Goal: Information Seeking & Learning: Learn about a topic

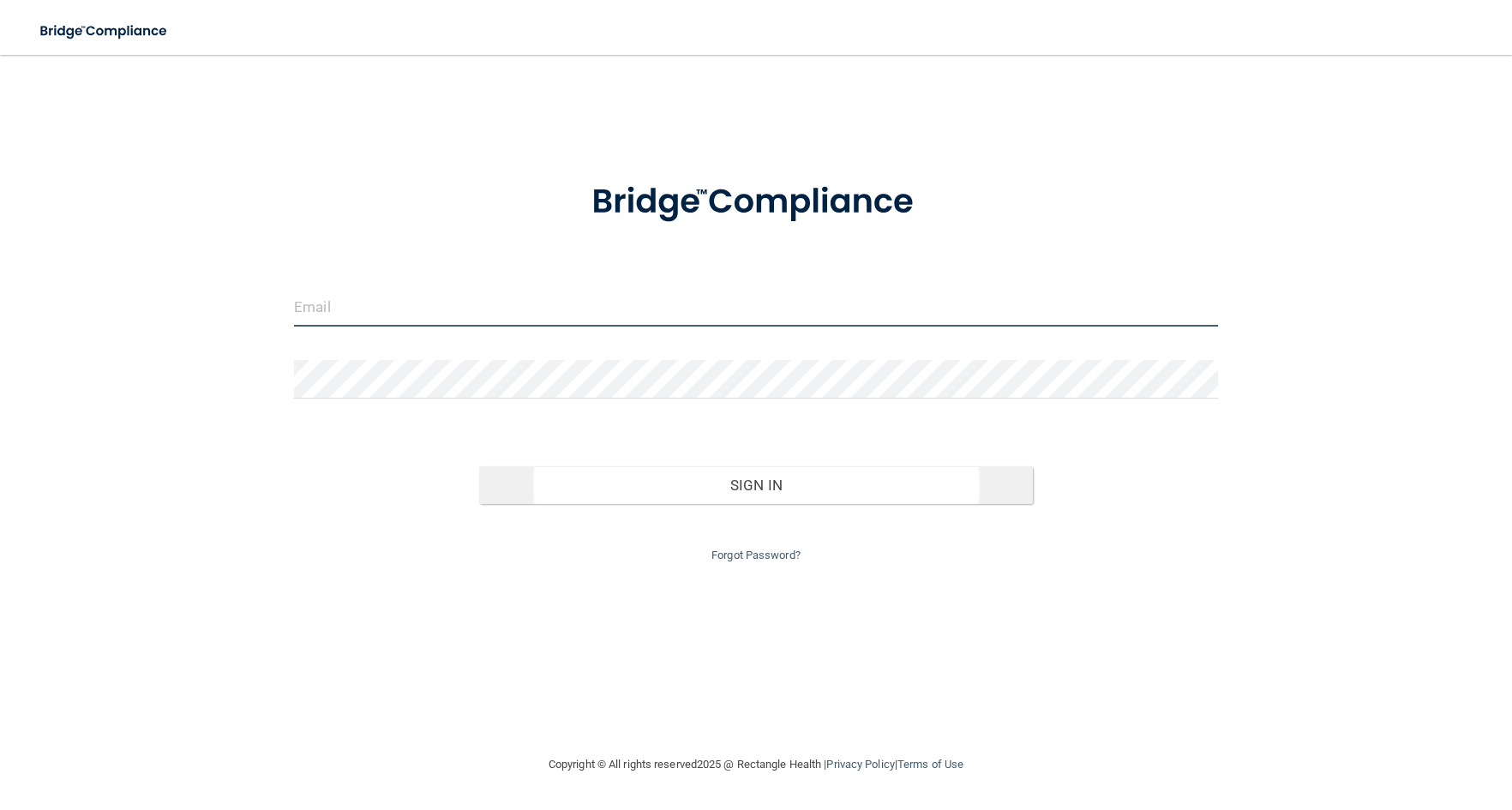
type input "[PERSON_NAME][EMAIL_ADDRESS][DOMAIN_NAME]"
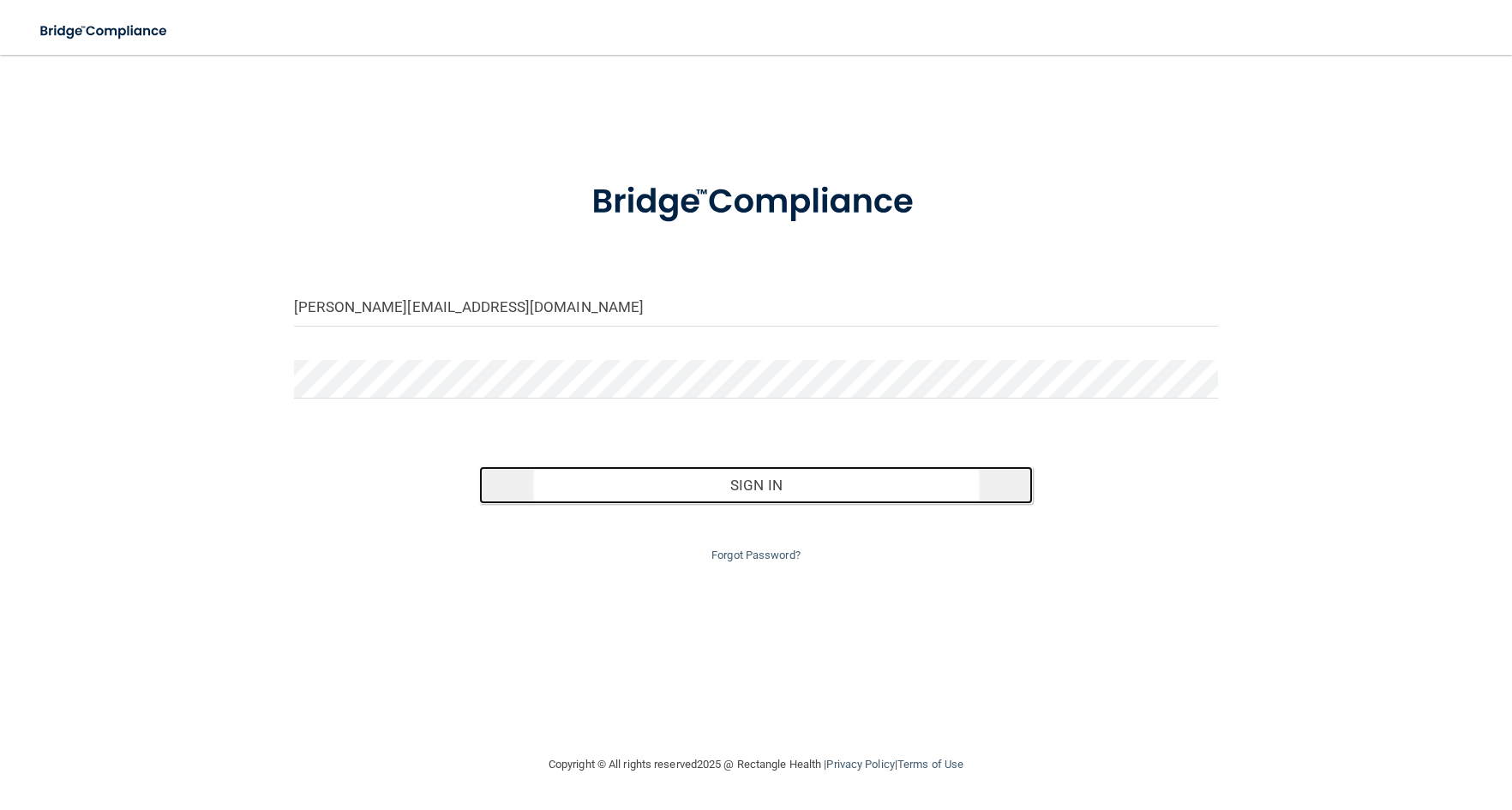
click at [719, 475] on button "Sign In" at bounding box center [756, 485] width 555 height 38
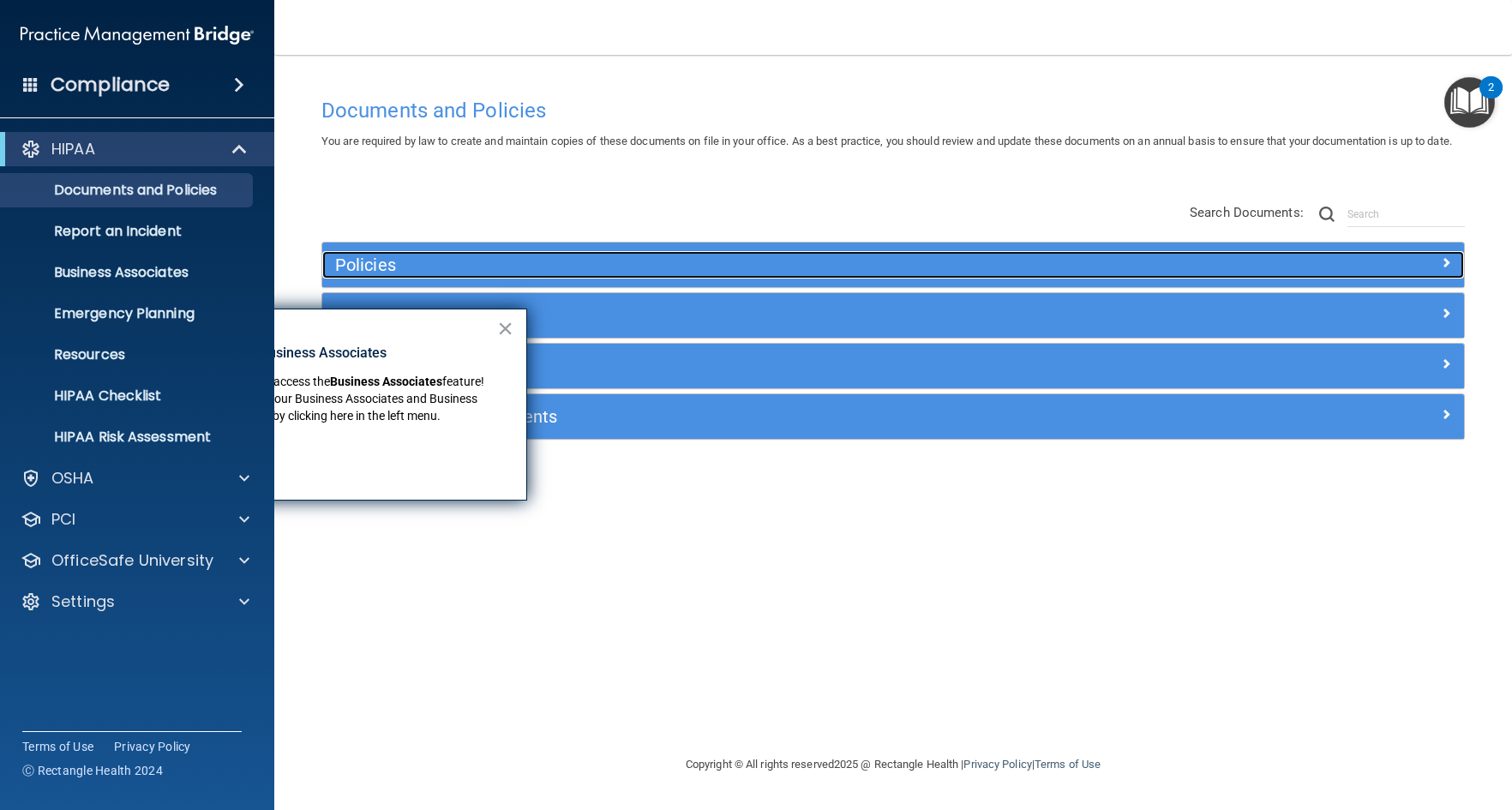
click at [1446, 272] on span at bounding box center [1446, 262] width 10 height 20
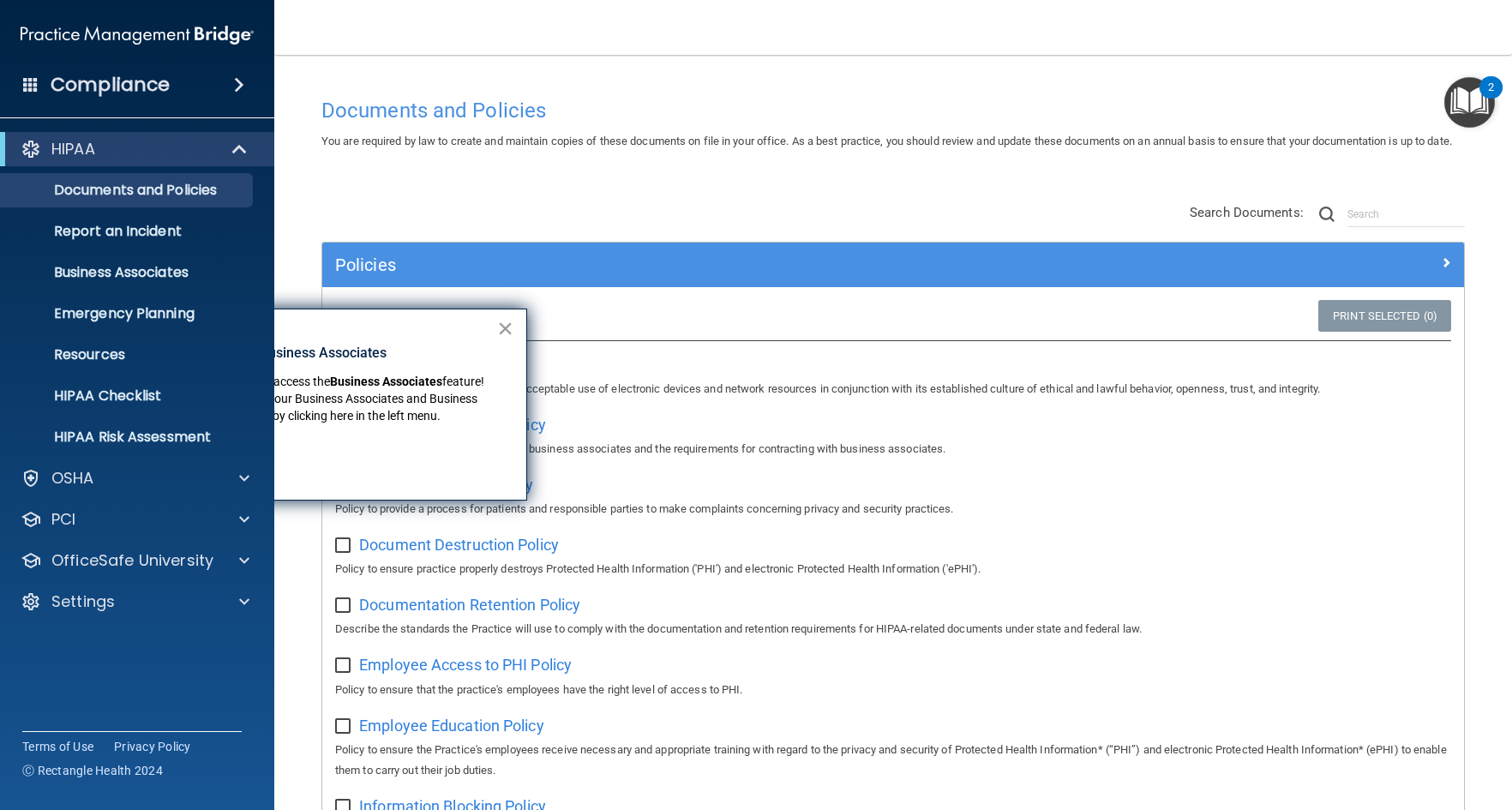
click at [505, 330] on button "×" at bounding box center [505, 327] width 17 height 27
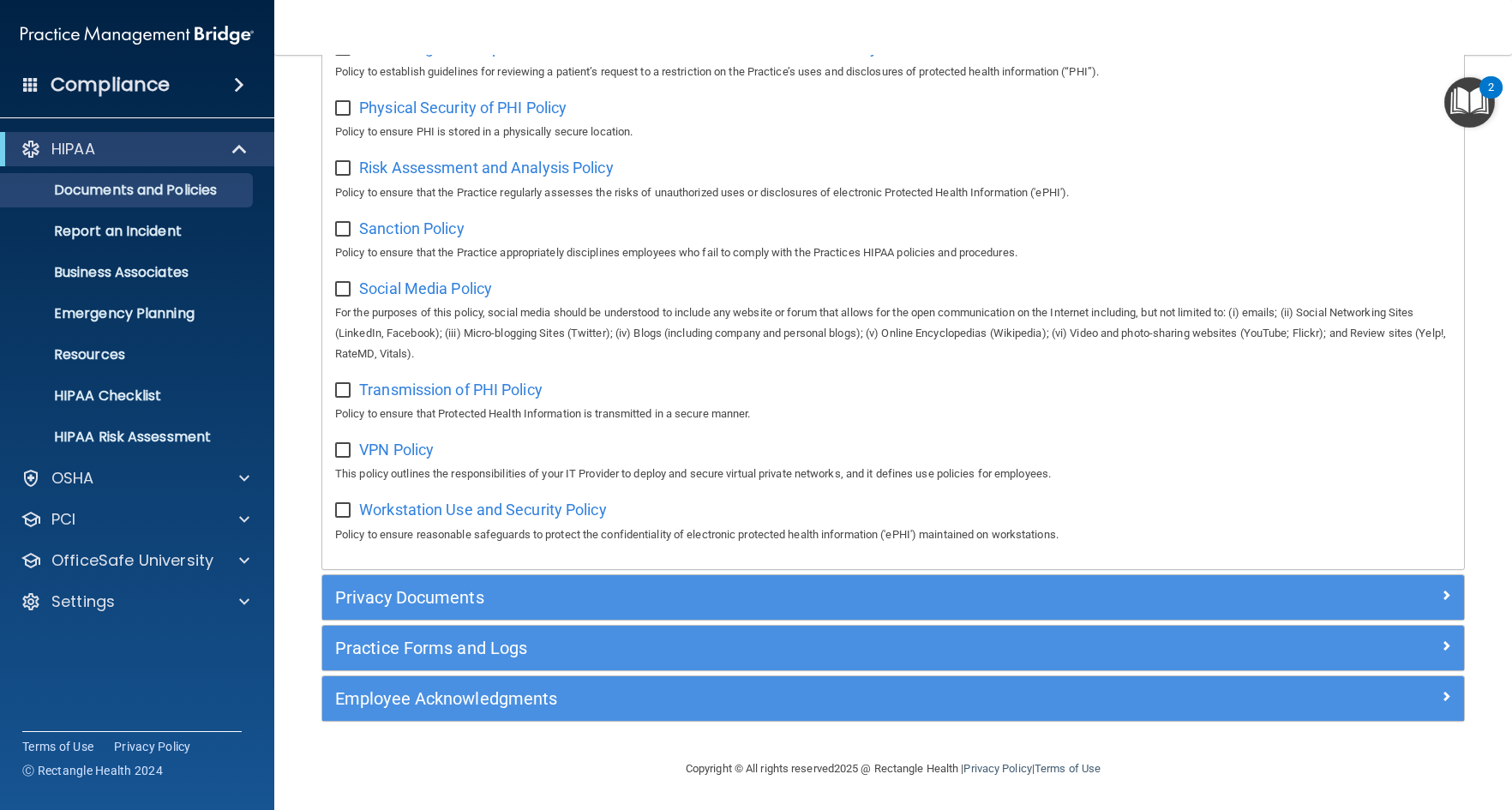
scroll to position [1158, 0]
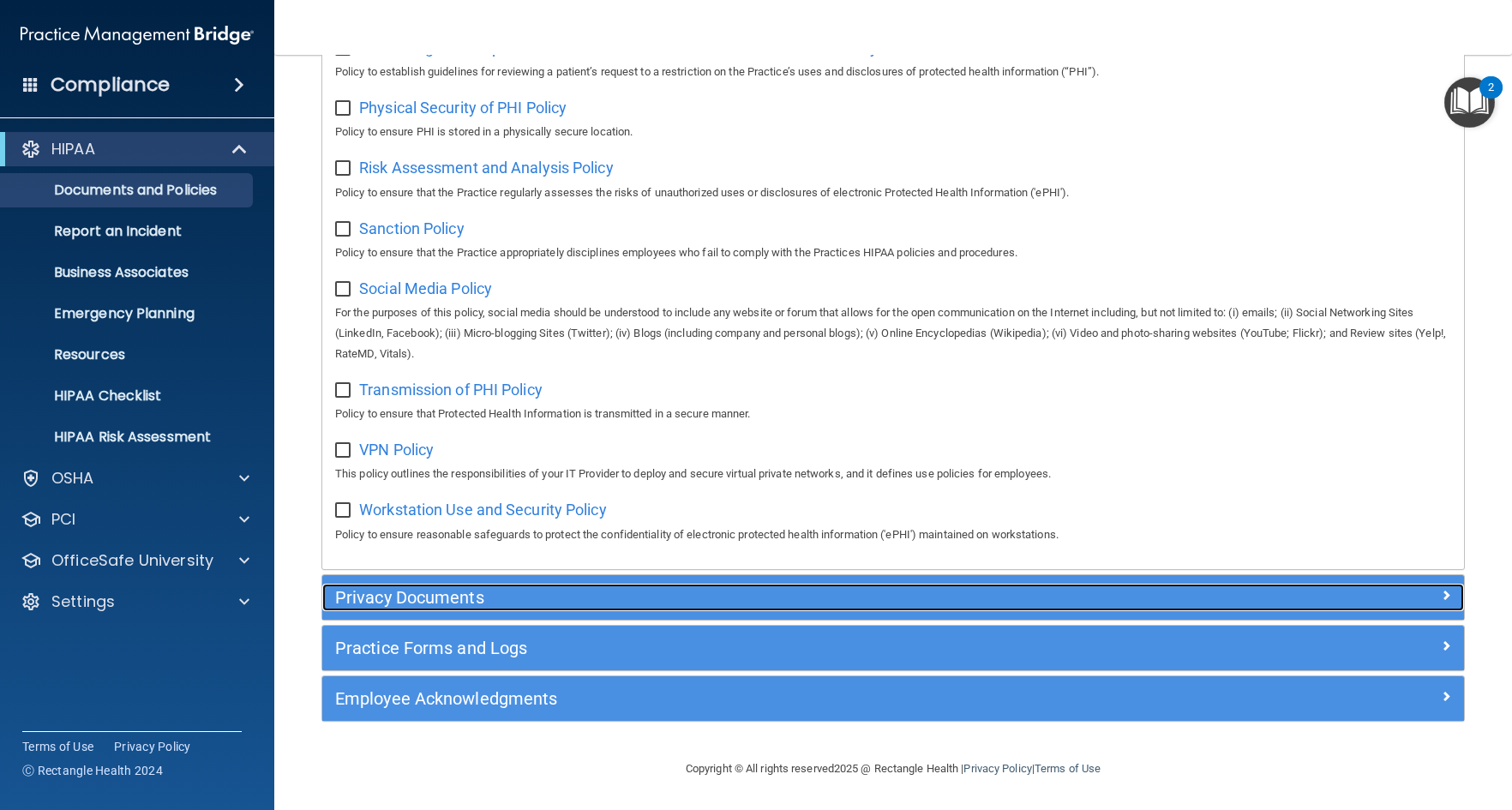
click at [654, 598] on h5 "Privacy Documents" at bounding box center [750, 597] width 831 height 19
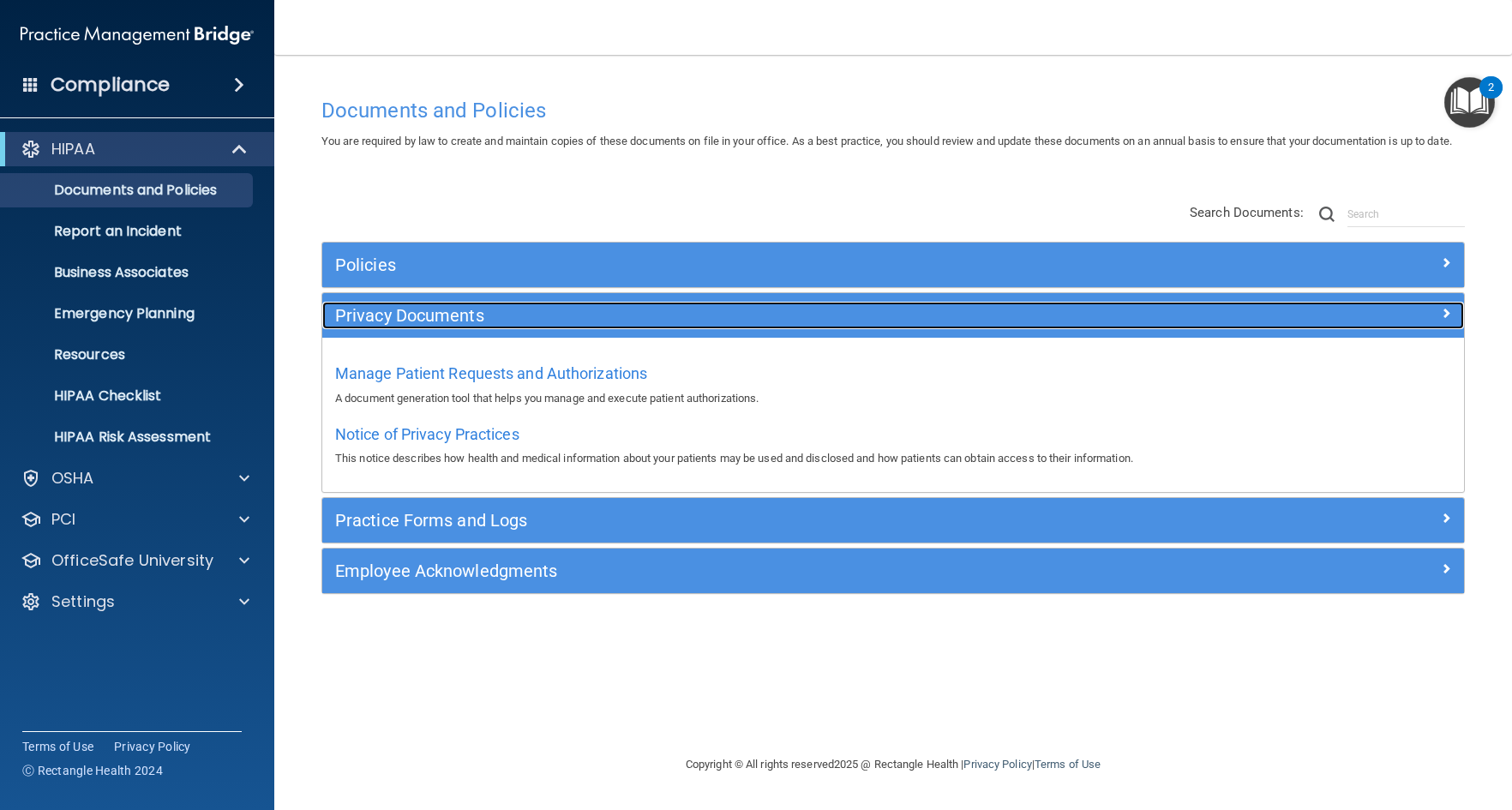
scroll to position [0, 0]
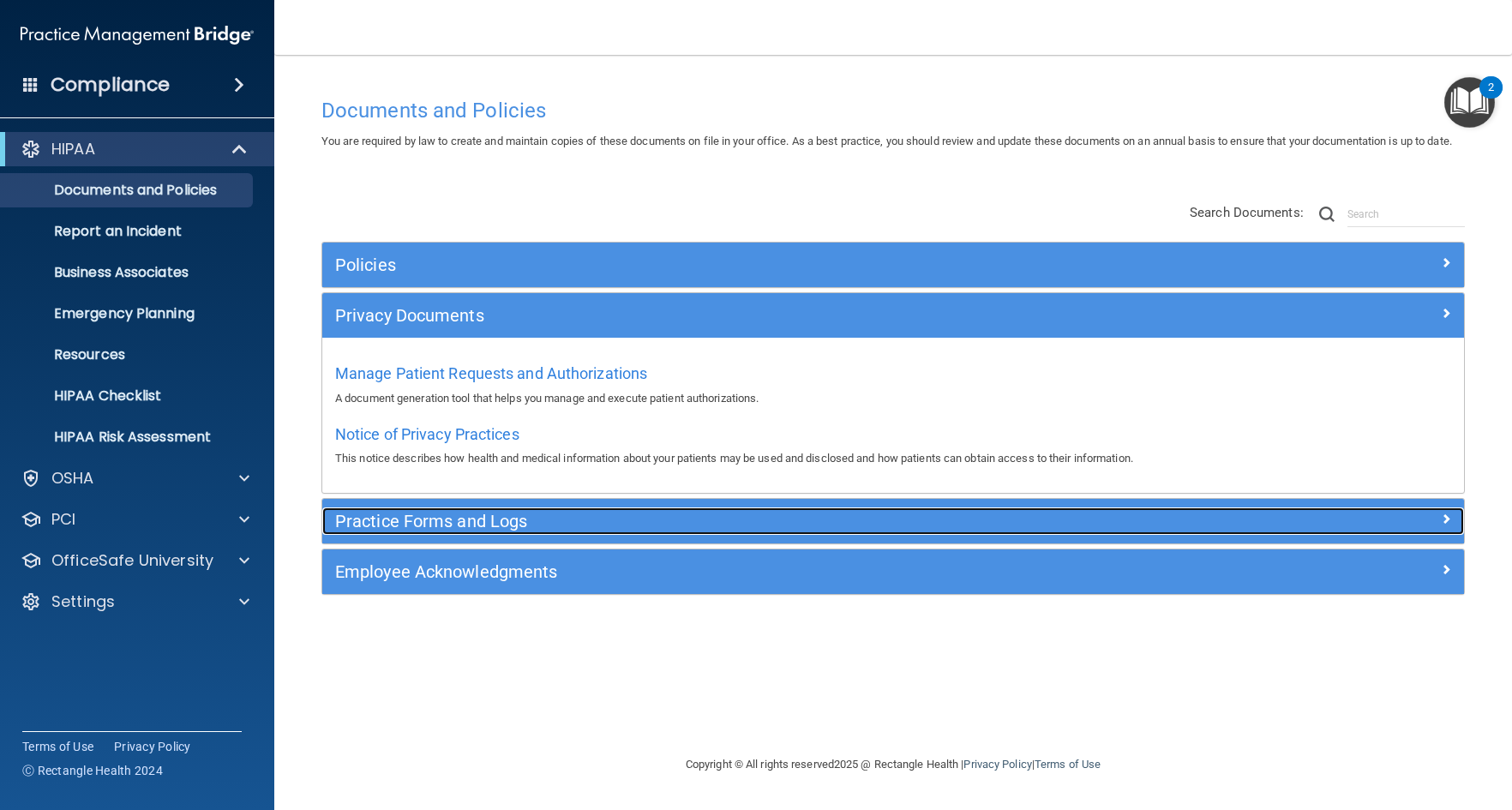
click at [615, 530] on h5 "Practice Forms and Logs" at bounding box center [750, 521] width 831 height 19
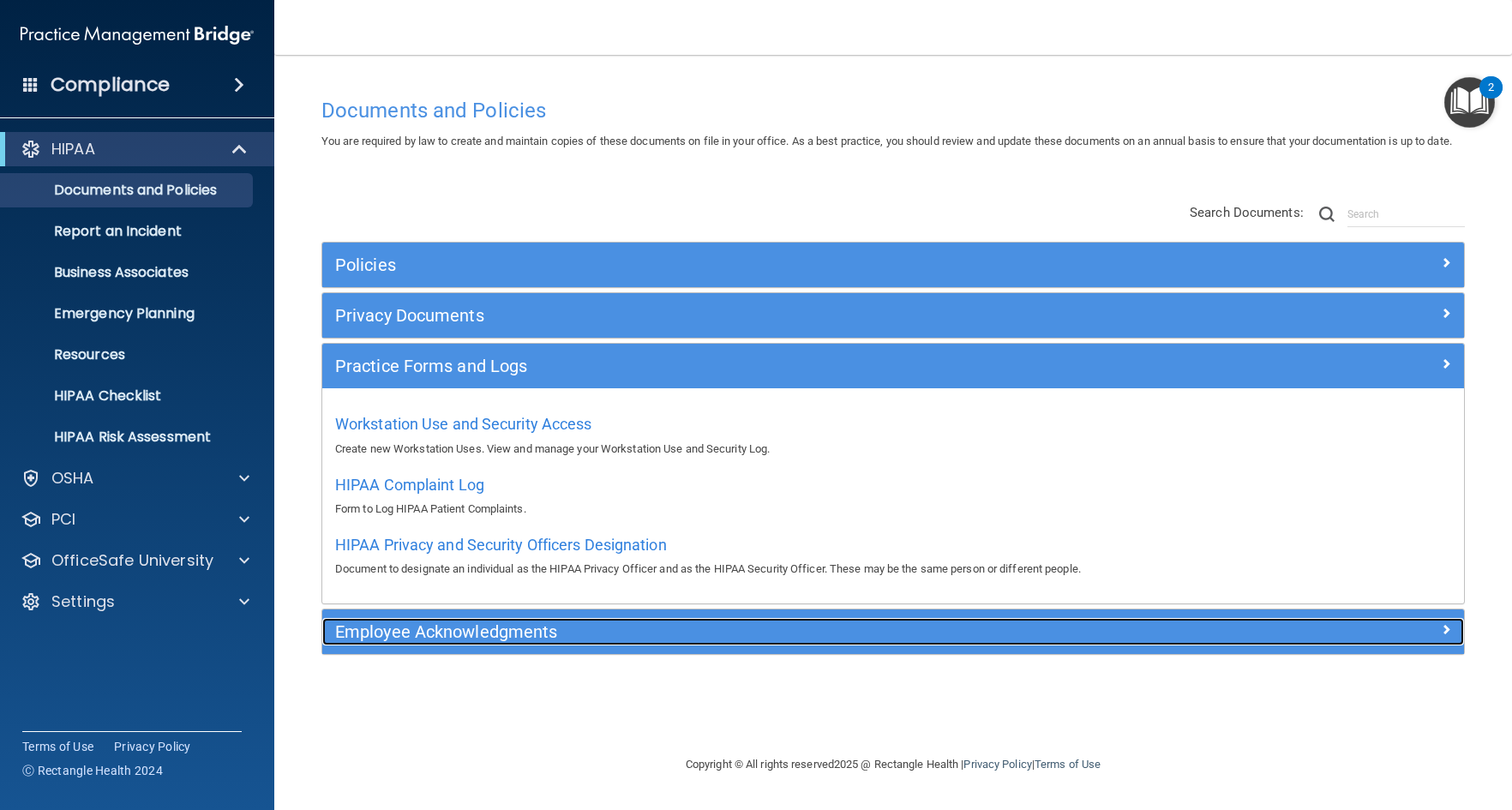
click at [582, 641] on h5 "Employee Acknowledgments" at bounding box center [750, 631] width 831 height 19
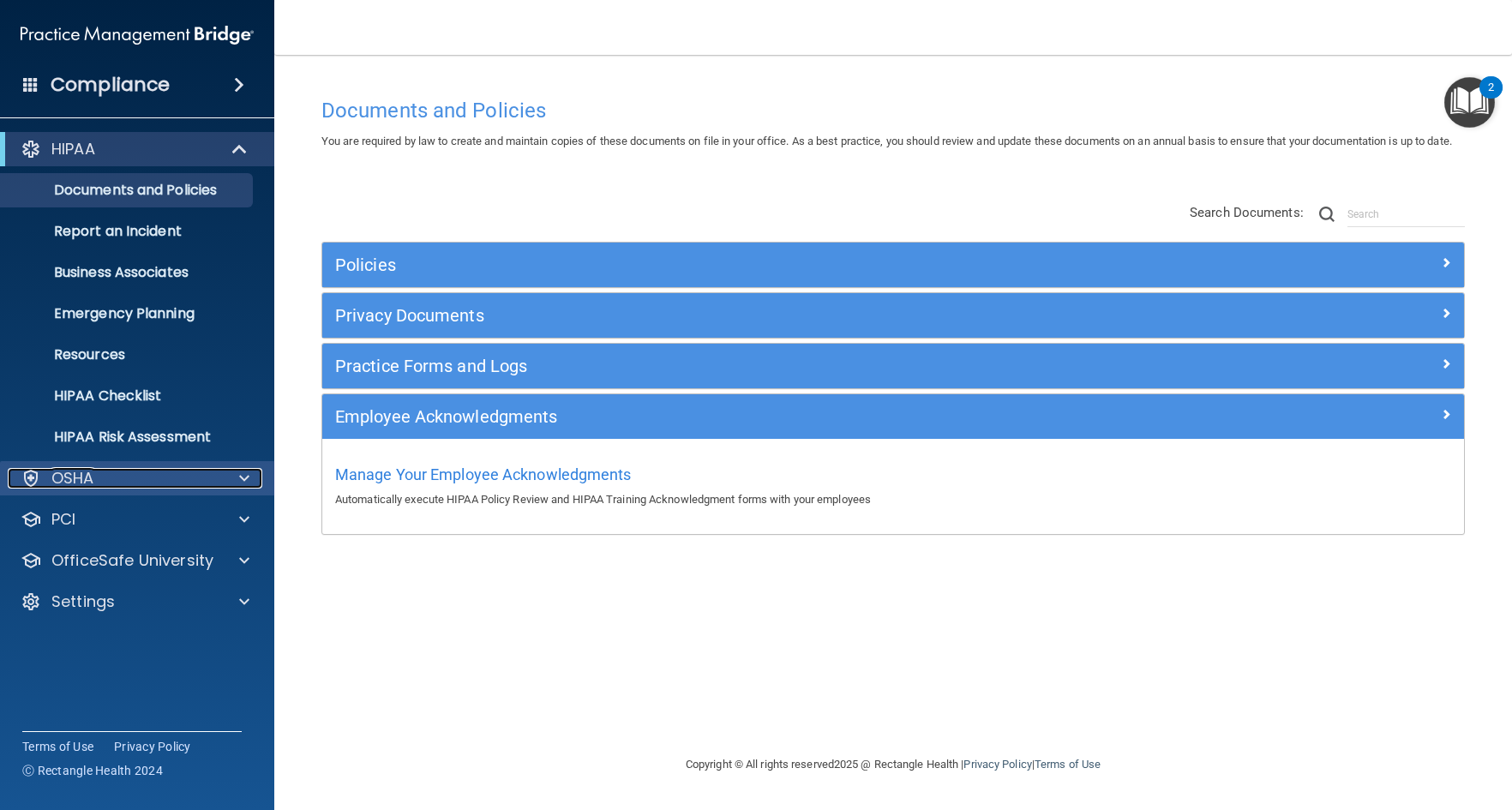
click at [132, 470] on div "OSHA" at bounding box center [114, 478] width 213 height 20
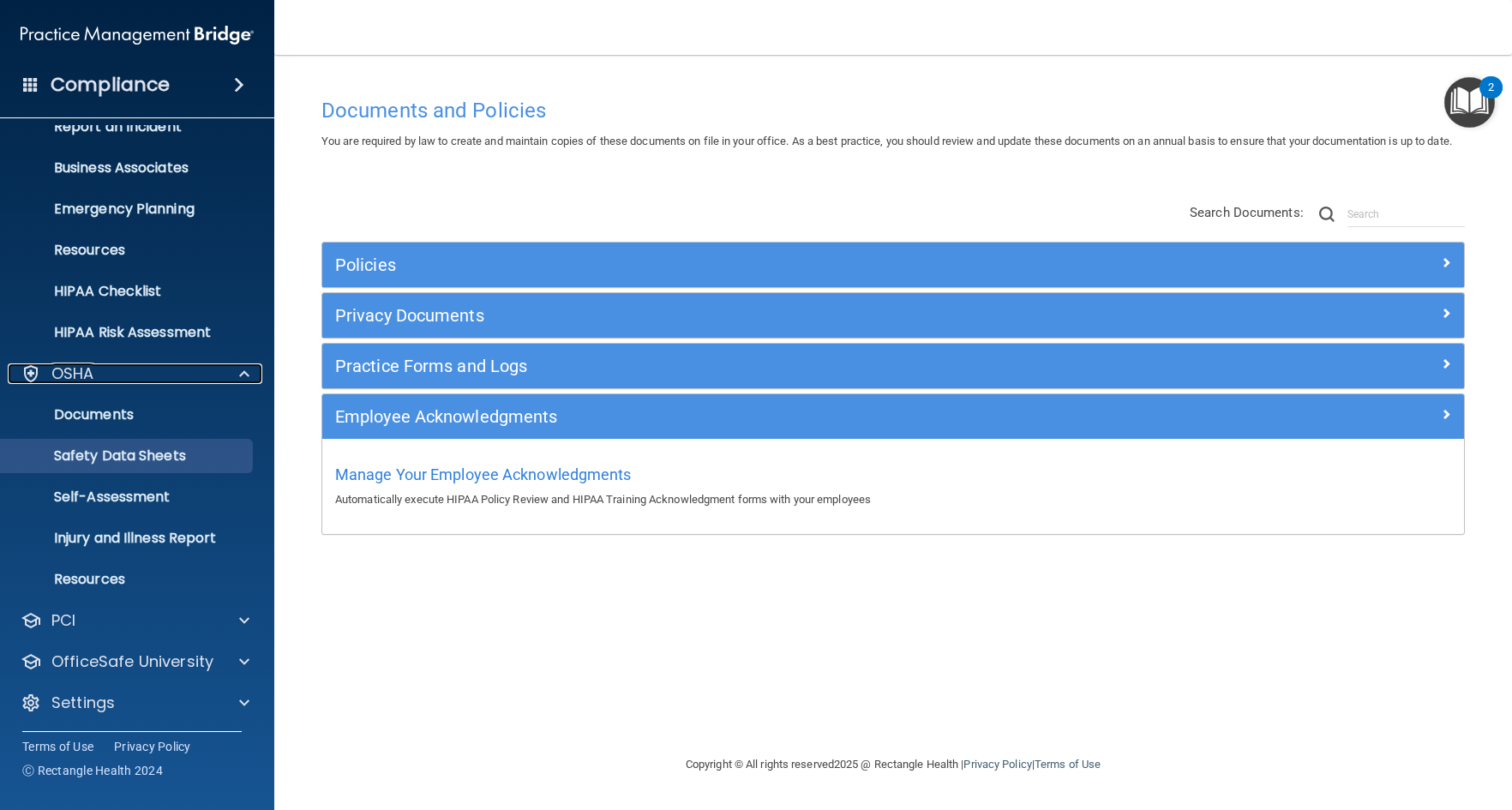
scroll to position [107, 0]
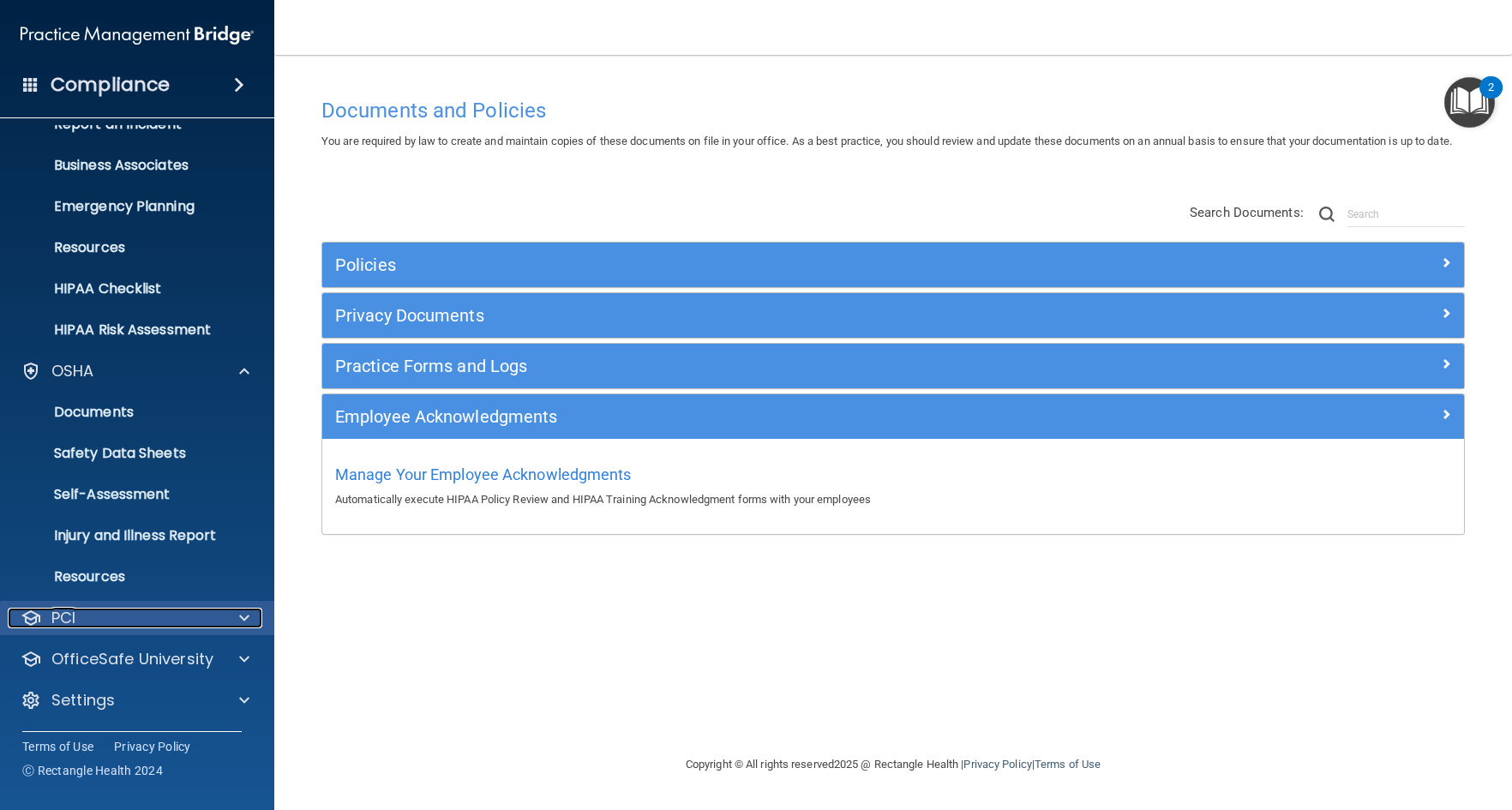
click at [123, 608] on div "PCI" at bounding box center [114, 617] width 213 height 20
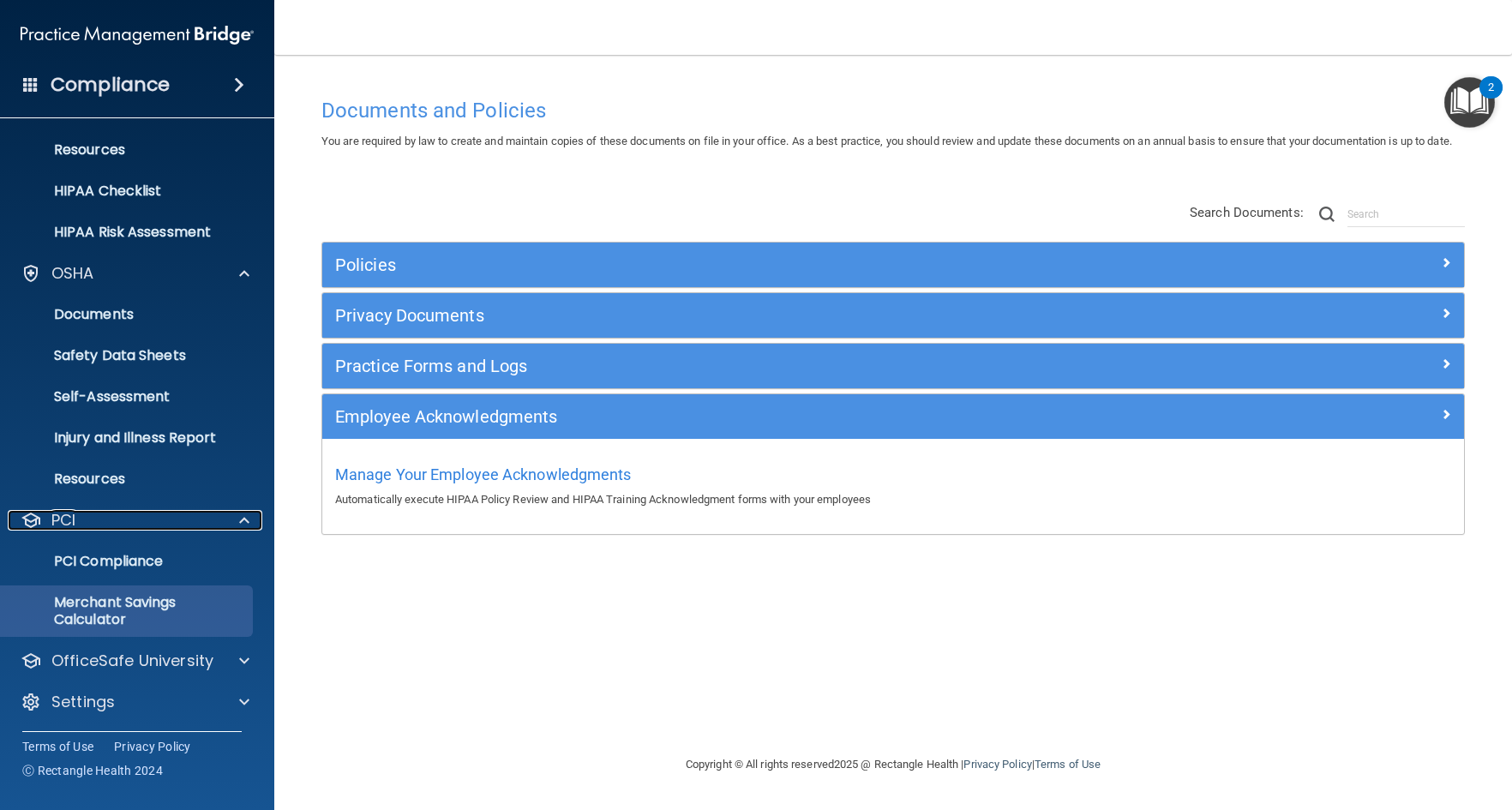
scroll to position [206, 0]
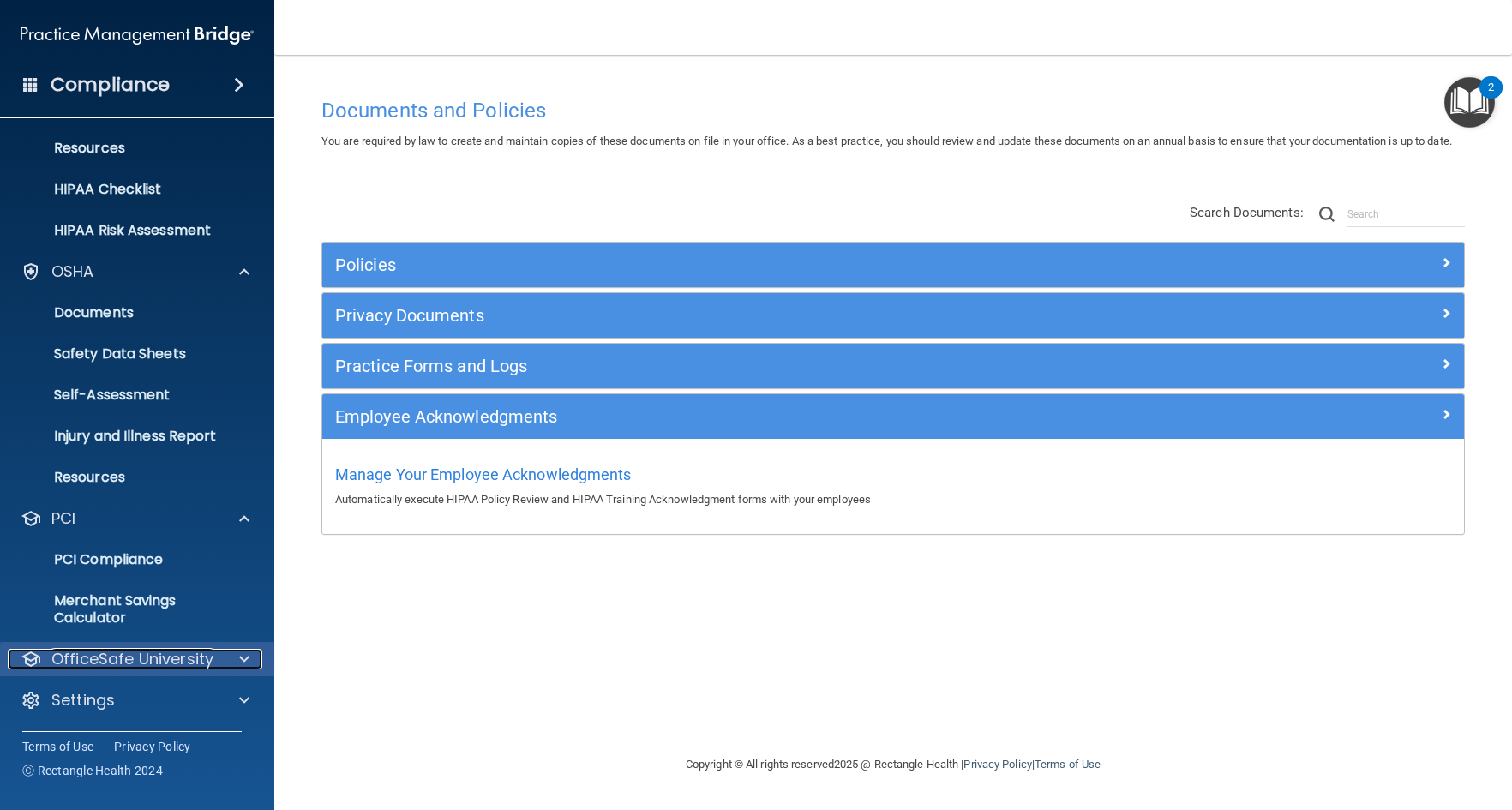
click at [154, 657] on p "OfficeSafe University" at bounding box center [132, 658] width 162 height 20
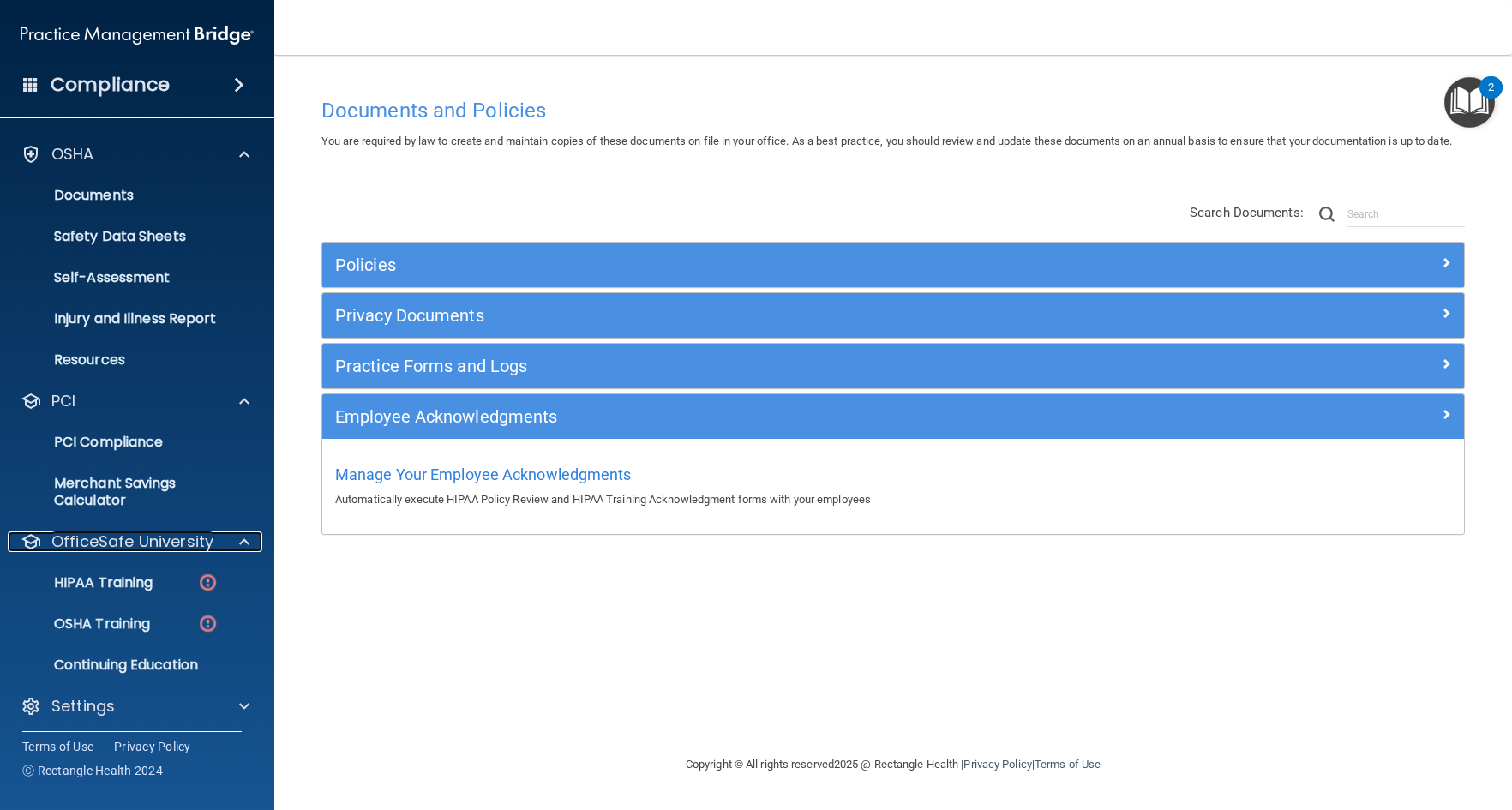
scroll to position [330, 0]
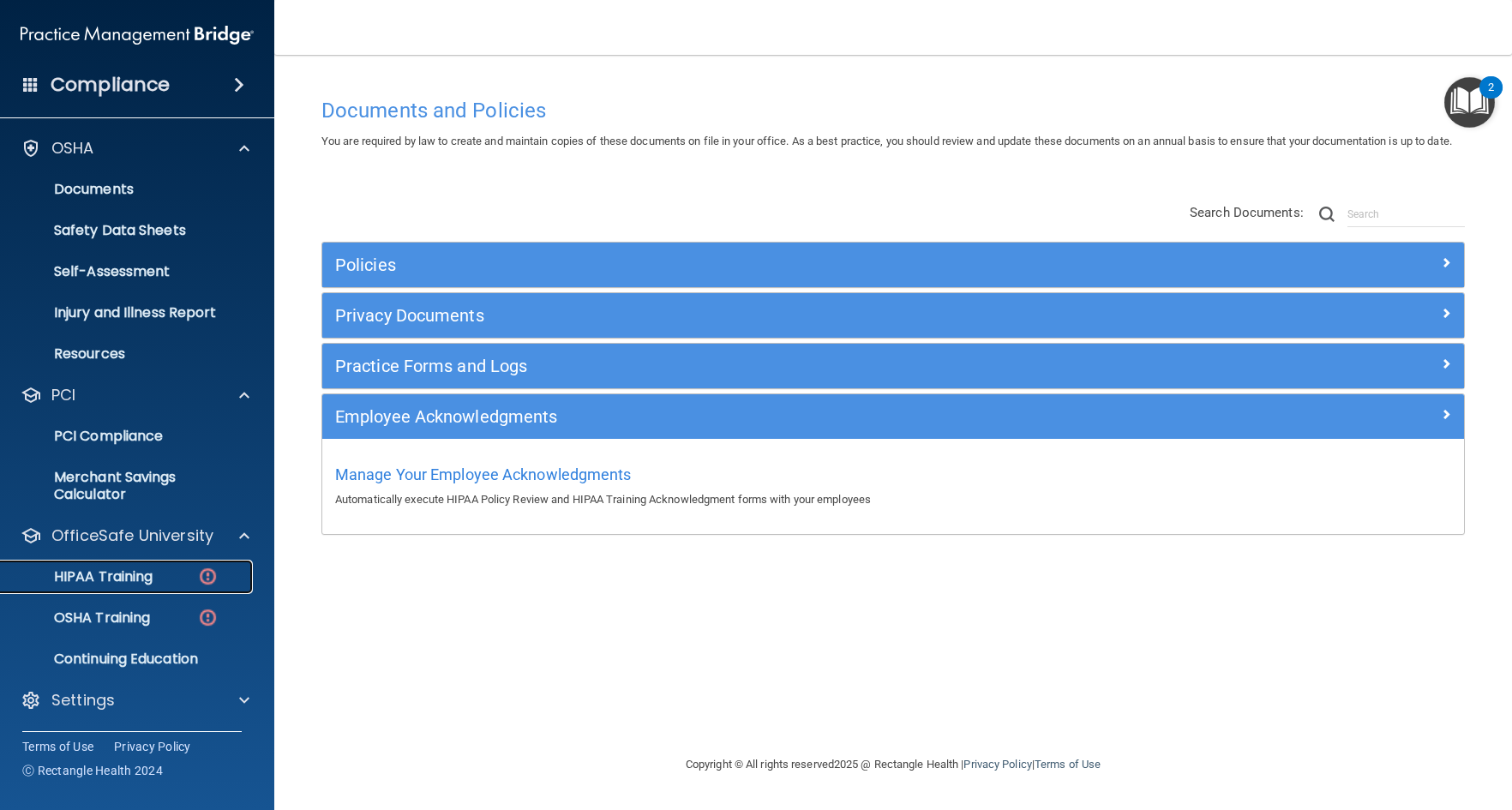
click at [149, 577] on p "HIPAA Training" at bounding box center [82, 577] width 141 height 17
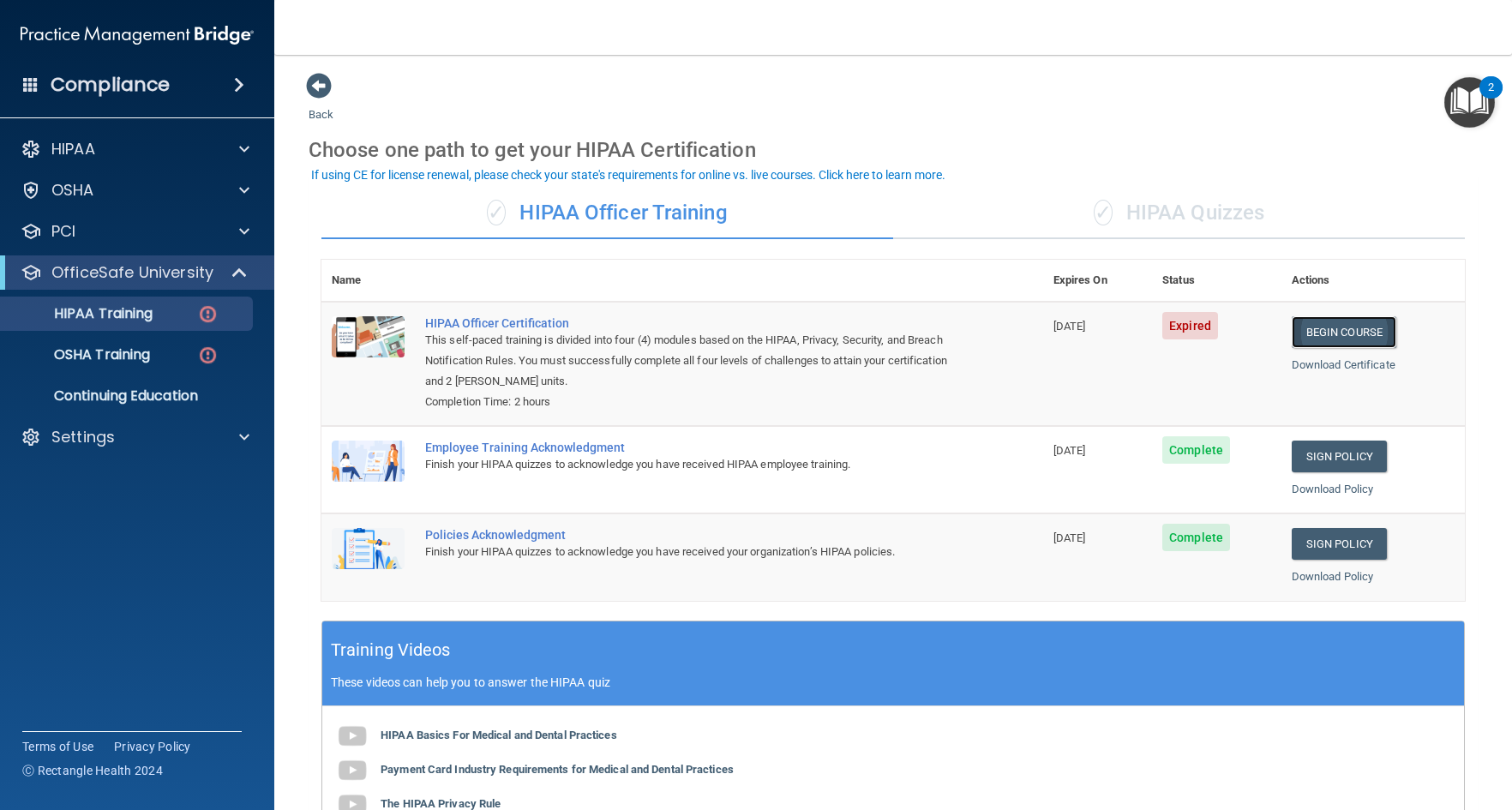
click at [1312, 332] on link "Begin Course" at bounding box center [1345, 332] width 104 height 32
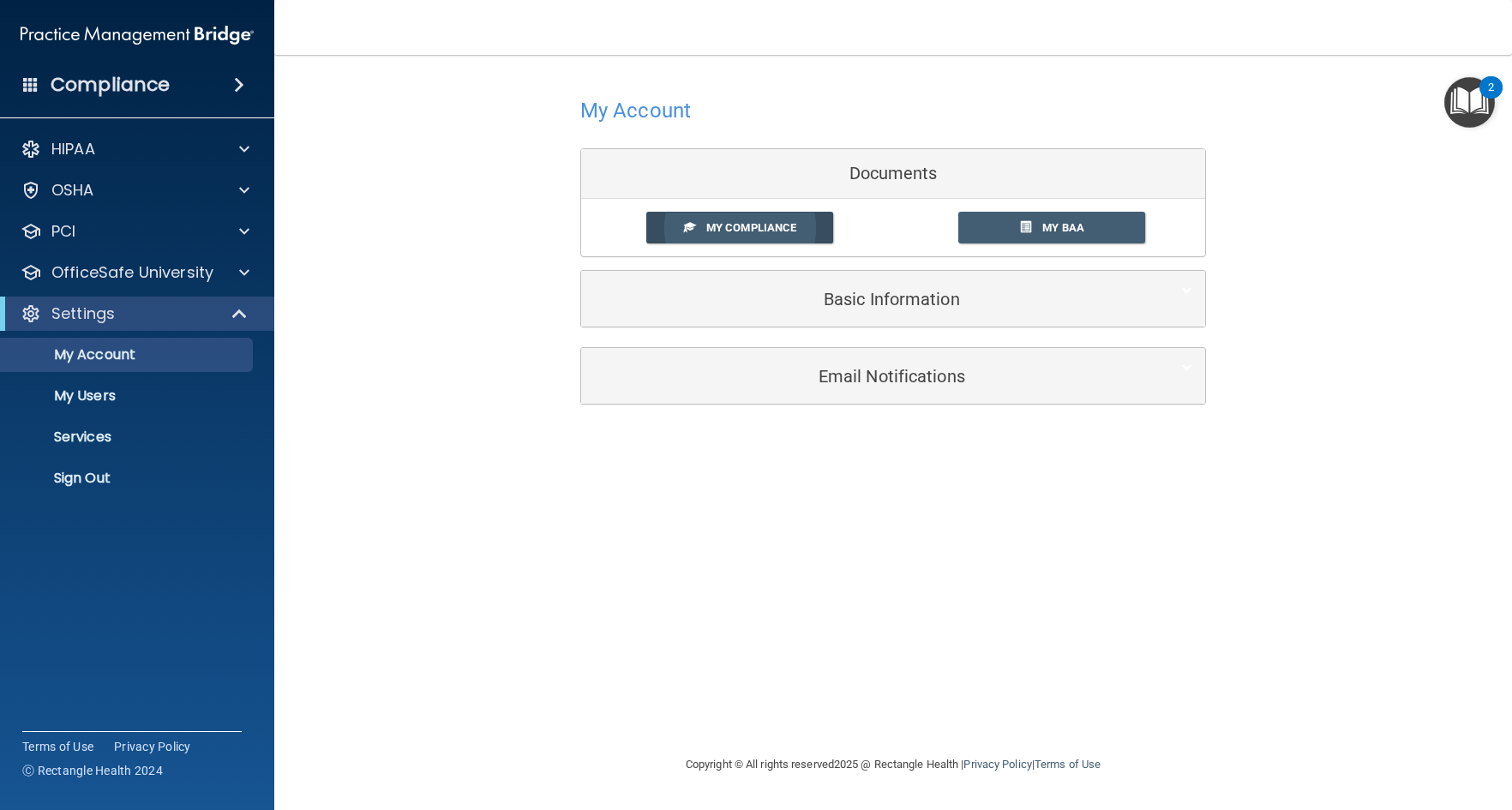
click at [731, 233] on span "My Compliance" at bounding box center [751, 228] width 90 height 13
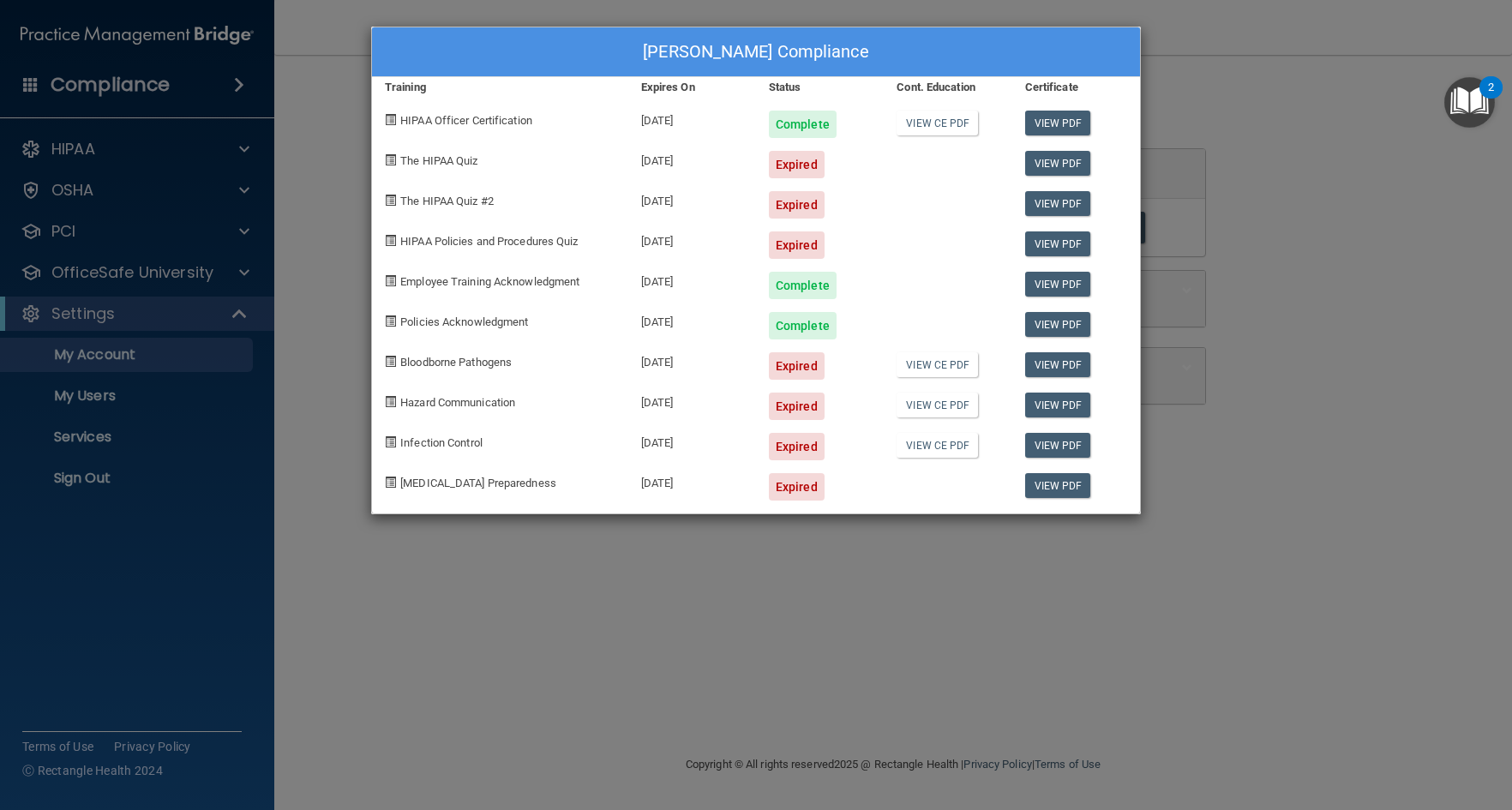
click at [790, 615] on div "[PERSON_NAME] Compliance Training Expires On Status Cont. Education Certificate…" at bounding box center [756, 405] width 1512 height 810
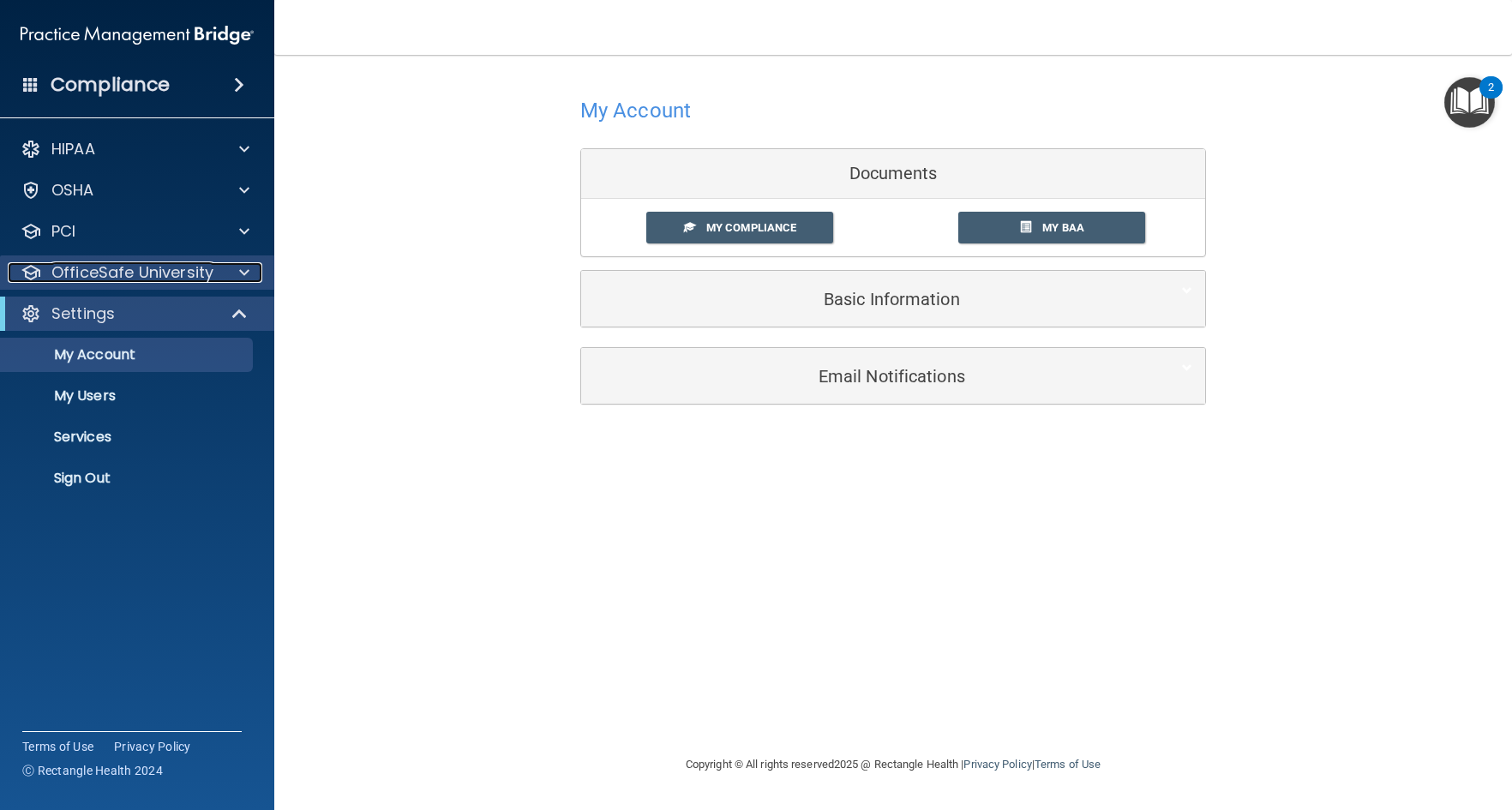
click at [152, 268] on p "OfficeSafe University" at bounding box center [132, 272] width 162 height 20
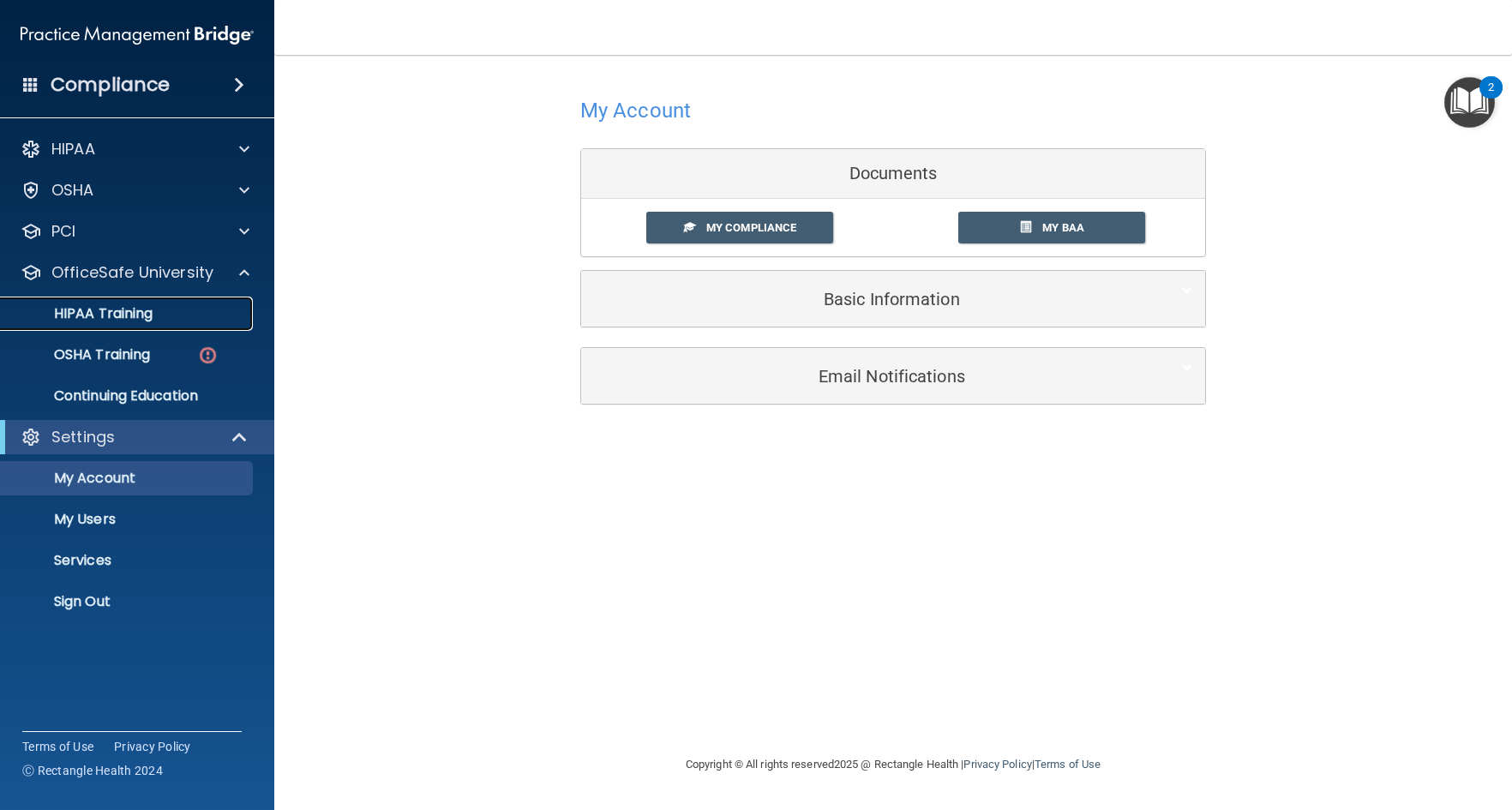
click at [117, 317] on p "HIPAA Training" at bounding box center [82, 313] width 141 height 17
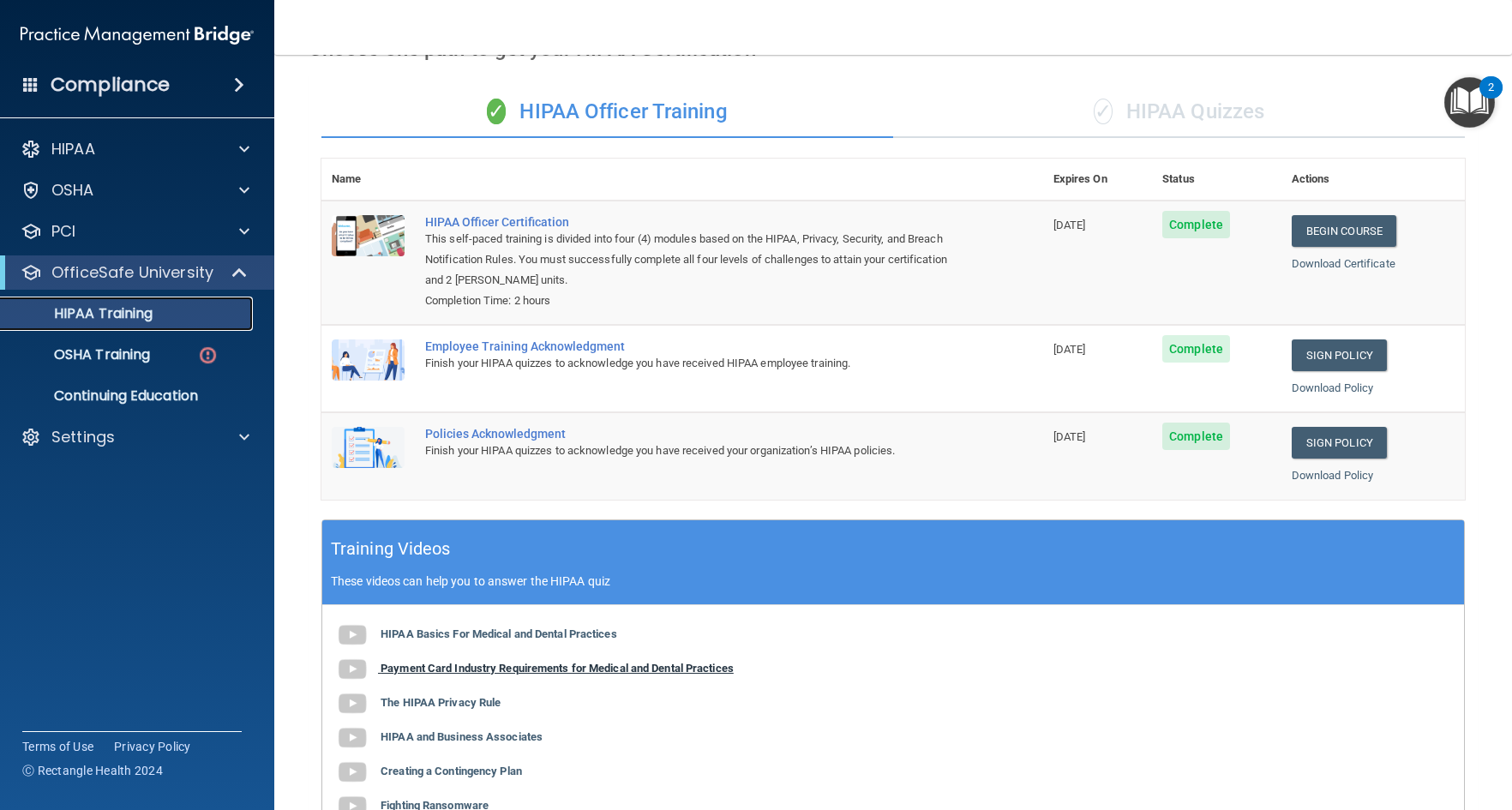
scroll to position [86, 0]
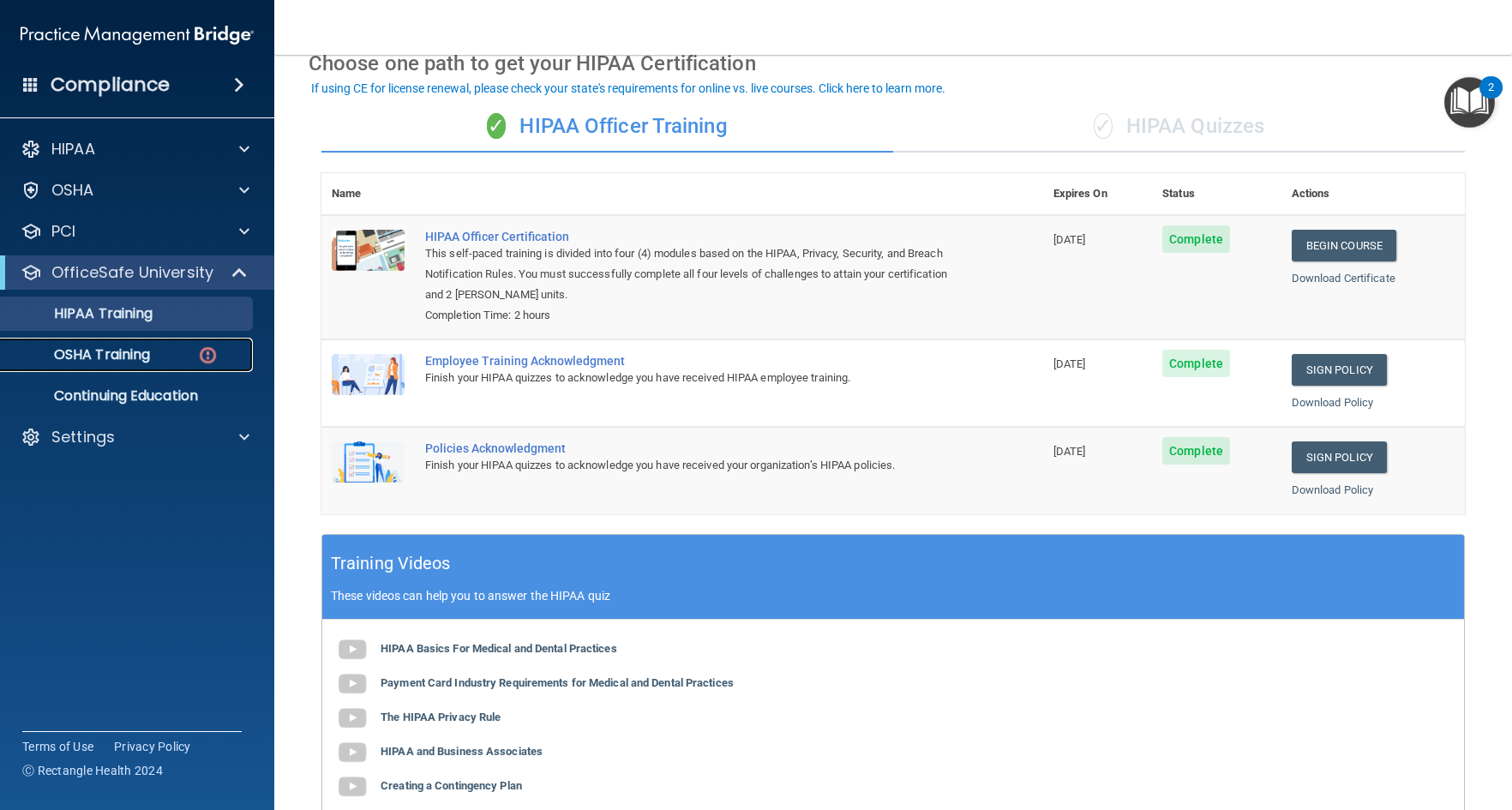
click at [119, 351] on p "OSHA Training" at bounding box center [80, 354] width 139 height 17
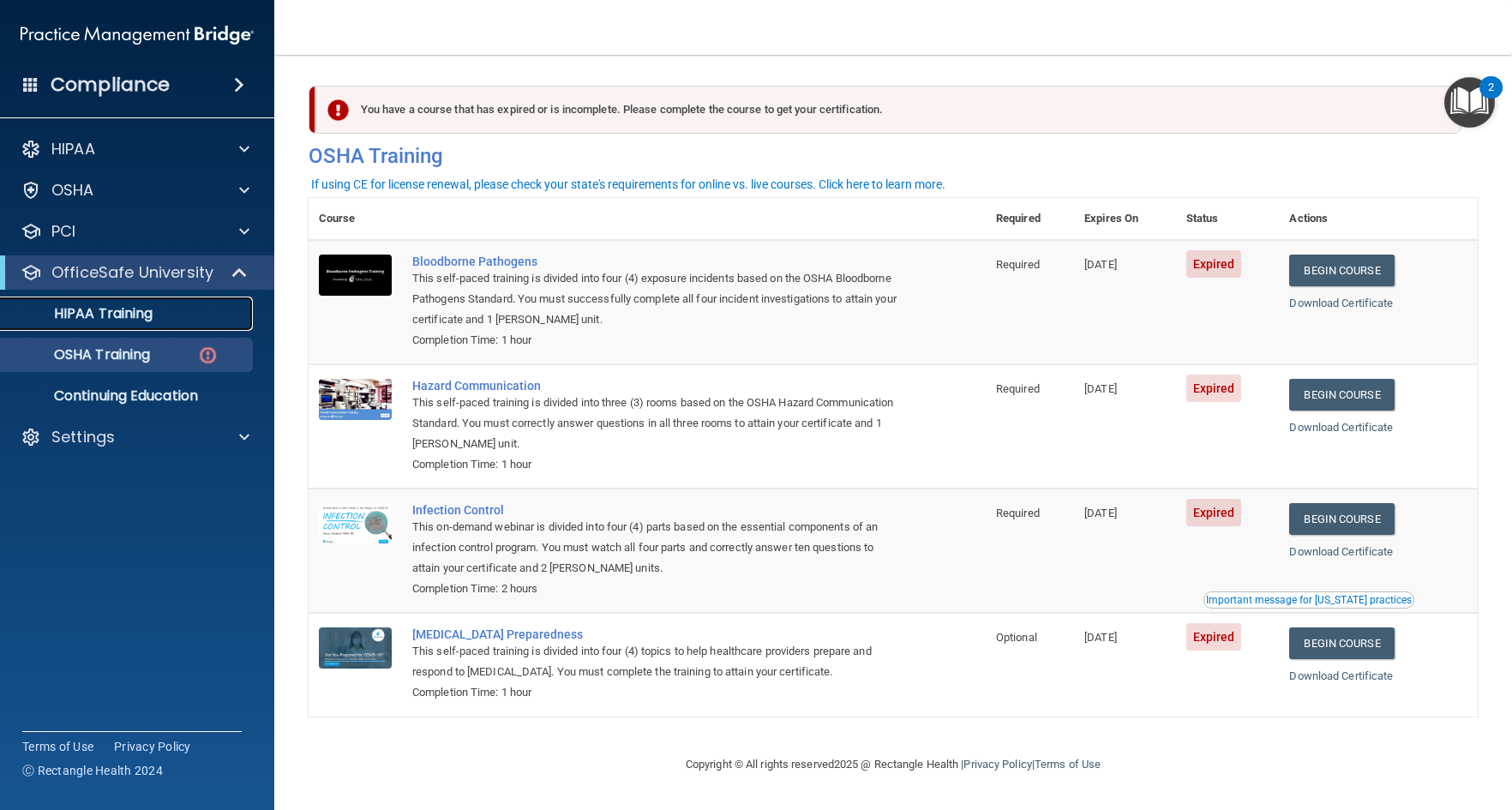
click at [119, 309] on p "HIPAA Training" at bounding box center [82, 313] width 141 height 17
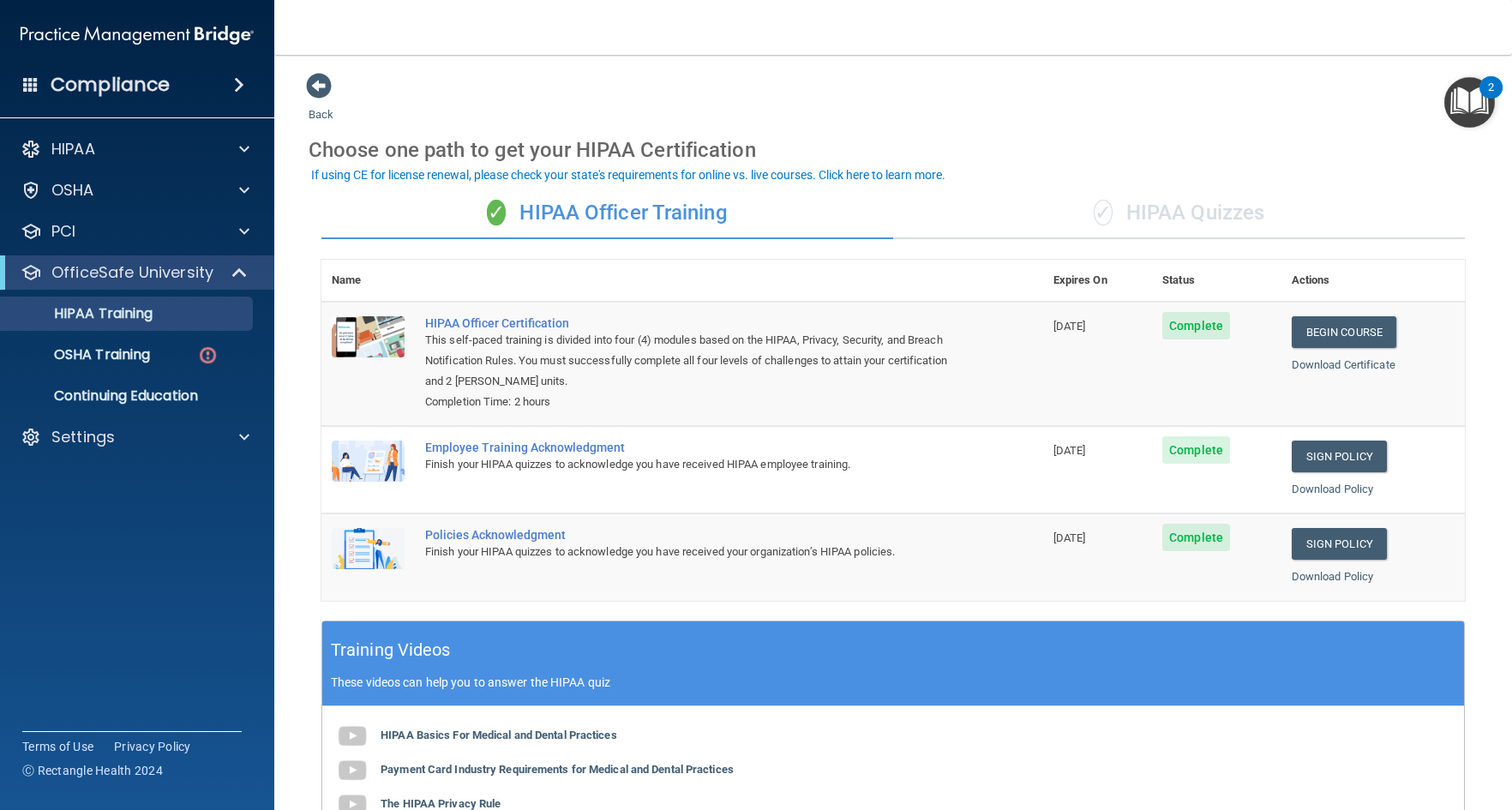
click at [1156, 203] on div "✓ HIPAA Quizzes" at bounding box center [1179, 213] width 572 height 51
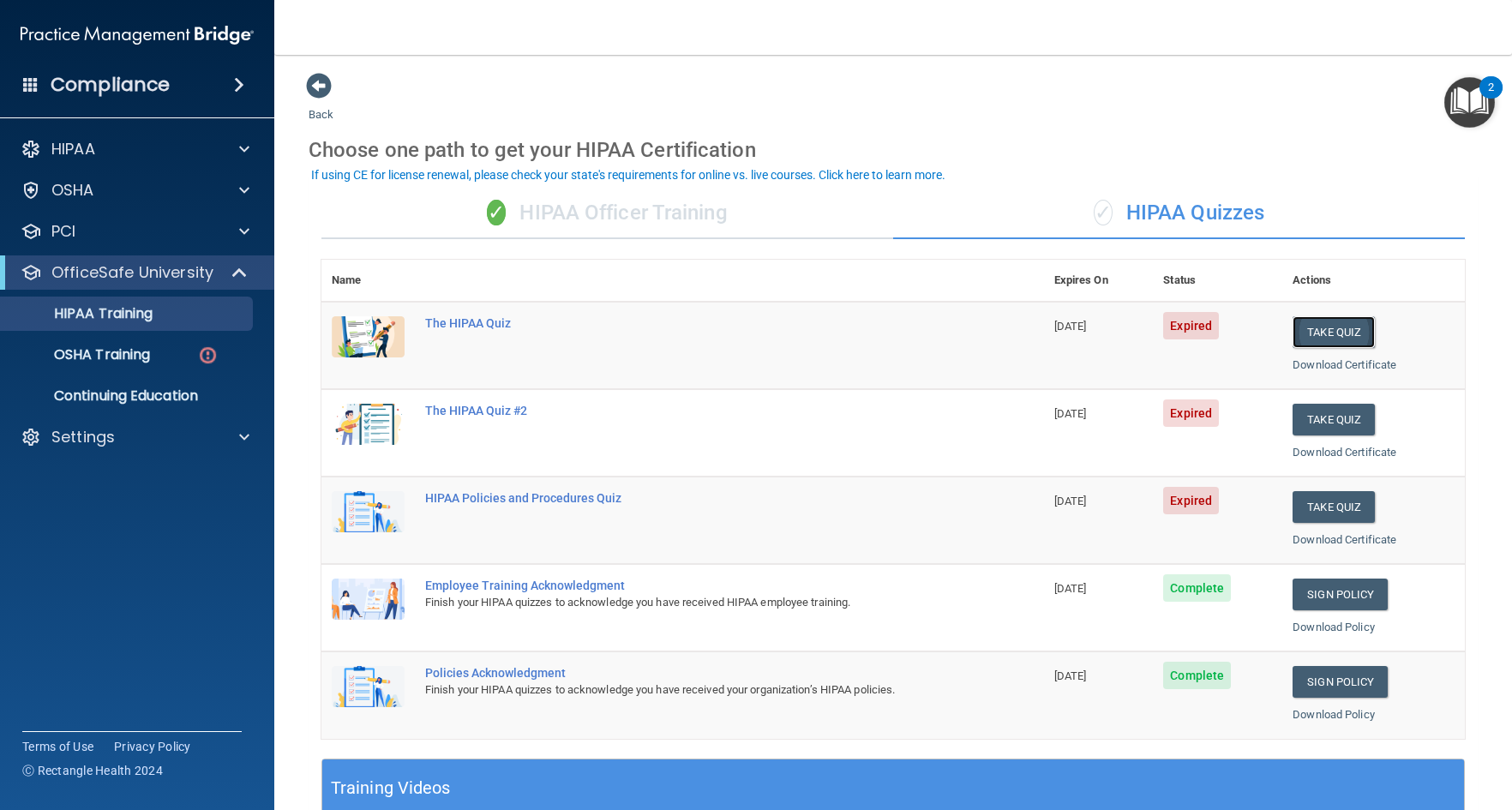
click at [1323, 332] on button "Take Quiz" at bounding box center [1333, 332] width 82 height 32
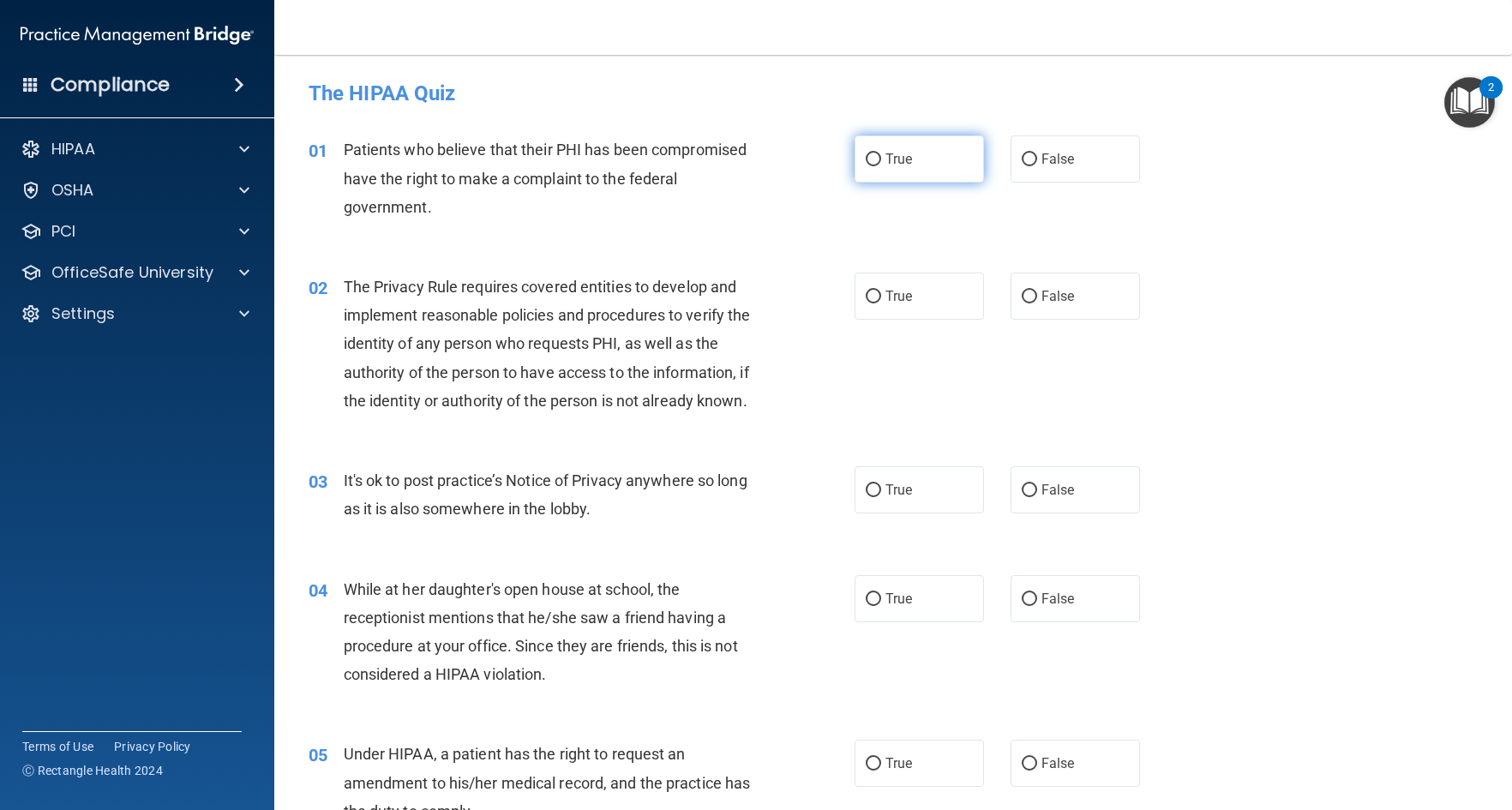
click at [867, 158] on input "True" at bounding box center [874, 160] width 16 height 13
radio input "true"
click at [867, 294] on input "True" at bounding box center [874, 297] width 16 height 13
radio input "true"
click at [867, 492] on input "True" at bounding box center [874, 491] width 16 height 13
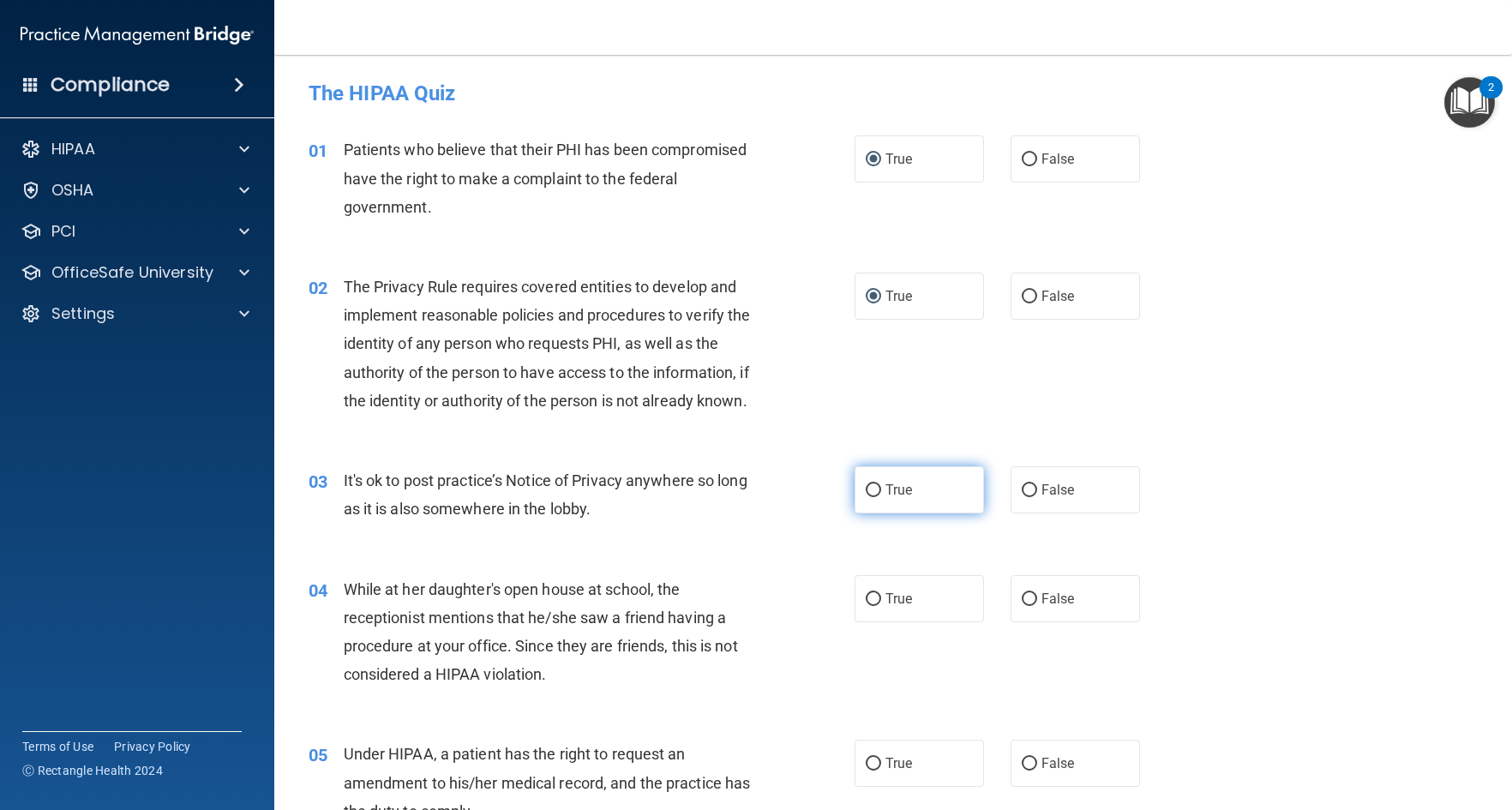
radio input "true"
click at [1024, 596] on input "False" at bounding box center [1029, 600] width 16 height 13
radio input "true"
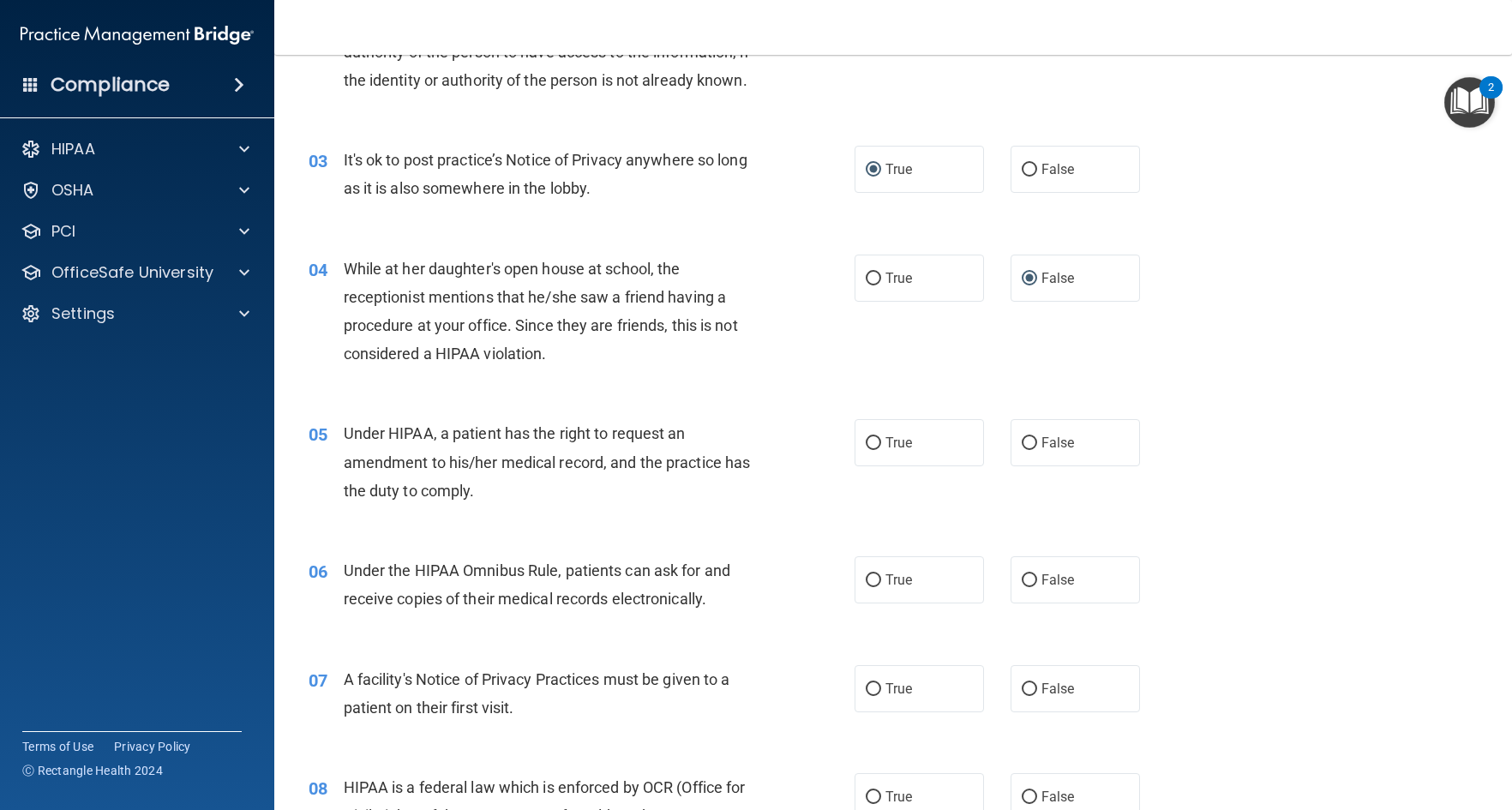
scroll to position [343, 0]
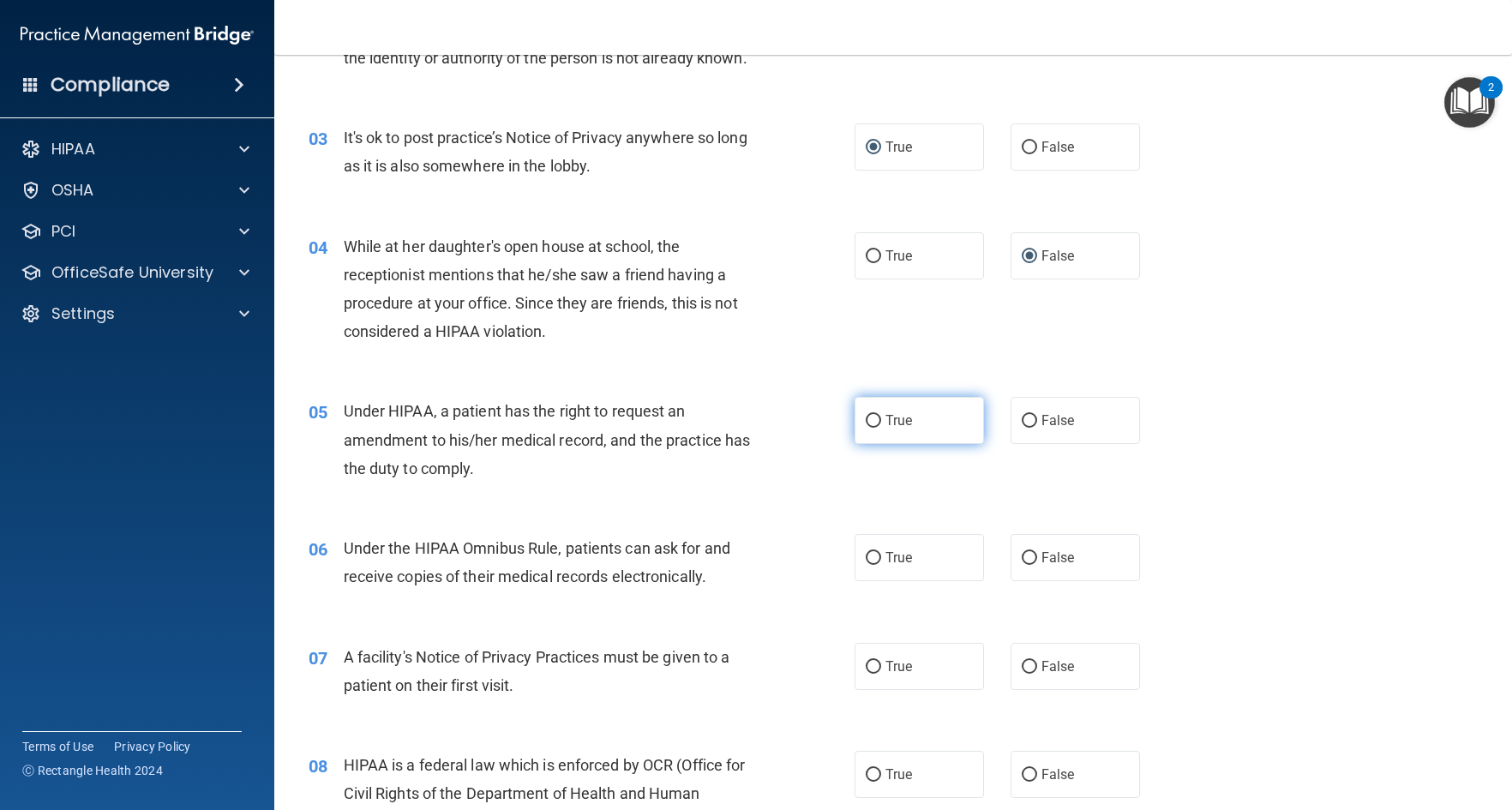
click at [868, 420] on input "True" at bounding box center [874, 421] width 16 height 13
radio input "true"
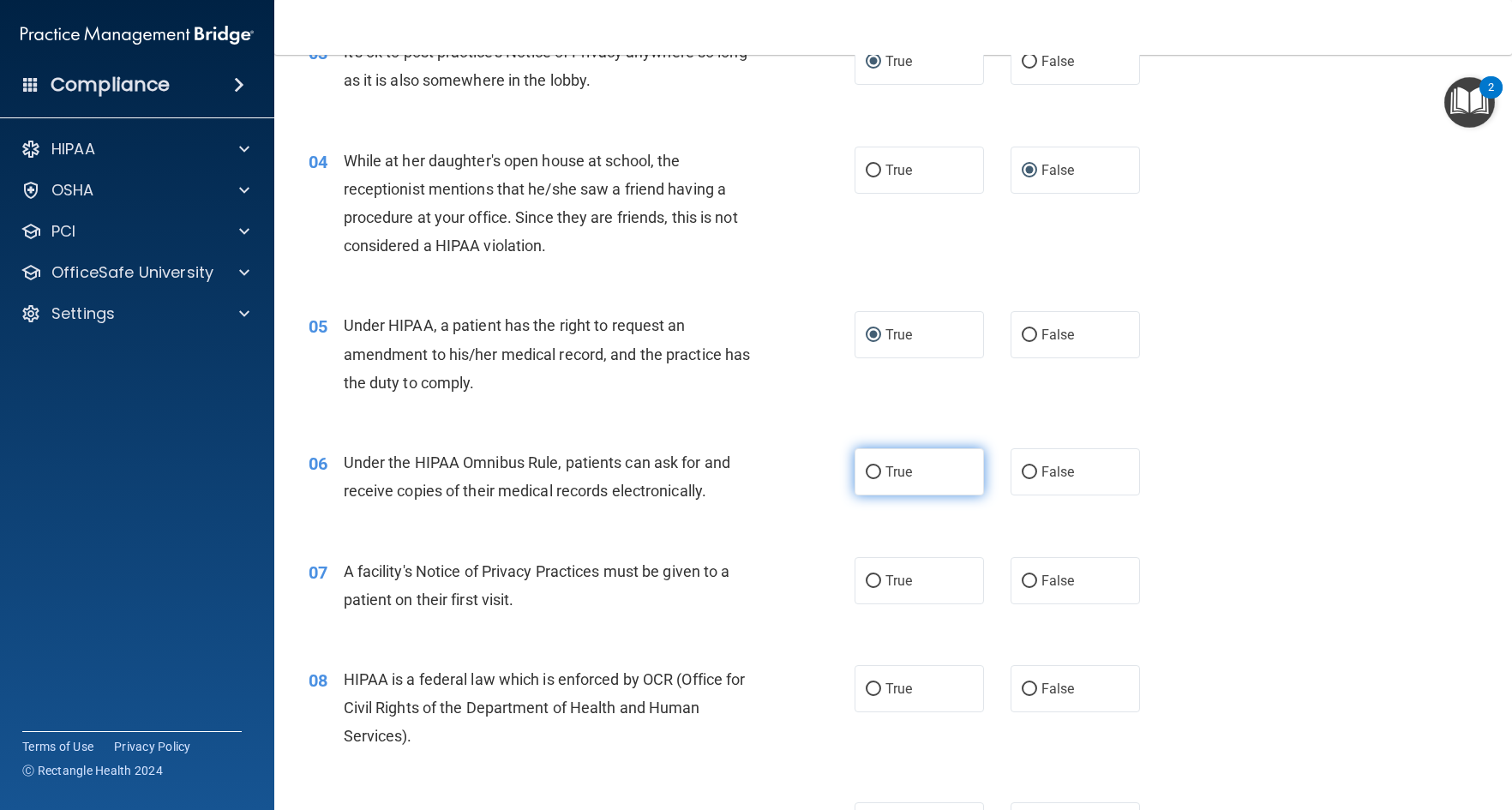
click at [872, 467] on input "True" at bounding box center [874, 472] width 16 height 13
radio input "true"
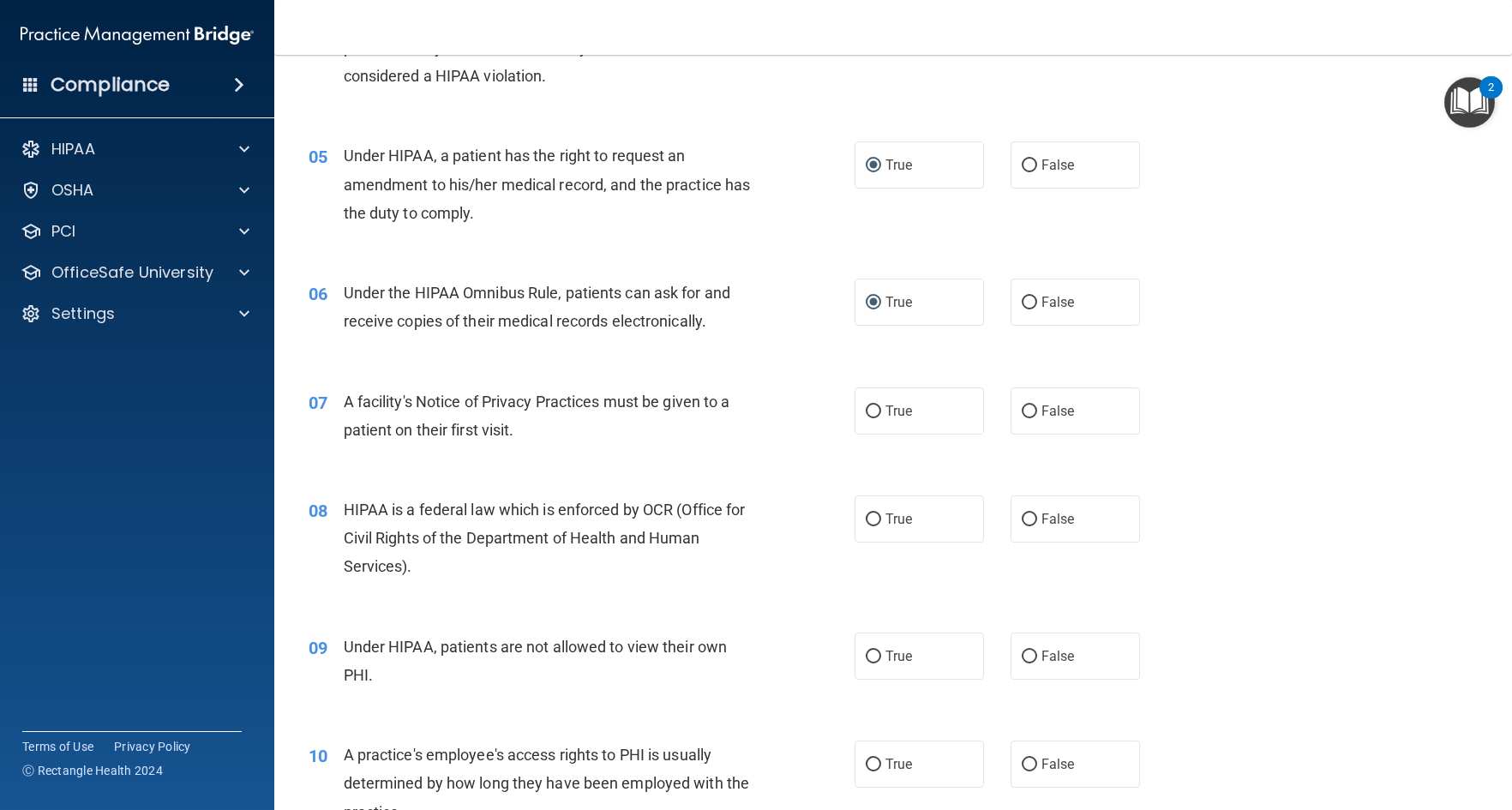
scroll to position [600, 0]
click at [866, 409] on input "True" at bounding box center [874, 410] width 16 height 13
radio input "true"
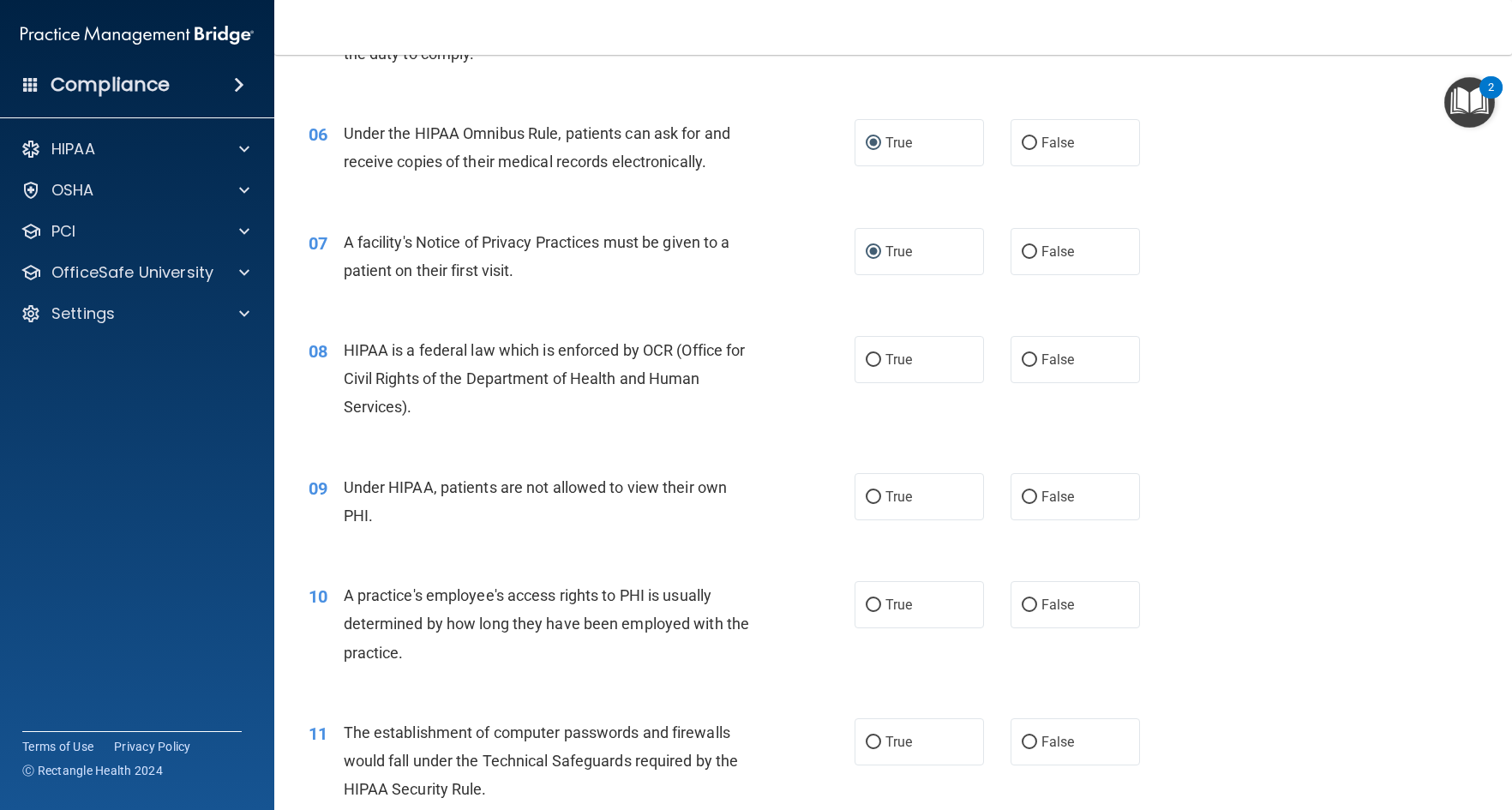
scroll to position [771, 0]
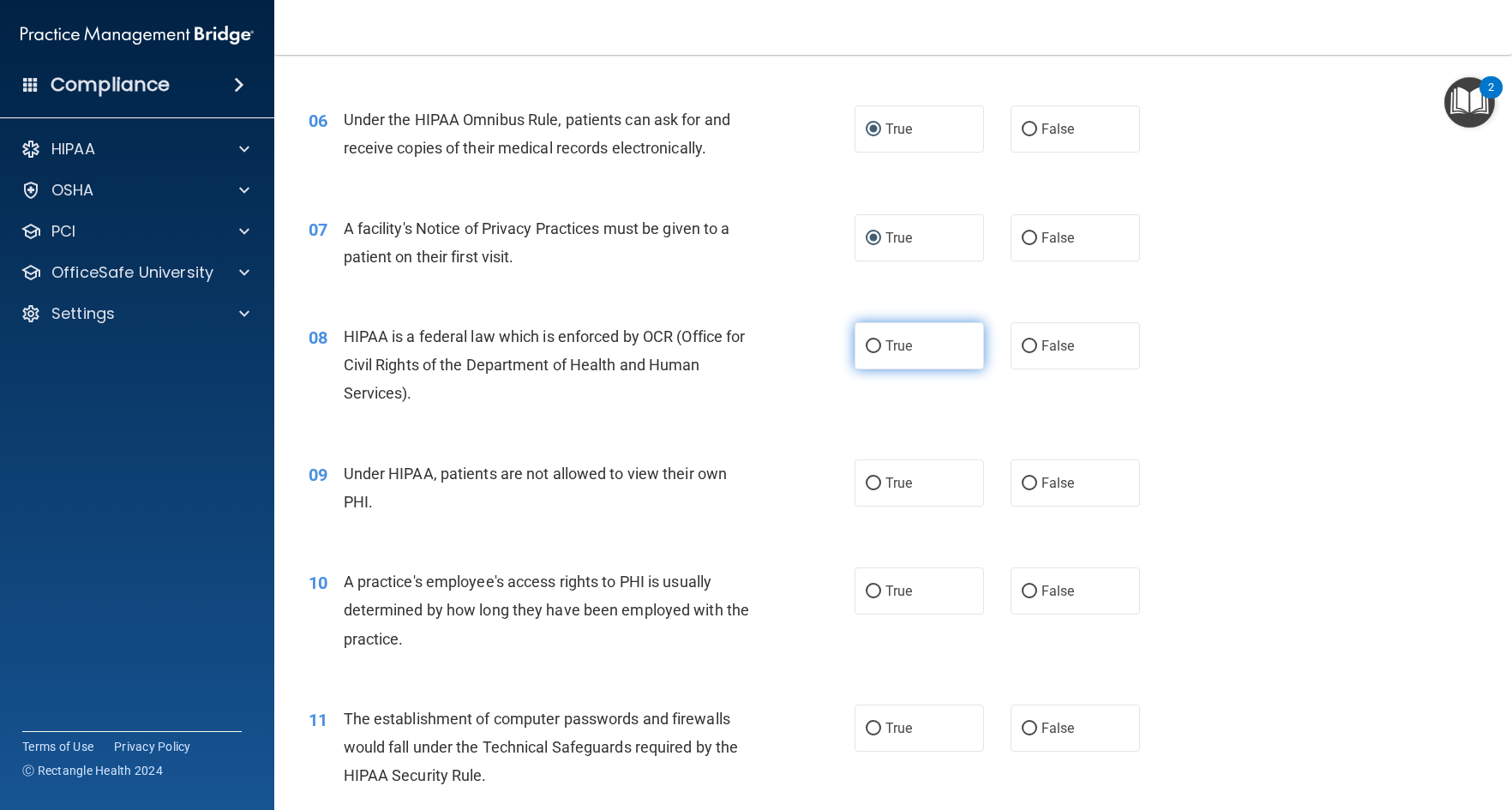
click at [870, 342] on input "True" at bounding box center [874, 347] width 16 height 13
radio input "true"
click at [1022, 479] on input "False" at bounding box center [1029, 484] width 16 height 13
radio input "true"
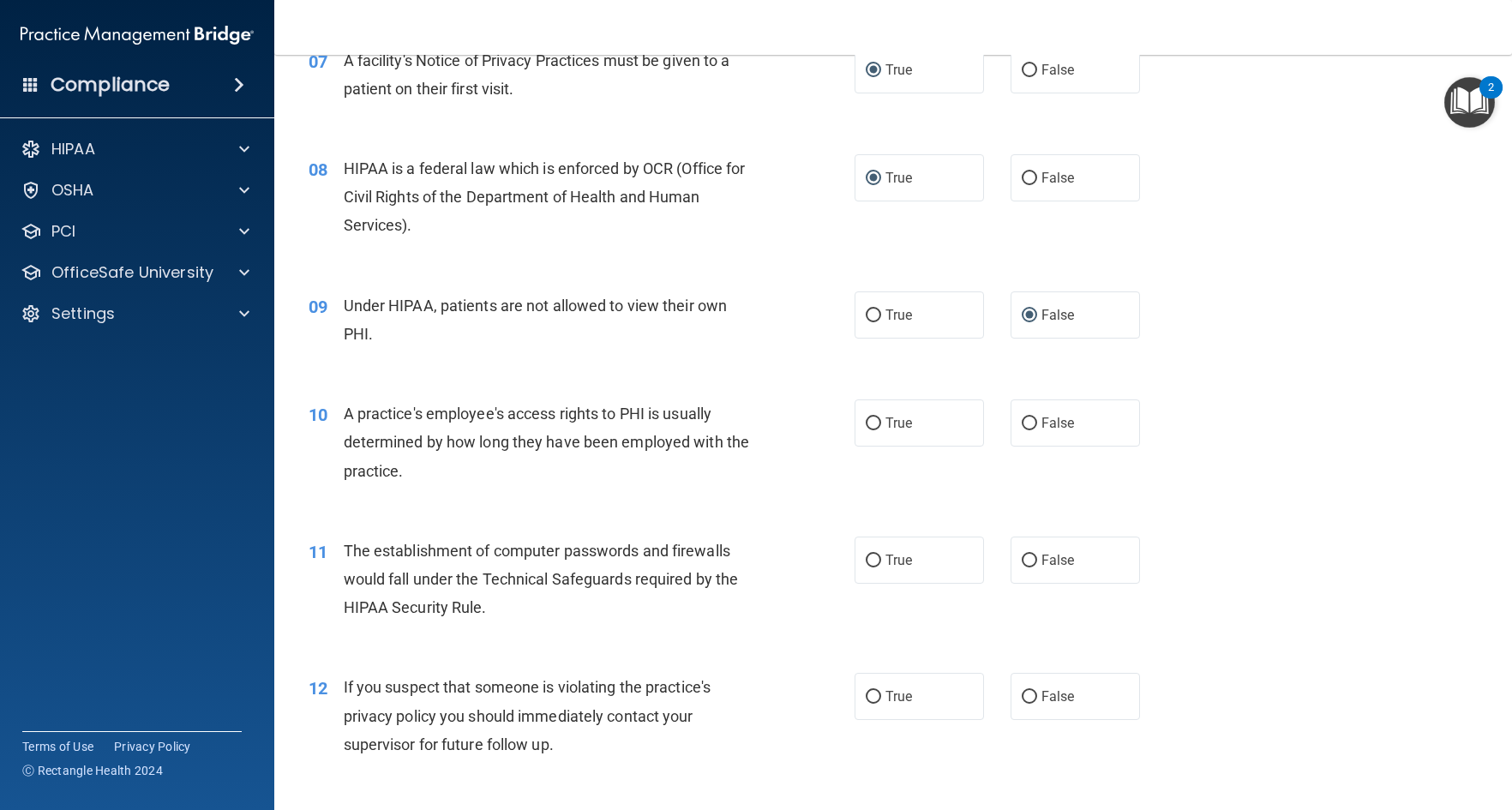
scroll to position [943, 0]
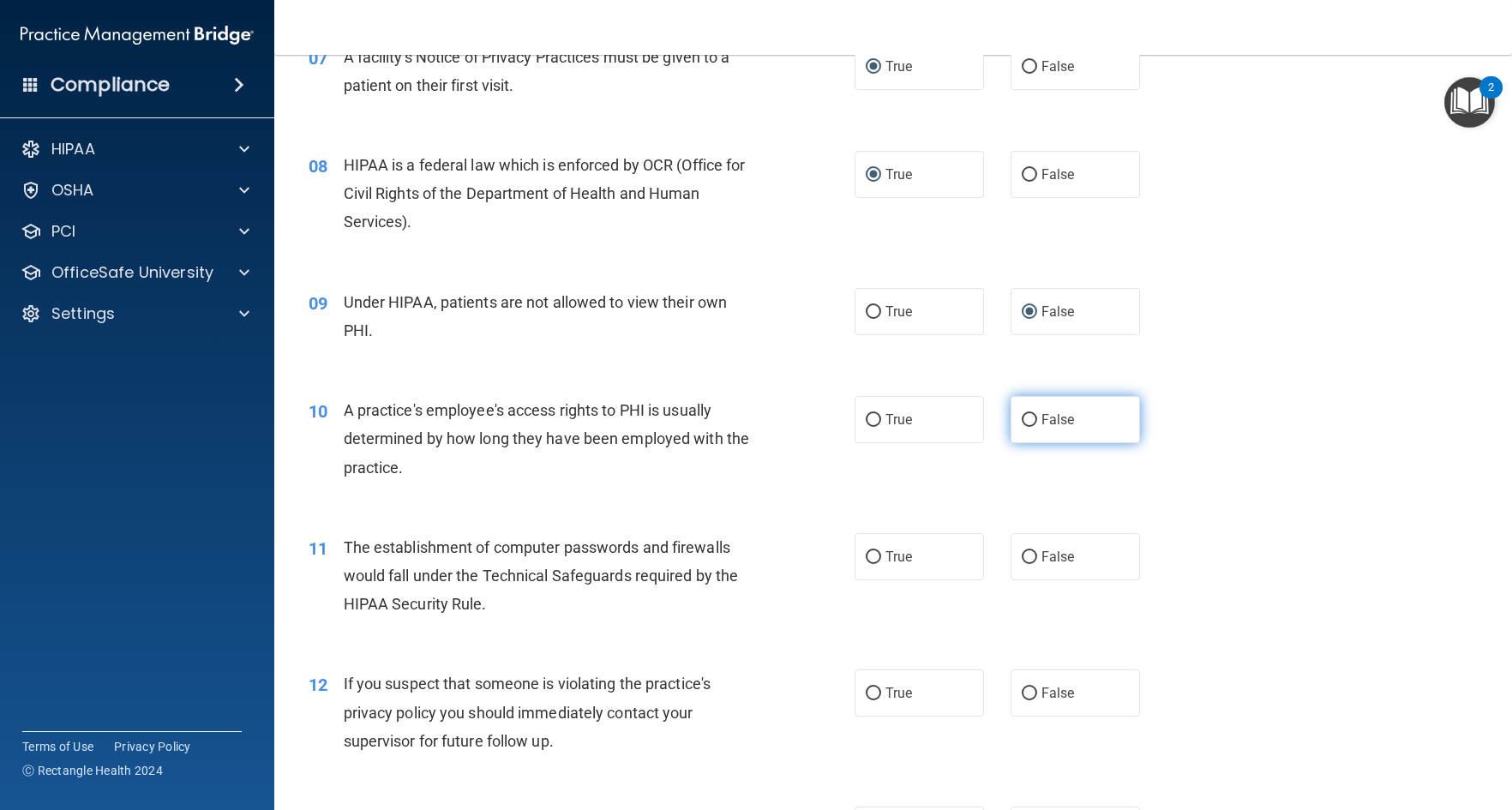
click at [1027, 418] on input "False" at bounding box center [1029, 420] width 16 height 13
radio input "true"
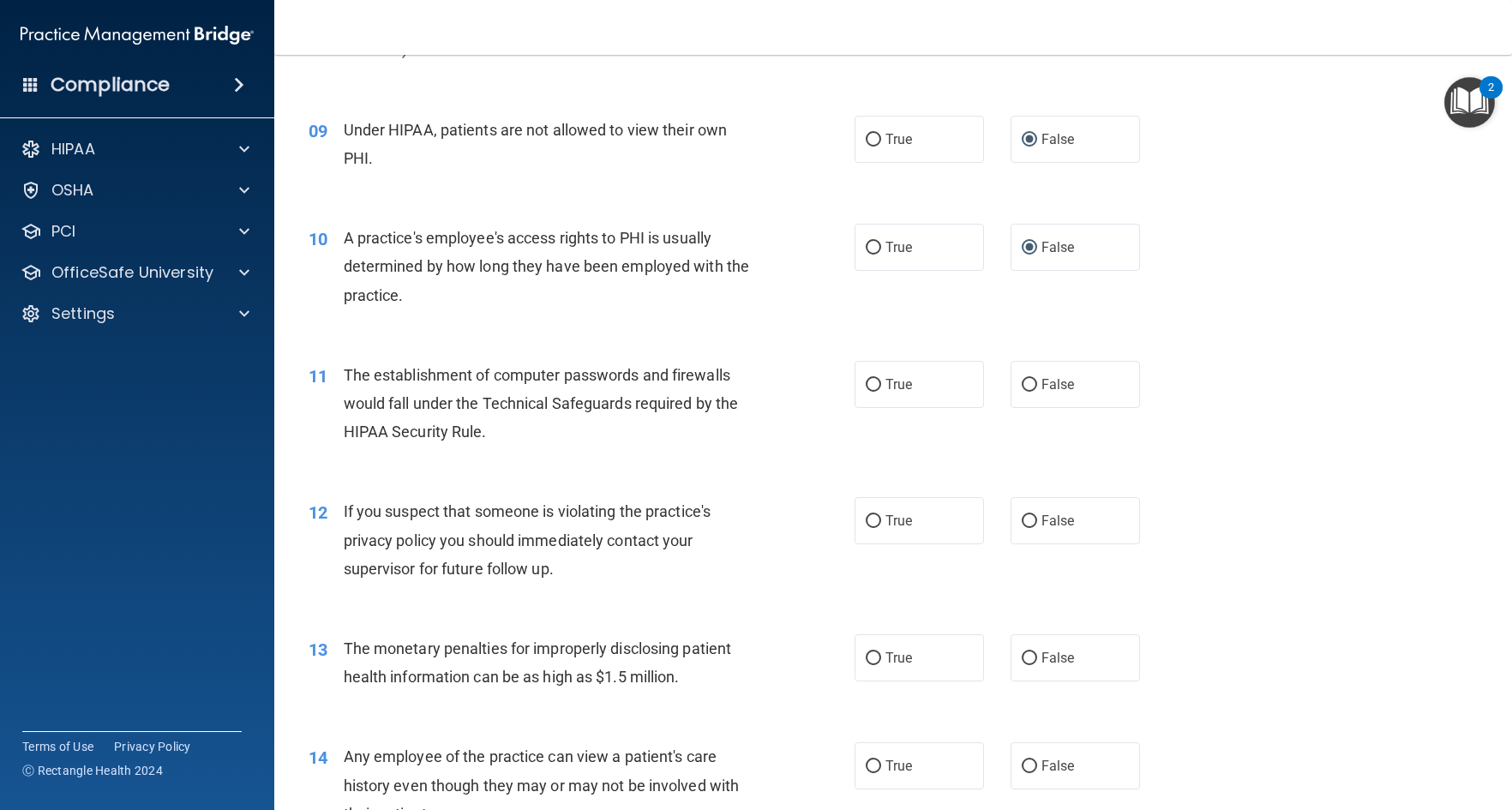
scroll to position [1200, 0]
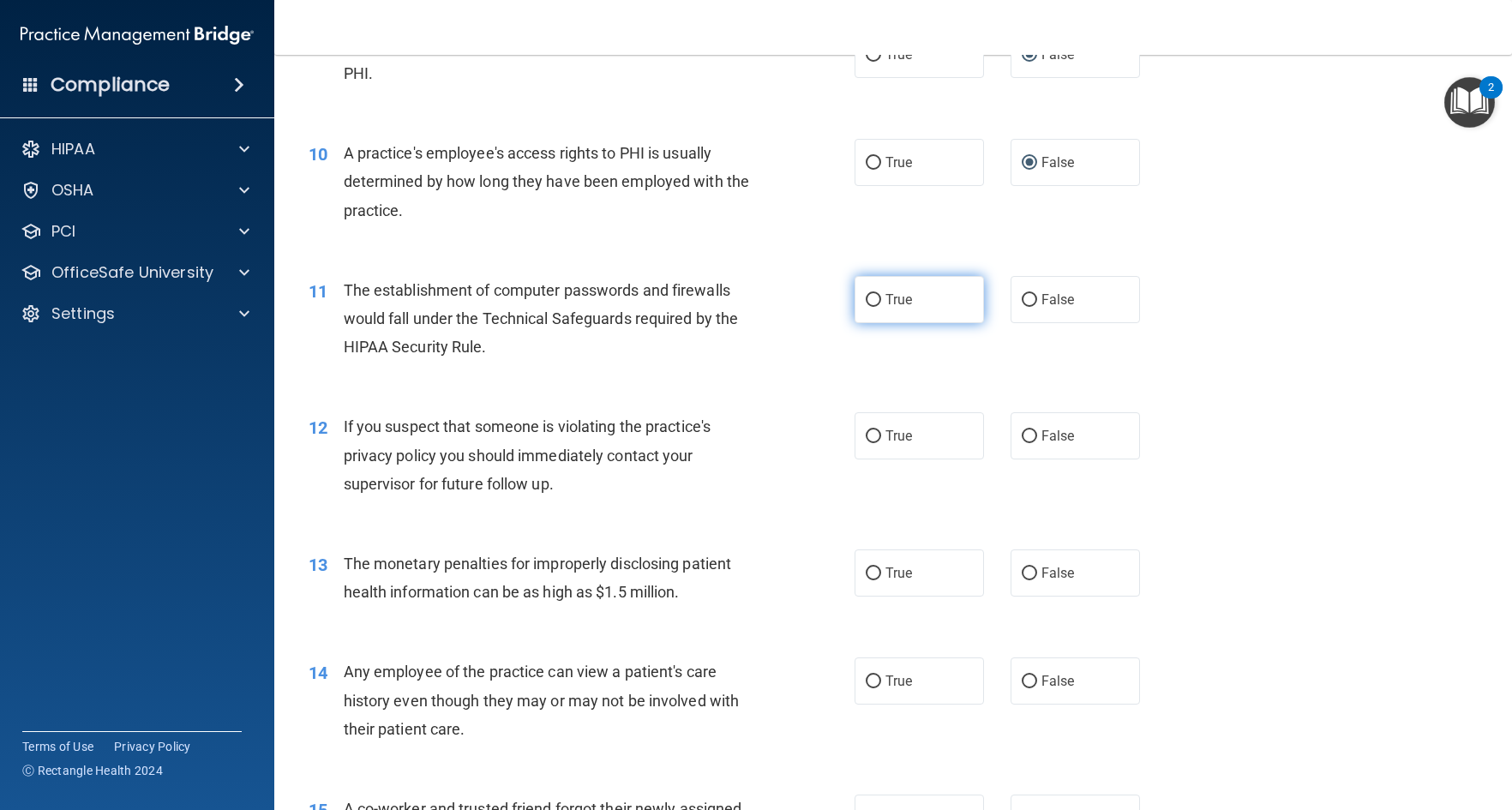
click at [868, 299] on input "True" at bounding box center [874, 300] width 16 height 13
radio input "true"
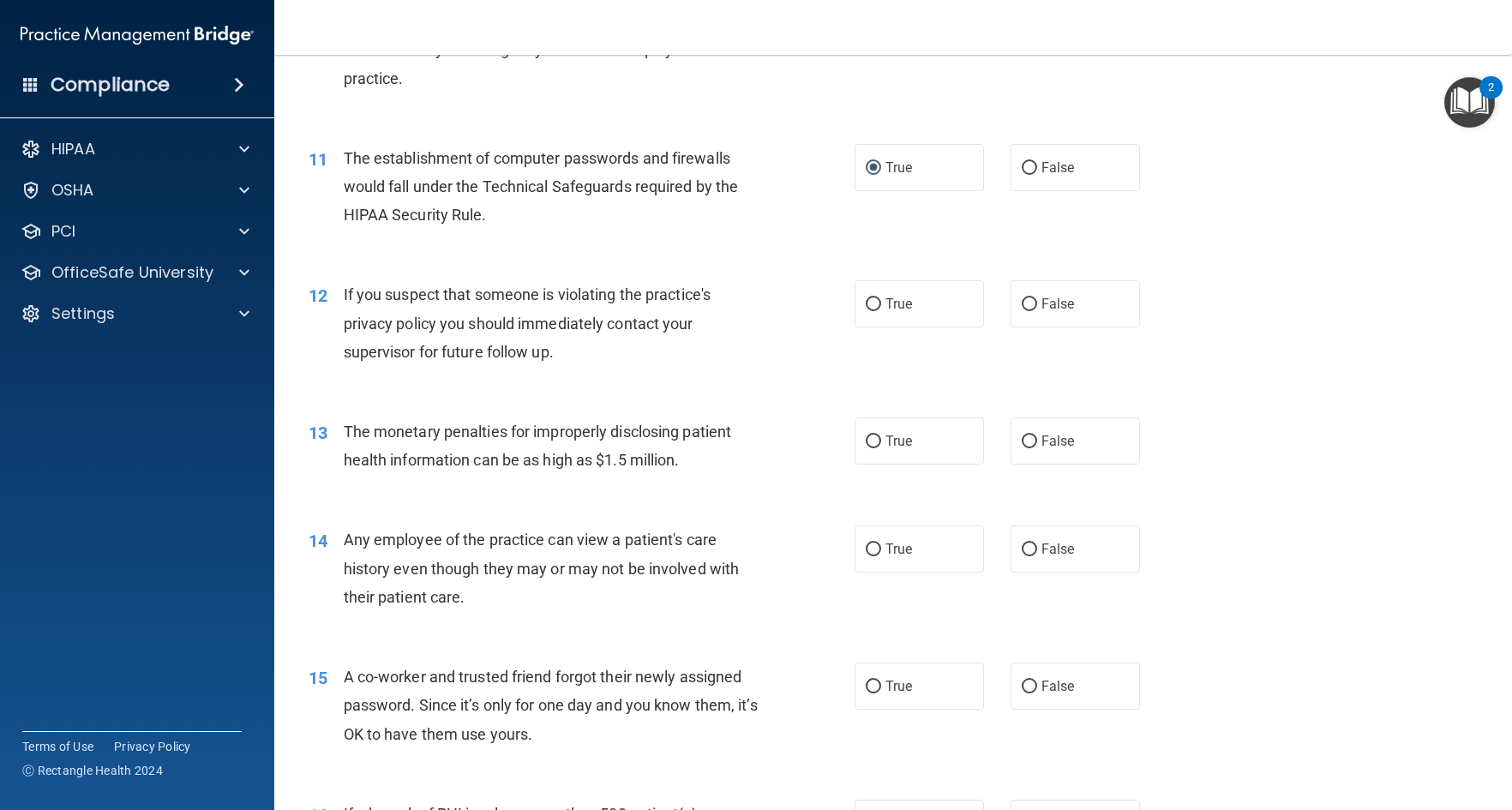
scroll to position [1371, 0]
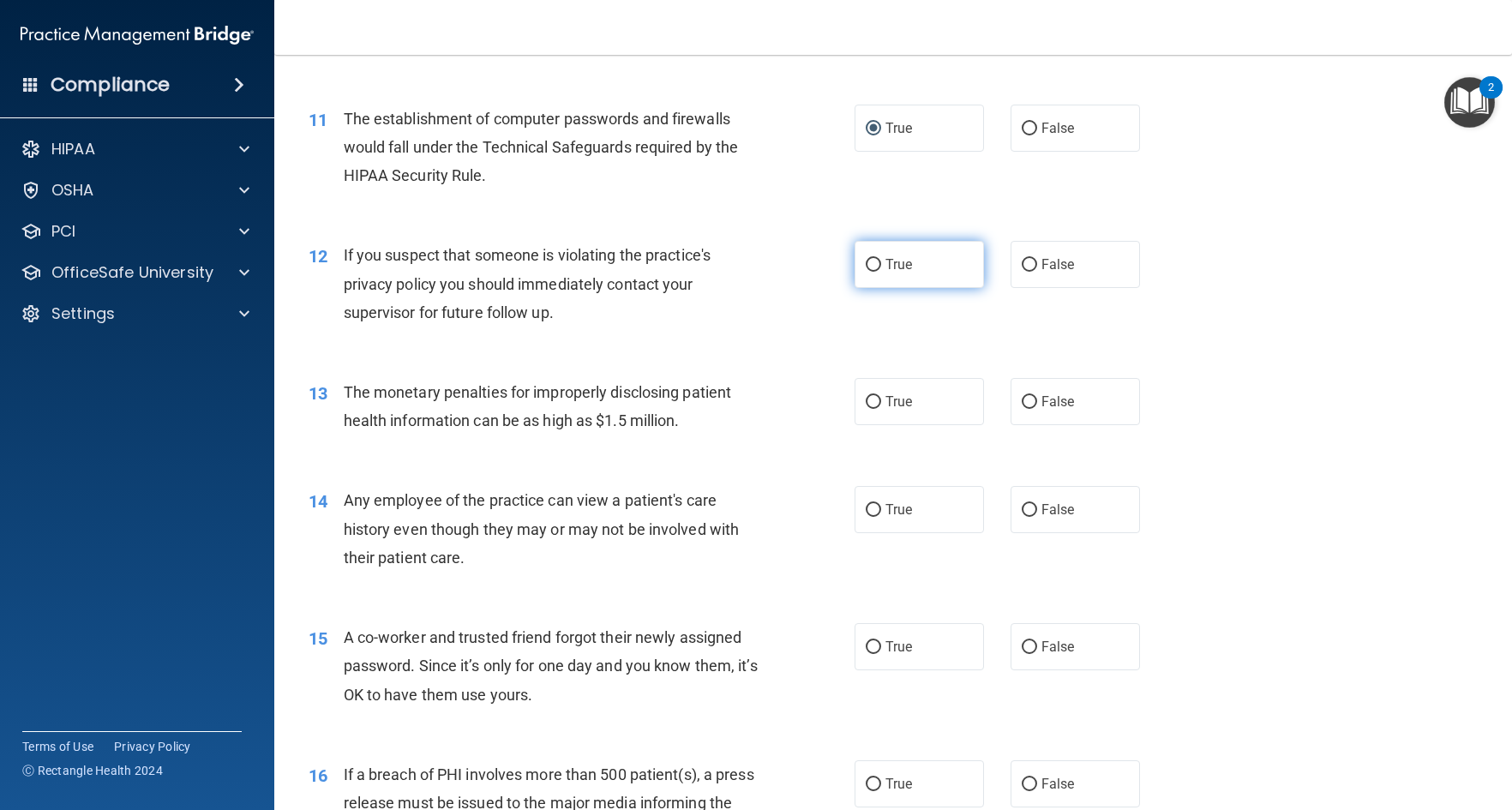
click at [868, 263] on input "True" at bounding box center [874, 265] width 16 height 13
radio input "true"
click at [866, 402] on input "True" at bounding box center [874, 403] width 16 height 13
radio input "true"
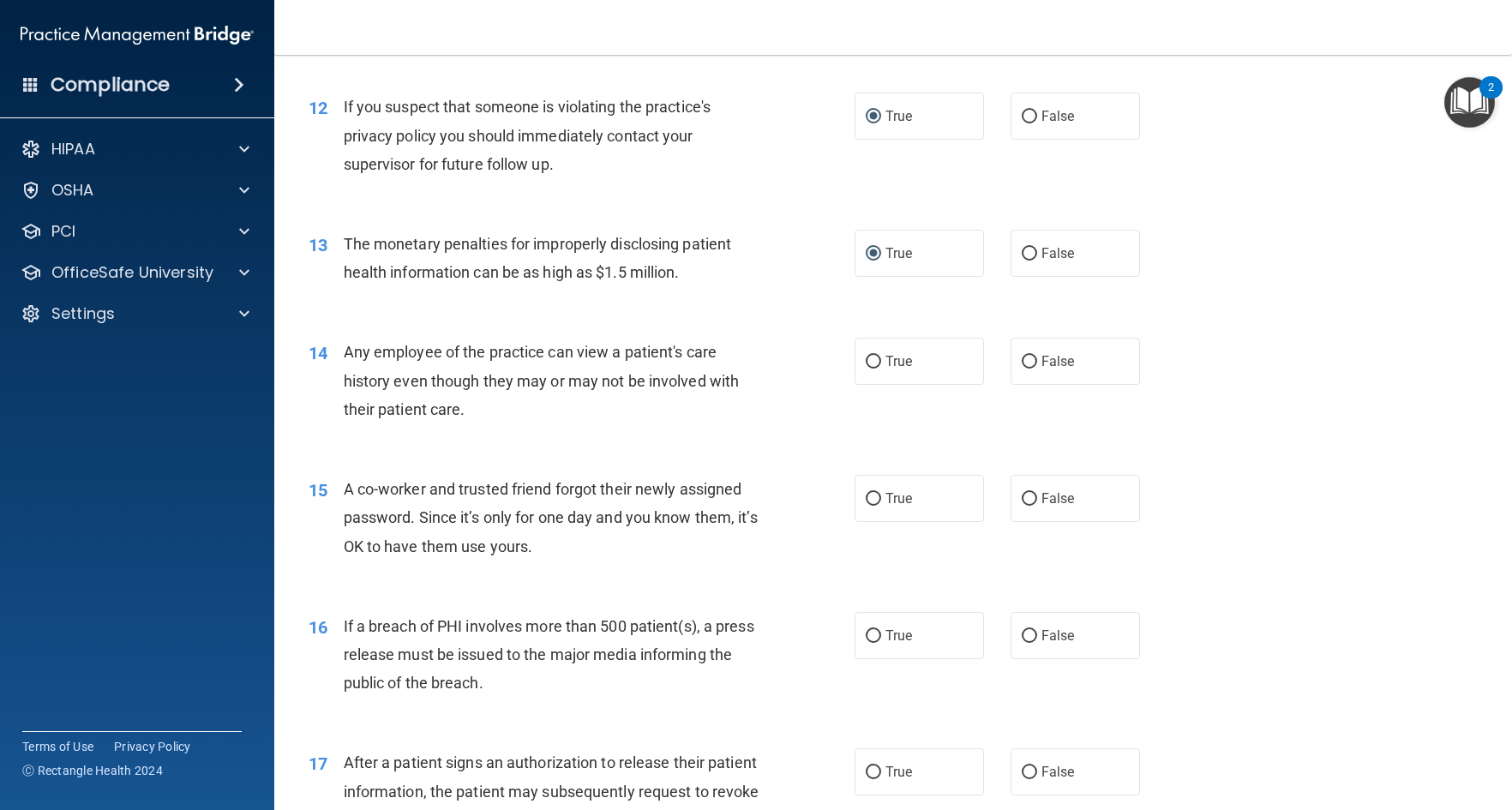
scroll to position [1543, 0]
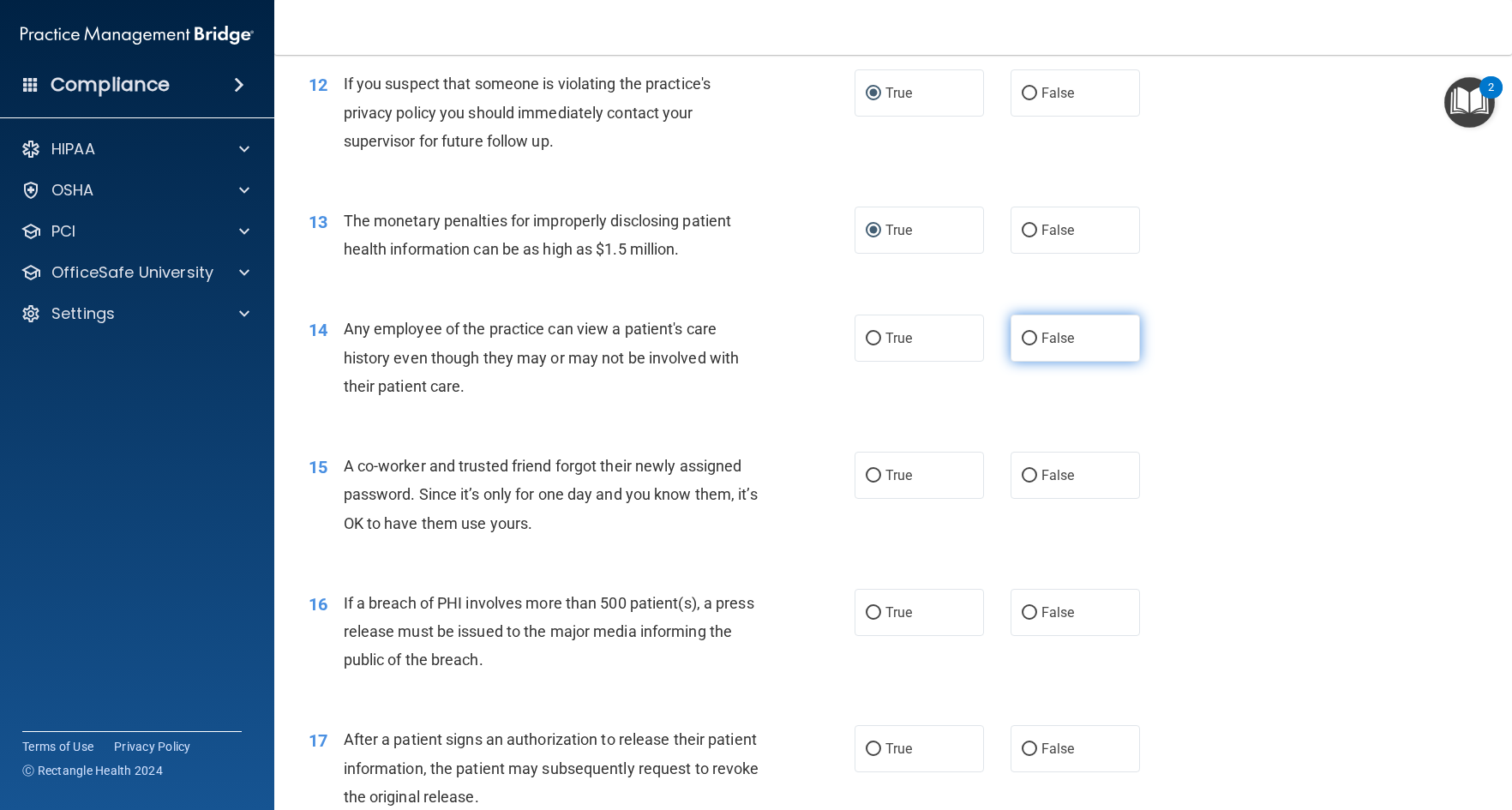
click at [1022, 337] on input "False" at bounding box center [1029, 339] width 16 height 13
radio input "true"
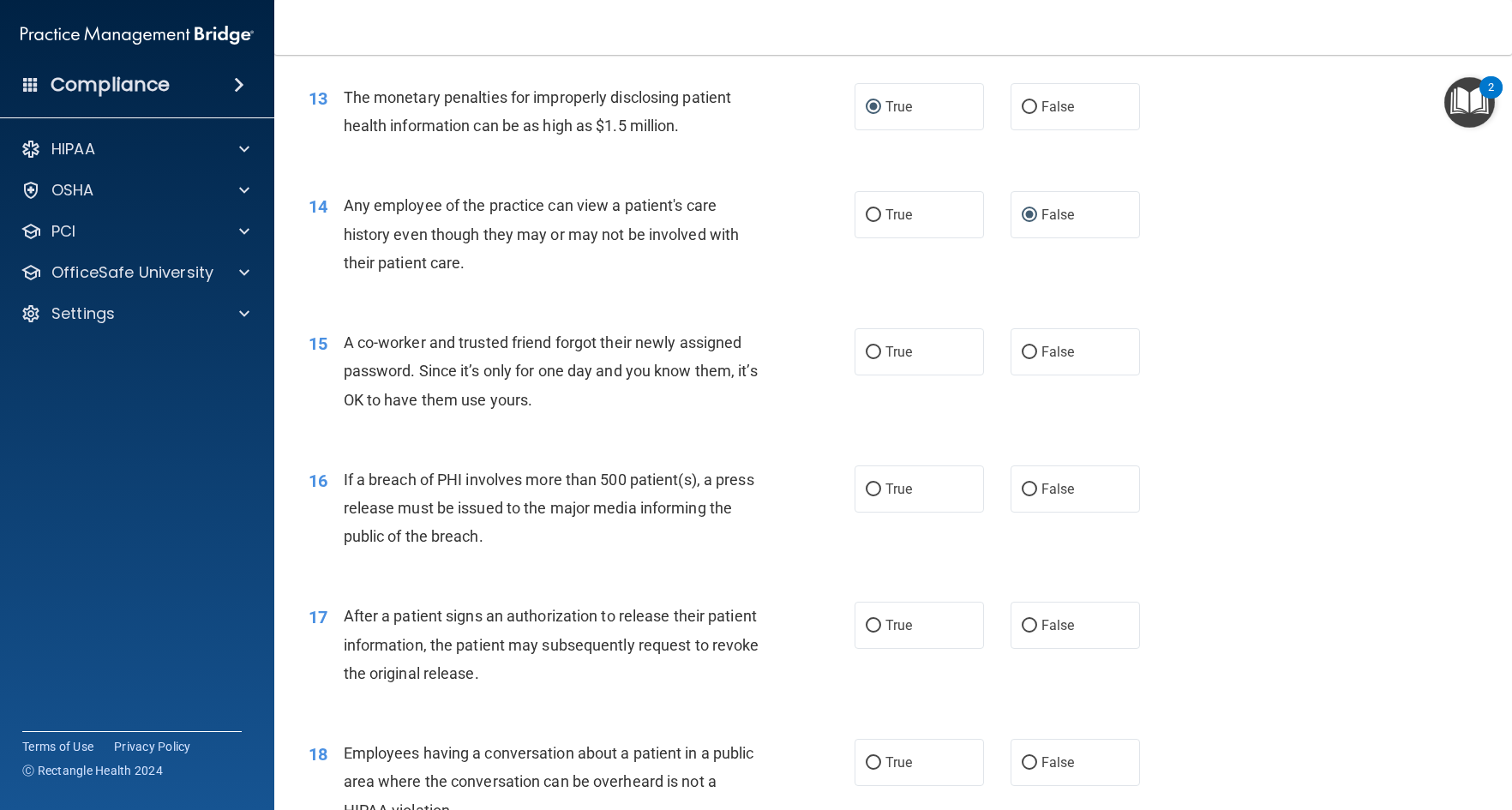
scroll to position [1714, 0]
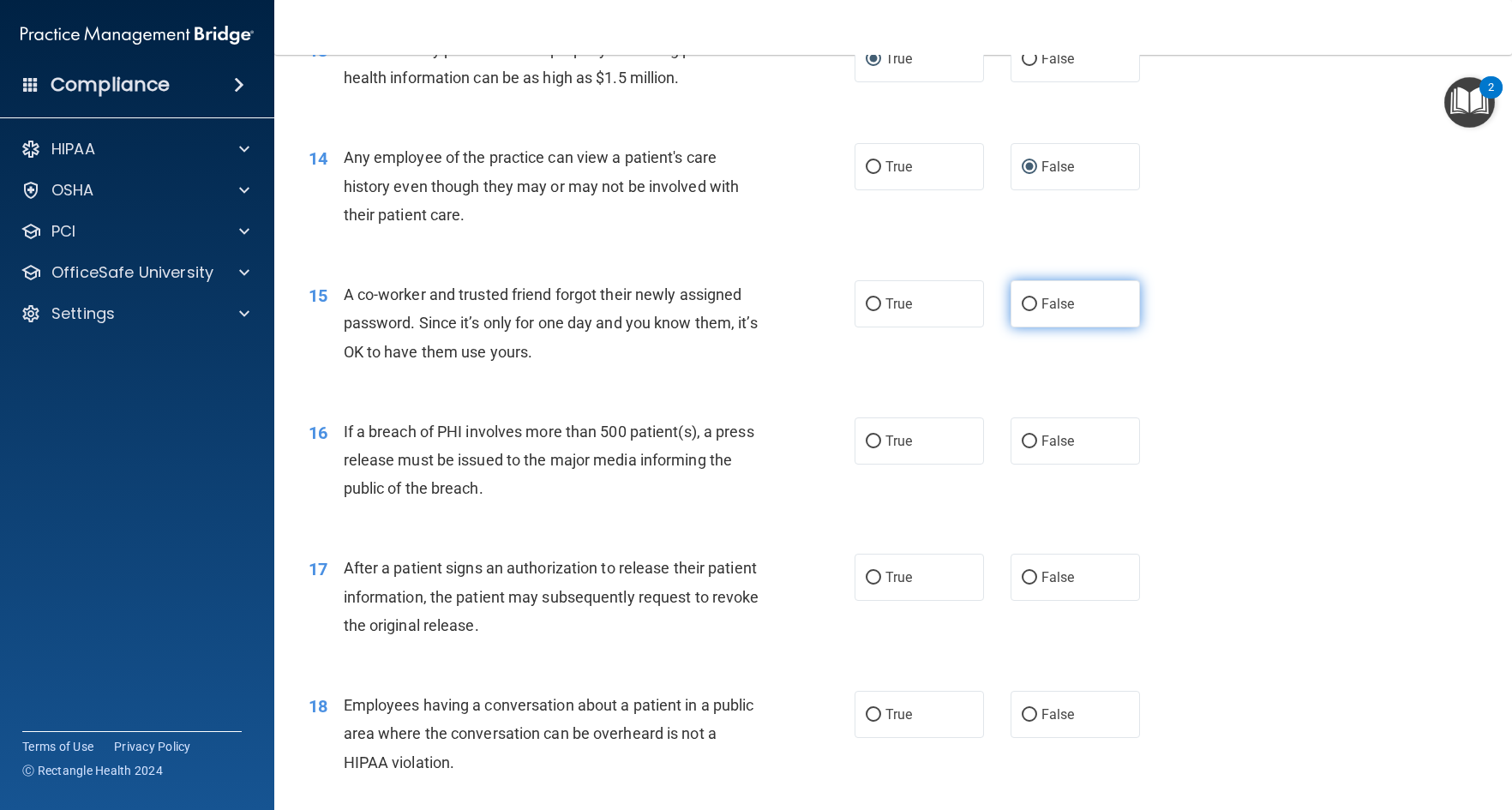
click at [1023, 302] on input "False" at bounding box center [1029, 305] width 16 height 13
radio input "true"
click at [872, 440] on input "True" at bounding box center [874, 442] width 16 height 13
radio input "true"
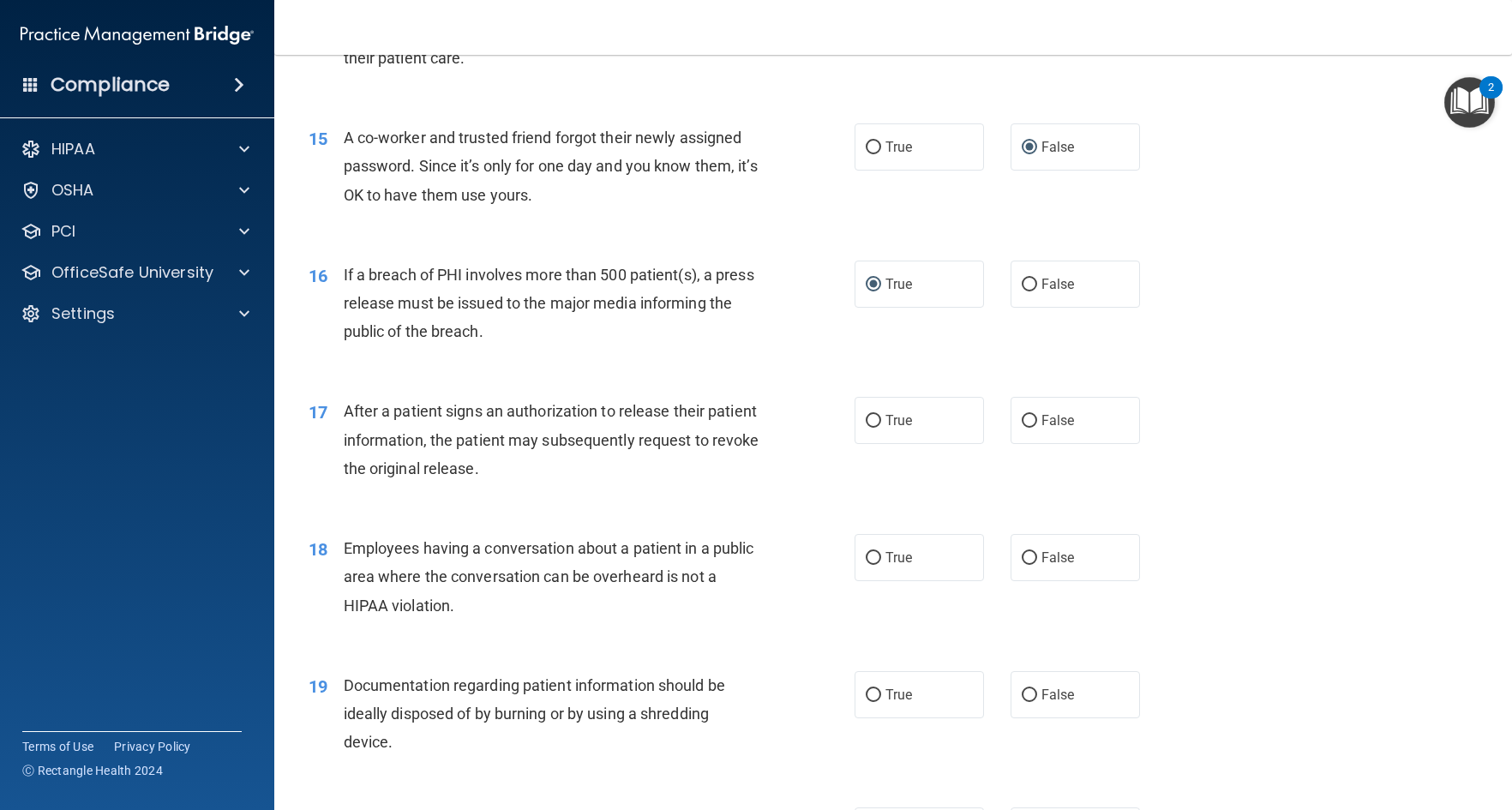
scroll to position [1885, 0]
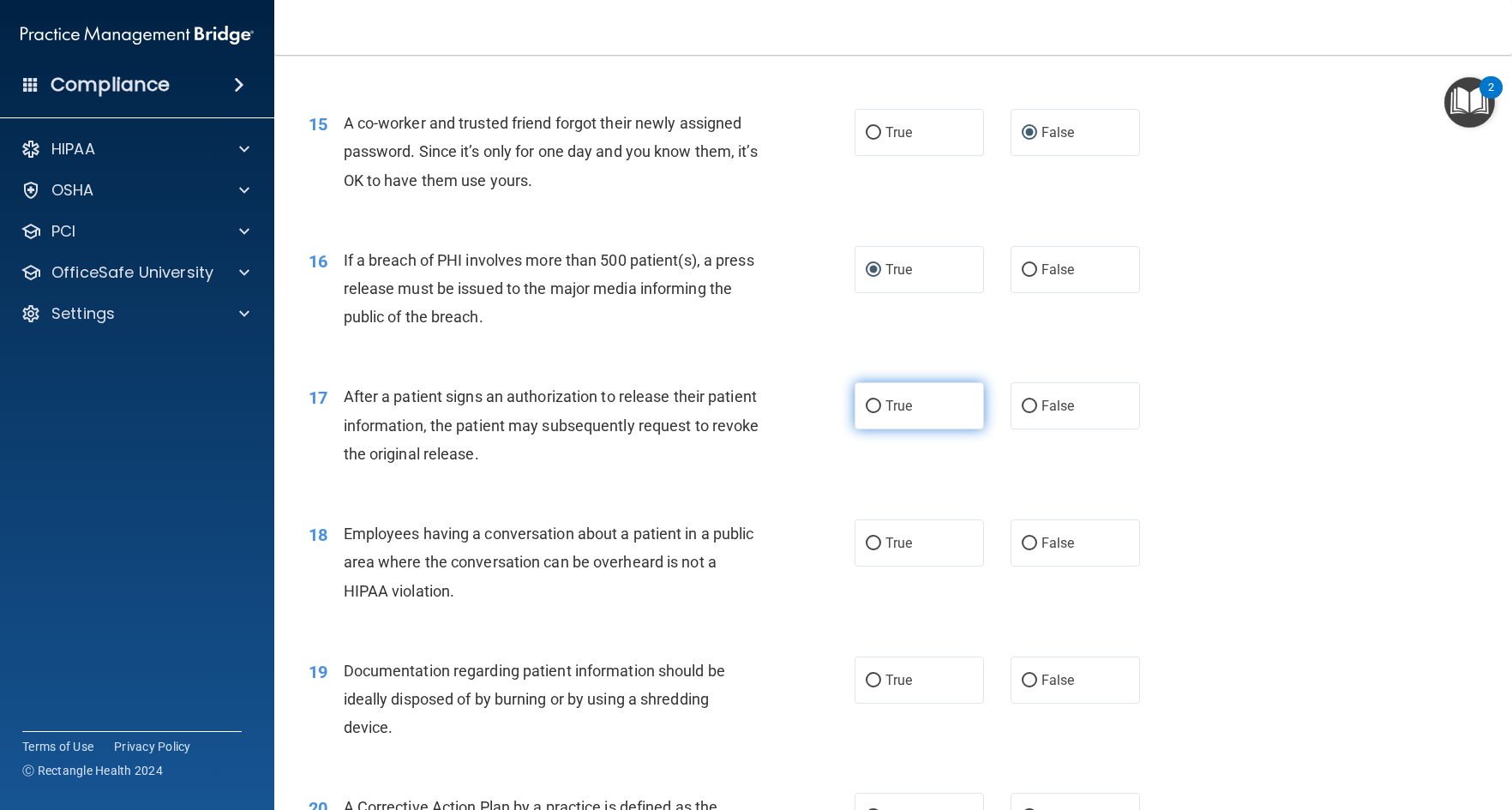
click at [873, 405] on input "True" at bounding box center [874, 406] width 16 height 13
radio input "true"
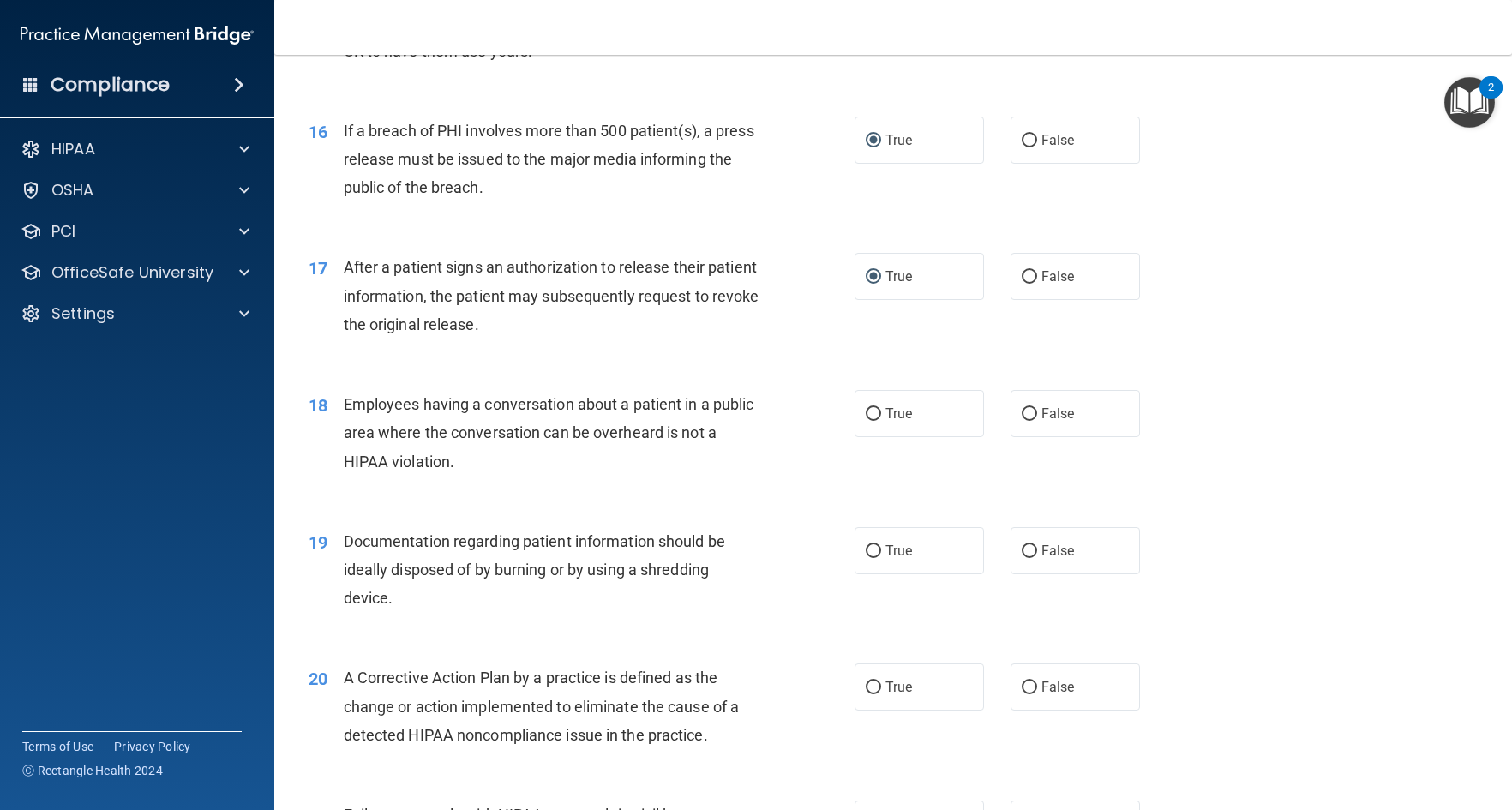
scroll to position [2056, 0]
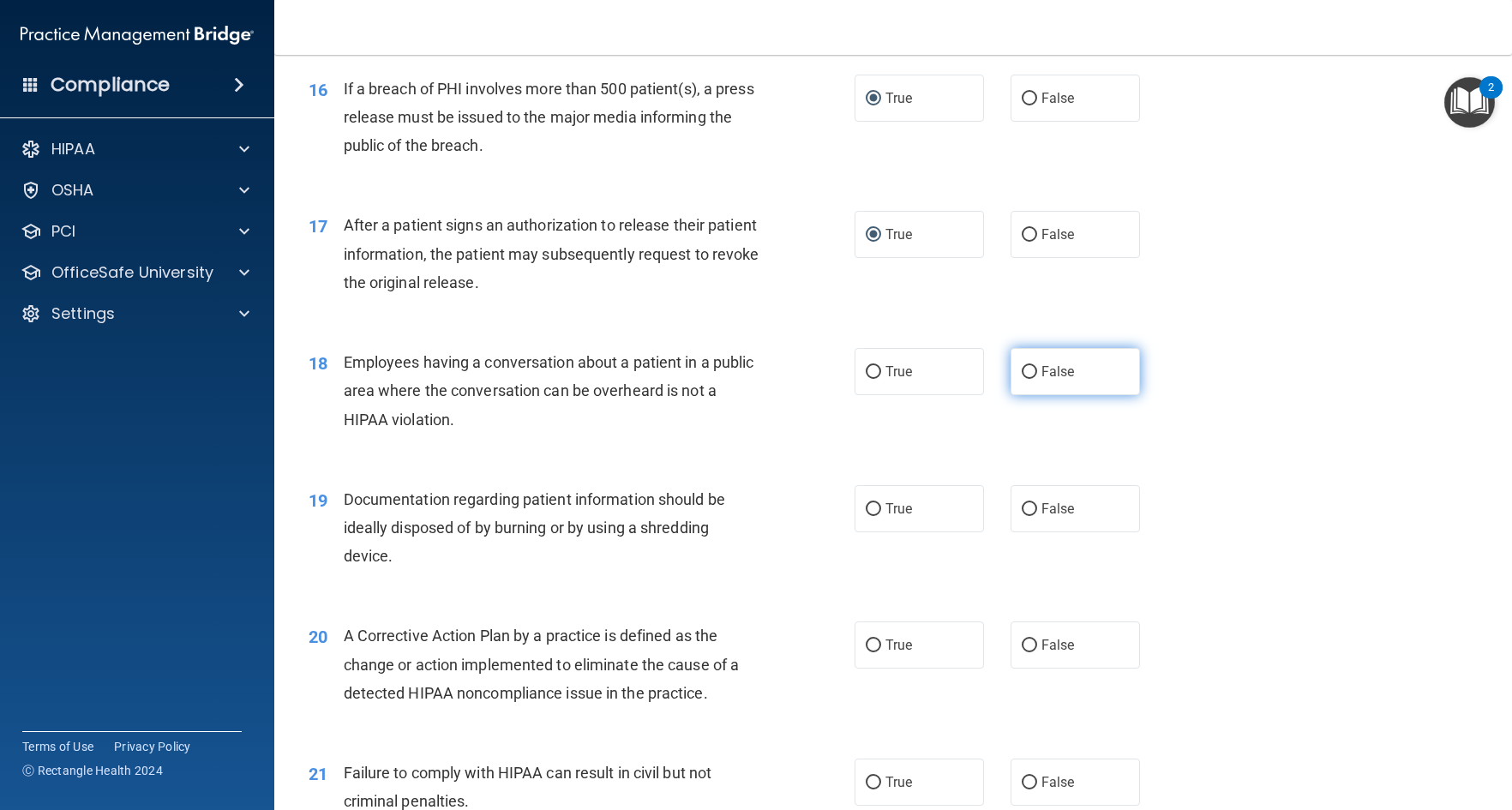
click at [1028, 370] on input "False" at bounding box center [1029, 372] width 16 height 13
radio input "true"
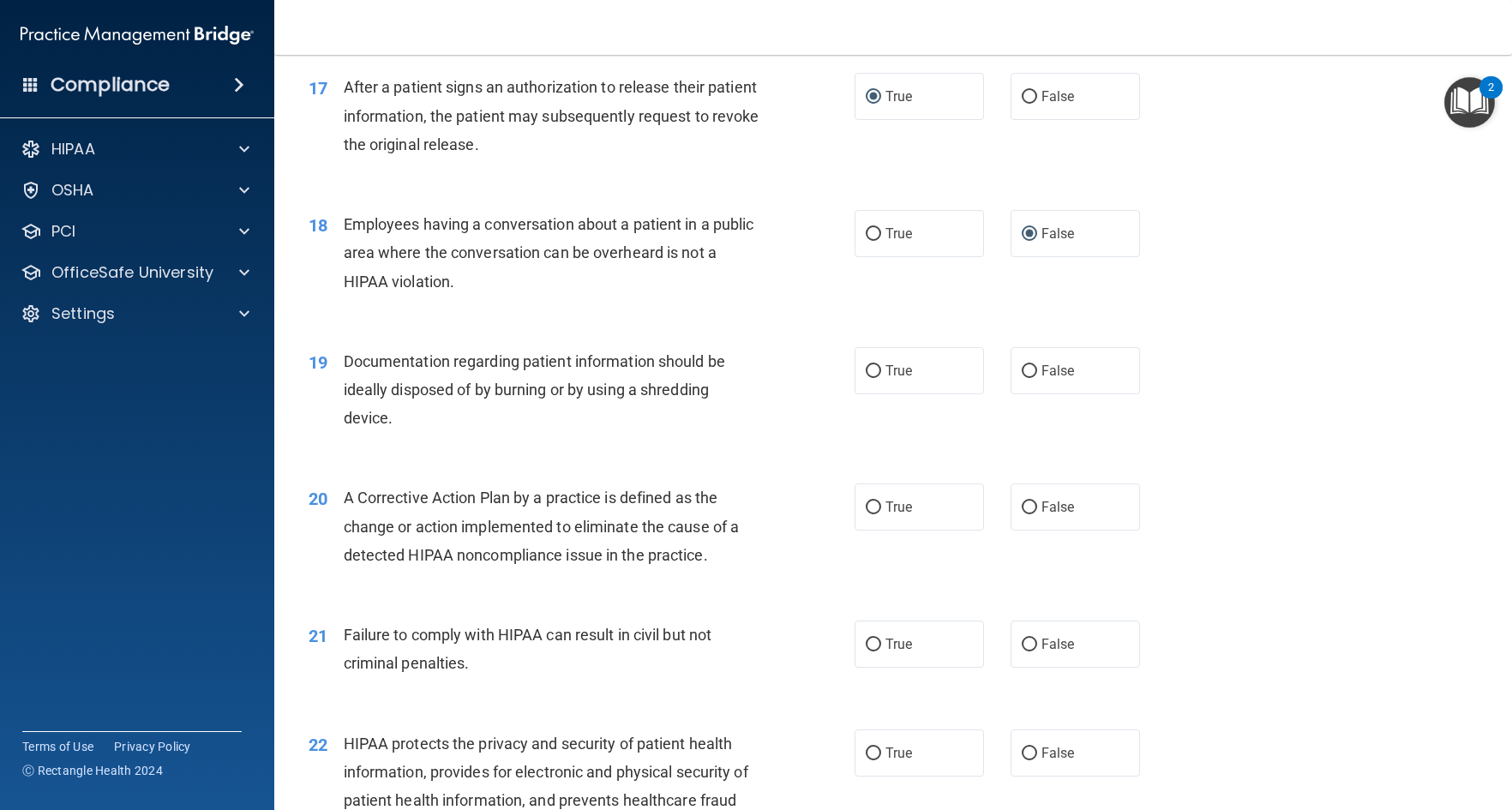
scroll to position [2228, 0]
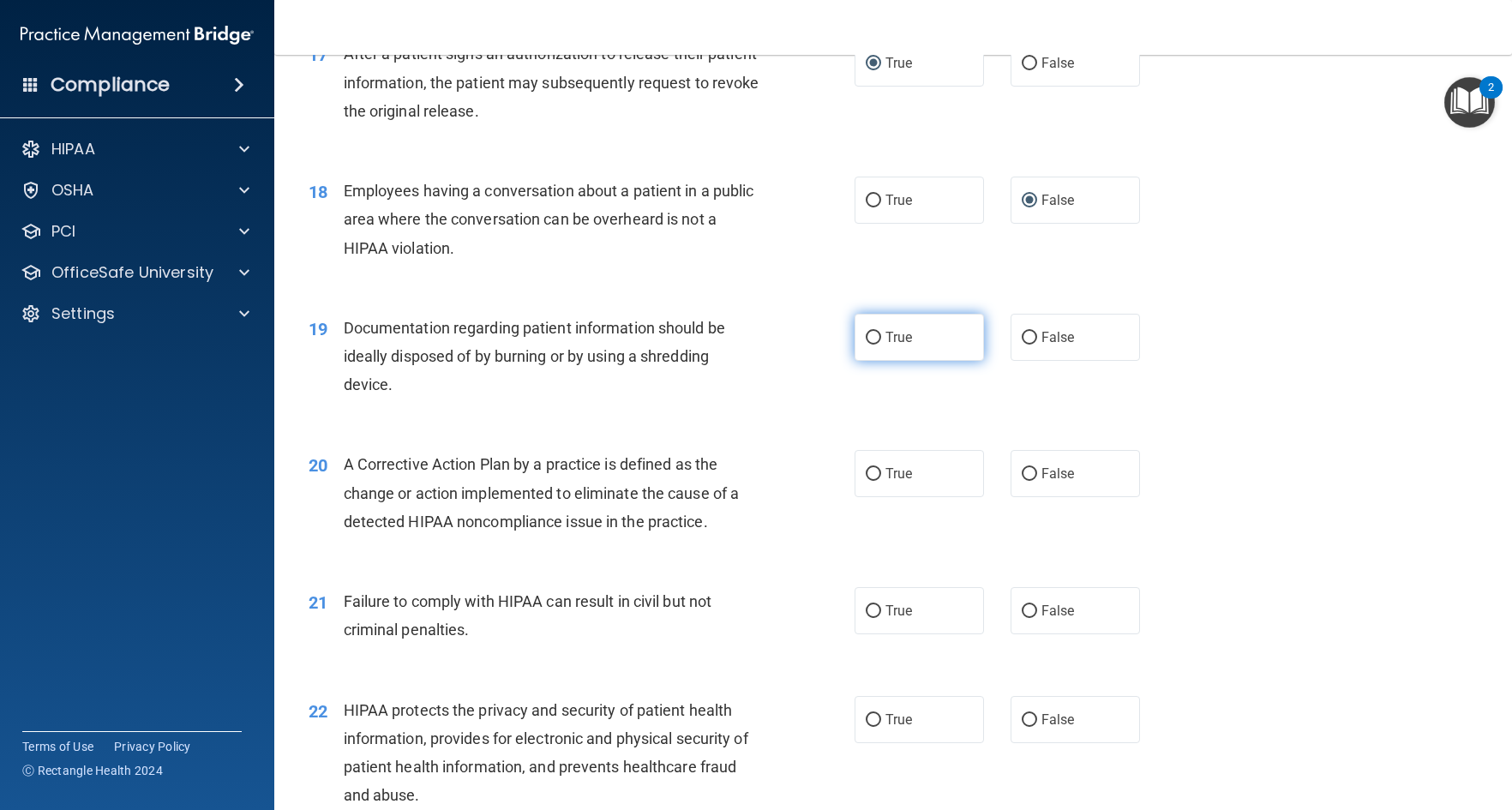
click at [868, 339] on input "True" at bounding box center [874, 339] width 16 height 13
radio input "true"
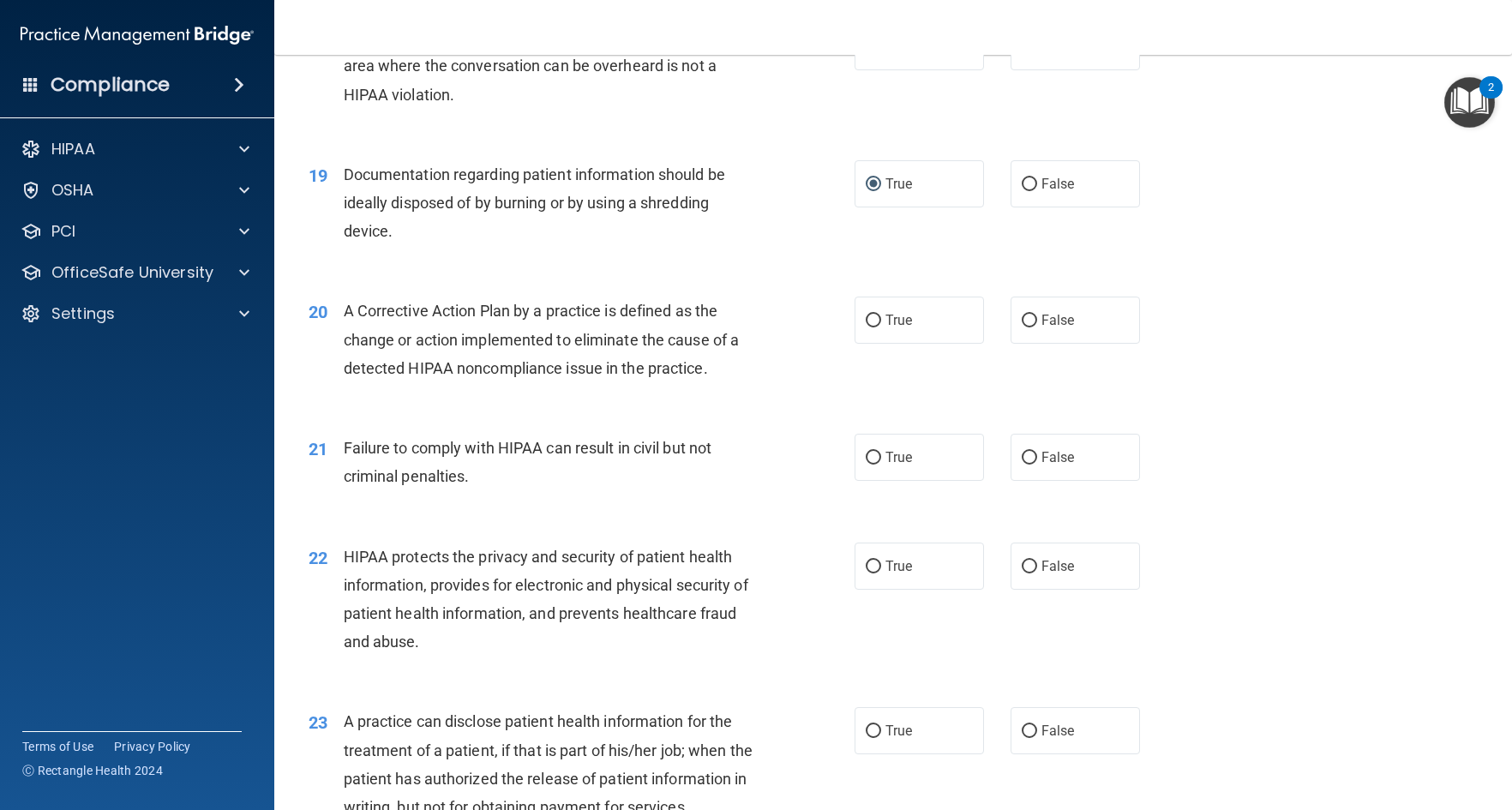
scroll to position [2399, 0]
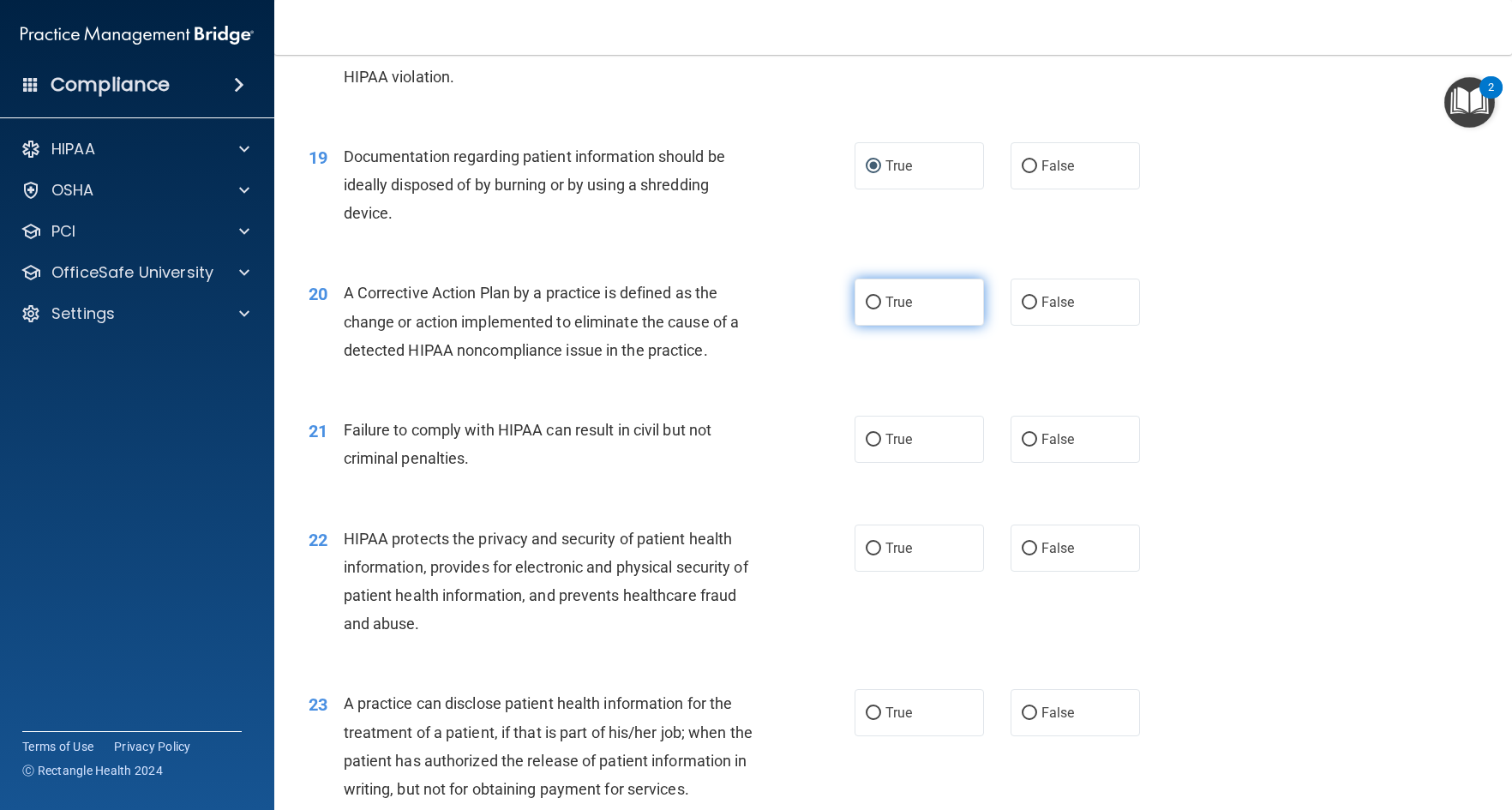
click at [866, 303] on input "True" at bounding box center [874, 303] width 16 height 13
radio input "true"
drag, startPoint x: 1024, startPoint y: 439, endPoint x: 991, endPoint y: 458, distance: 38.1
click at [1024, 440] on input "False" at bounding box center [1029, 440] width 16 height 13
radio input "true"
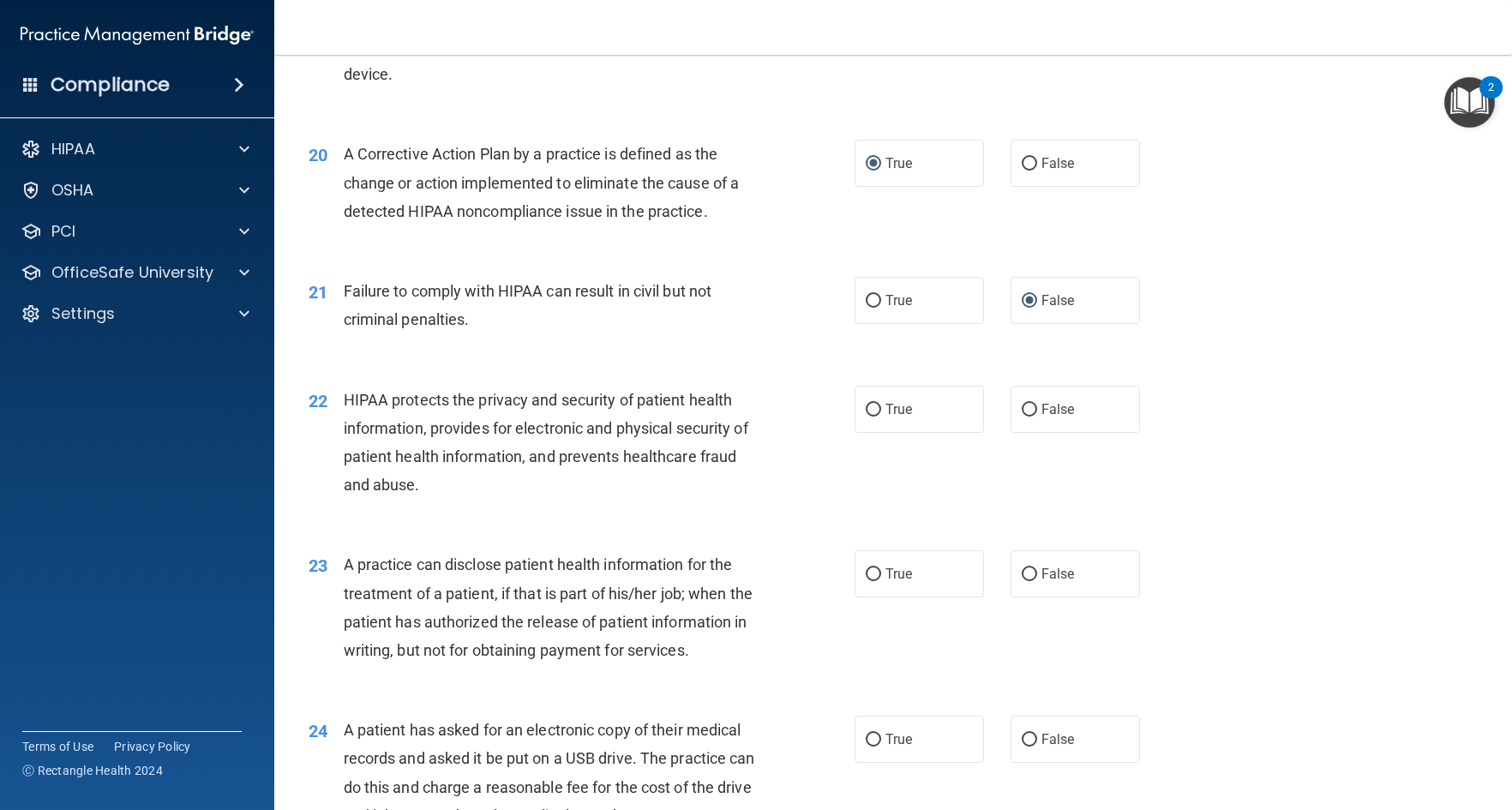
scroll to position [2656, 0]
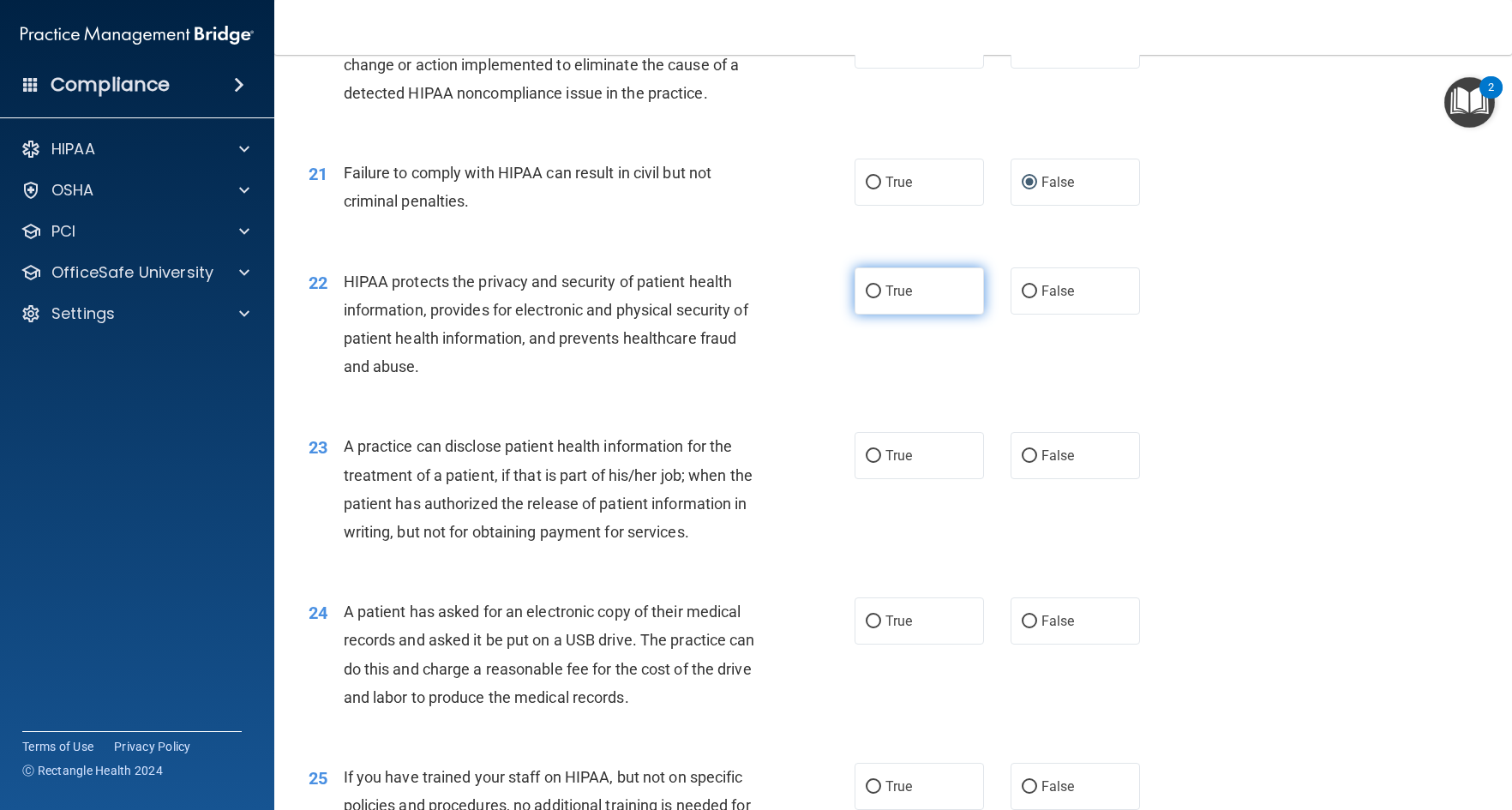
click at [867, 291] on input "True" at bounding box center [874, 292] width 16 height 13
radio input "true"
click at [868, 456] on input "True" at bounding box center [874, 457] width 16 height 13
radio input "true"
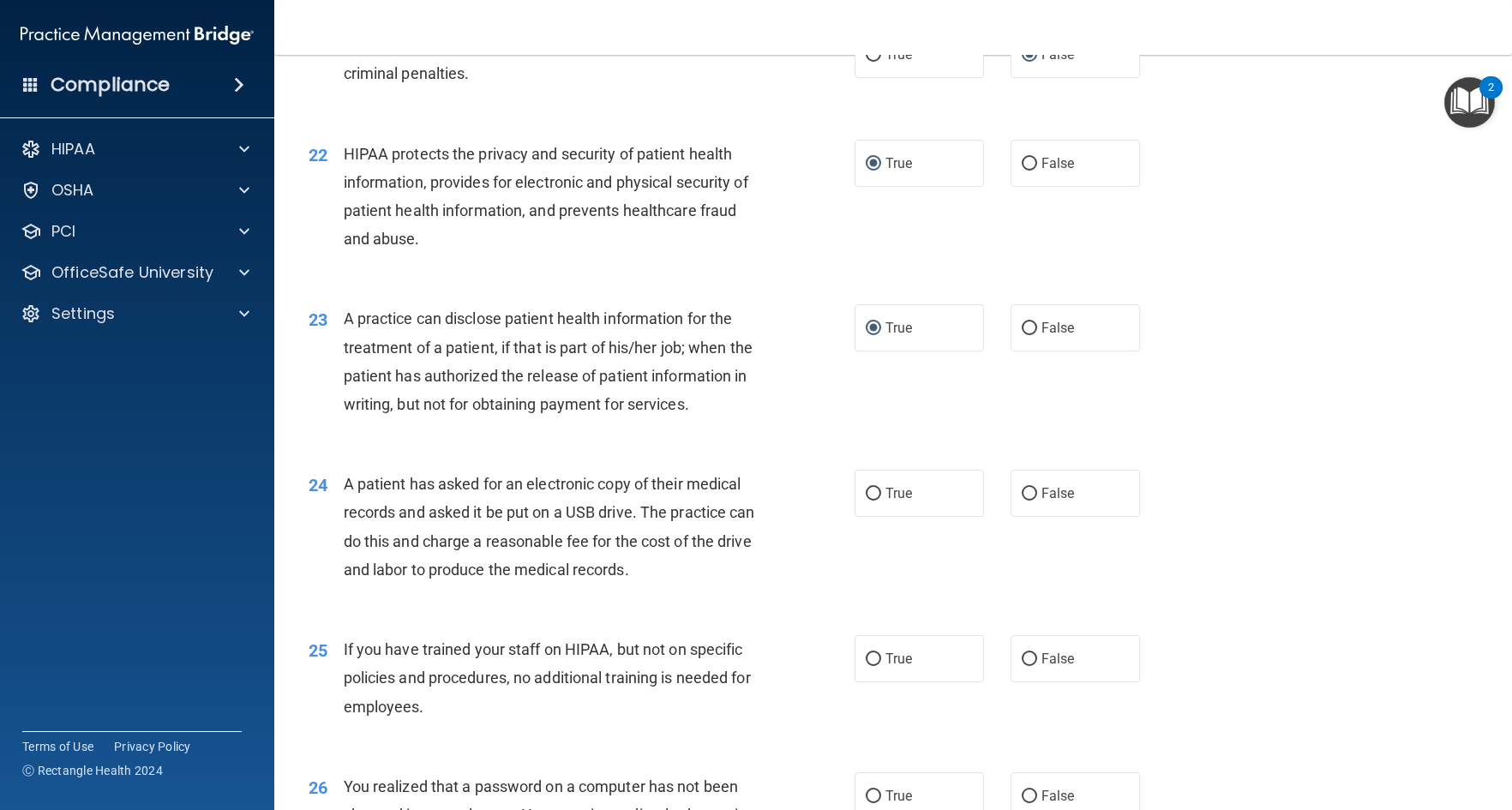
scroll to position [2828, 0]
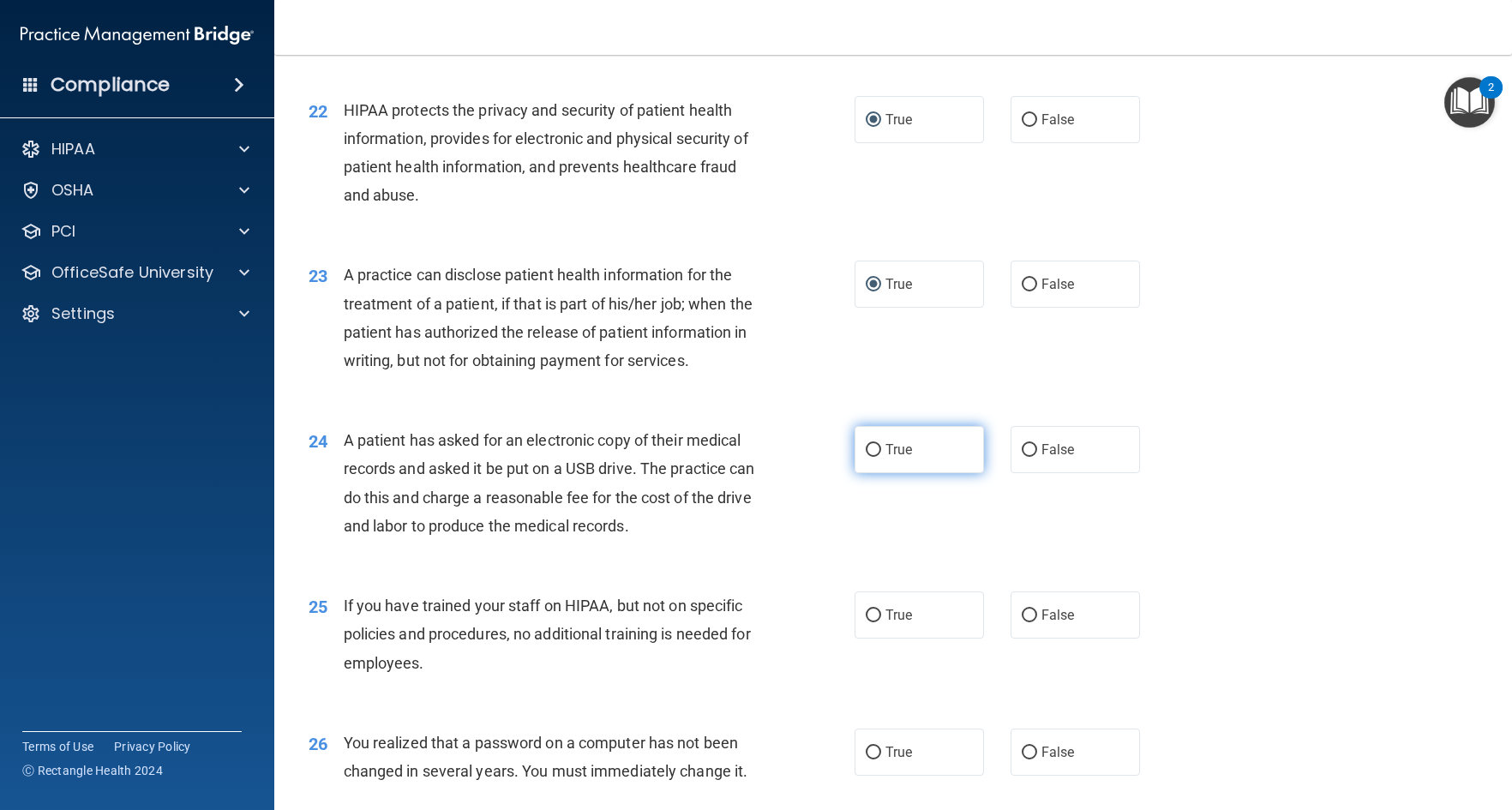
click at [867, 457] on input "True" at bounding box center [874, 450] width 16 height 13
radio input "true"
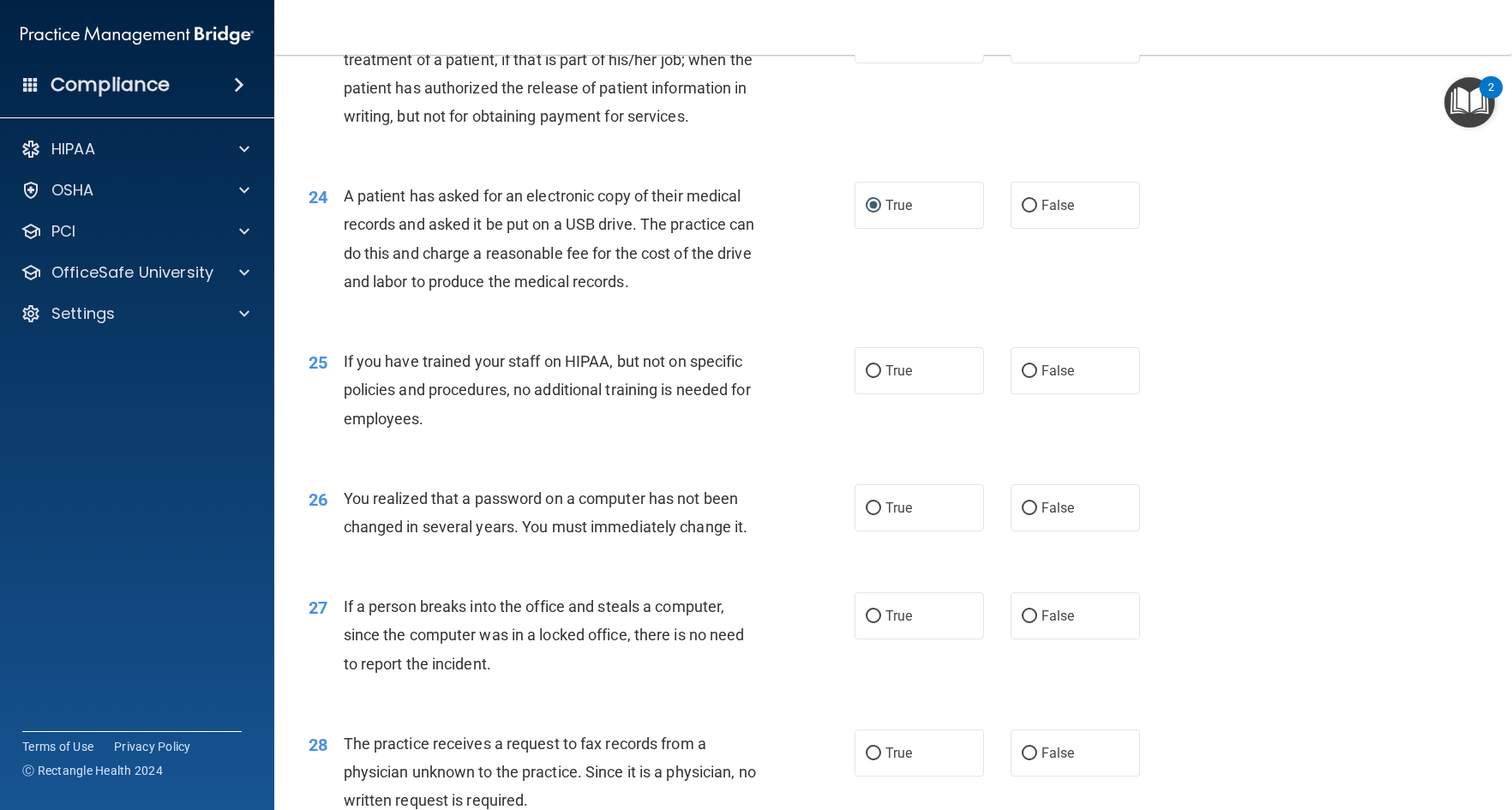
scroll to position [3085, 0]
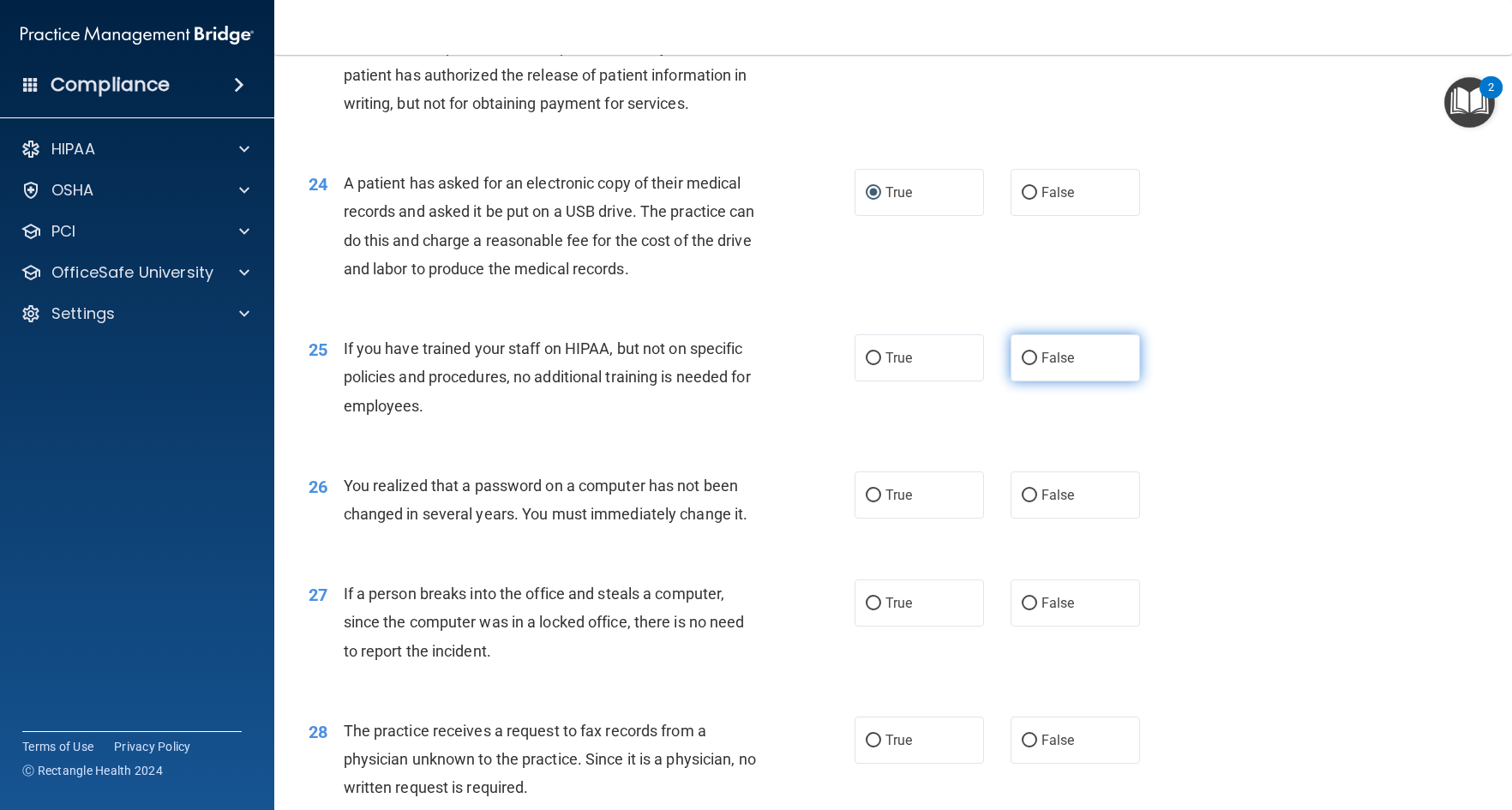
click at [1022, 365] on input "False" at bounding box center [1029, 359] width 16 height 13
radio input "true"
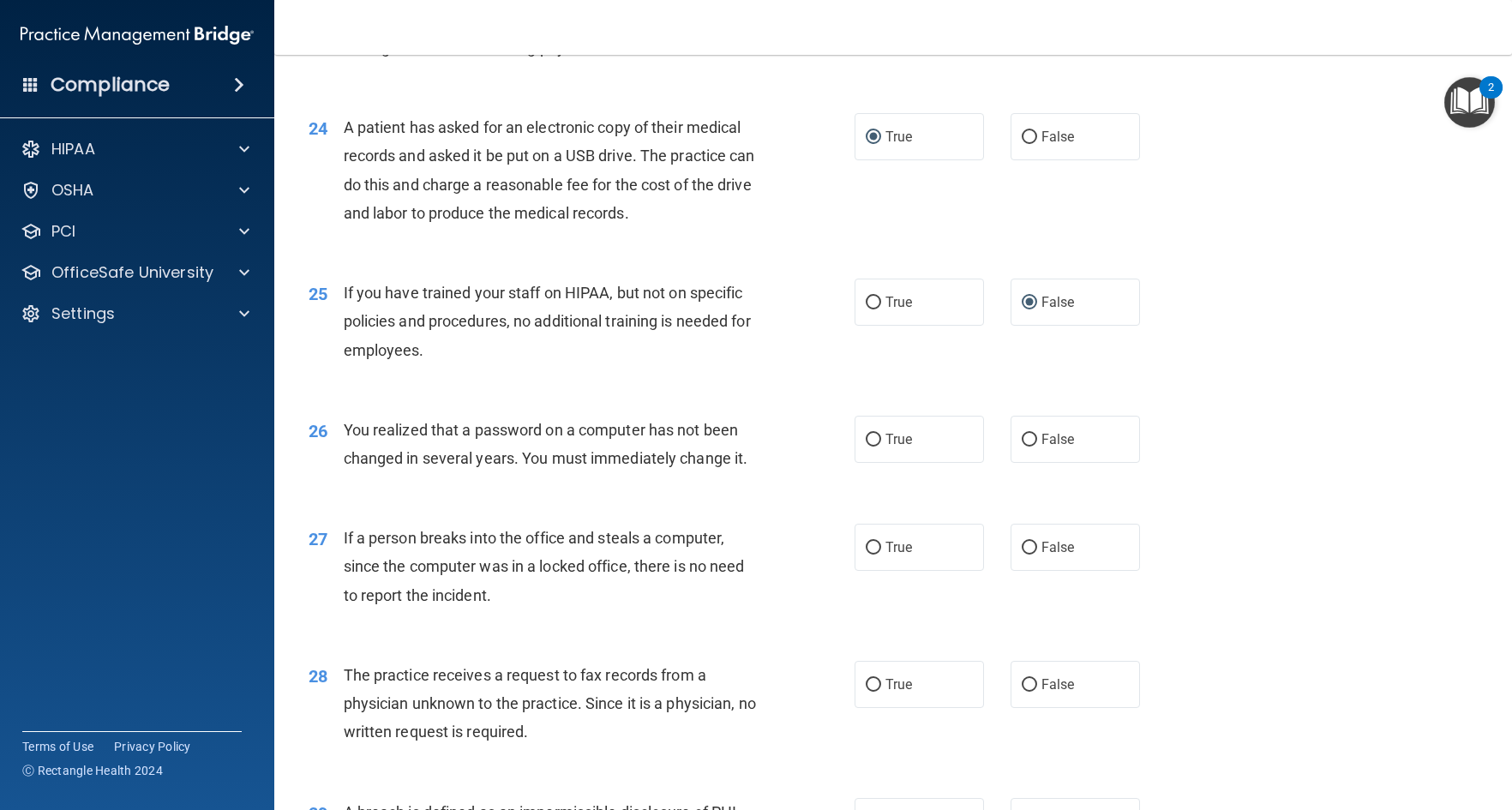
scroll to position [3170, 0]
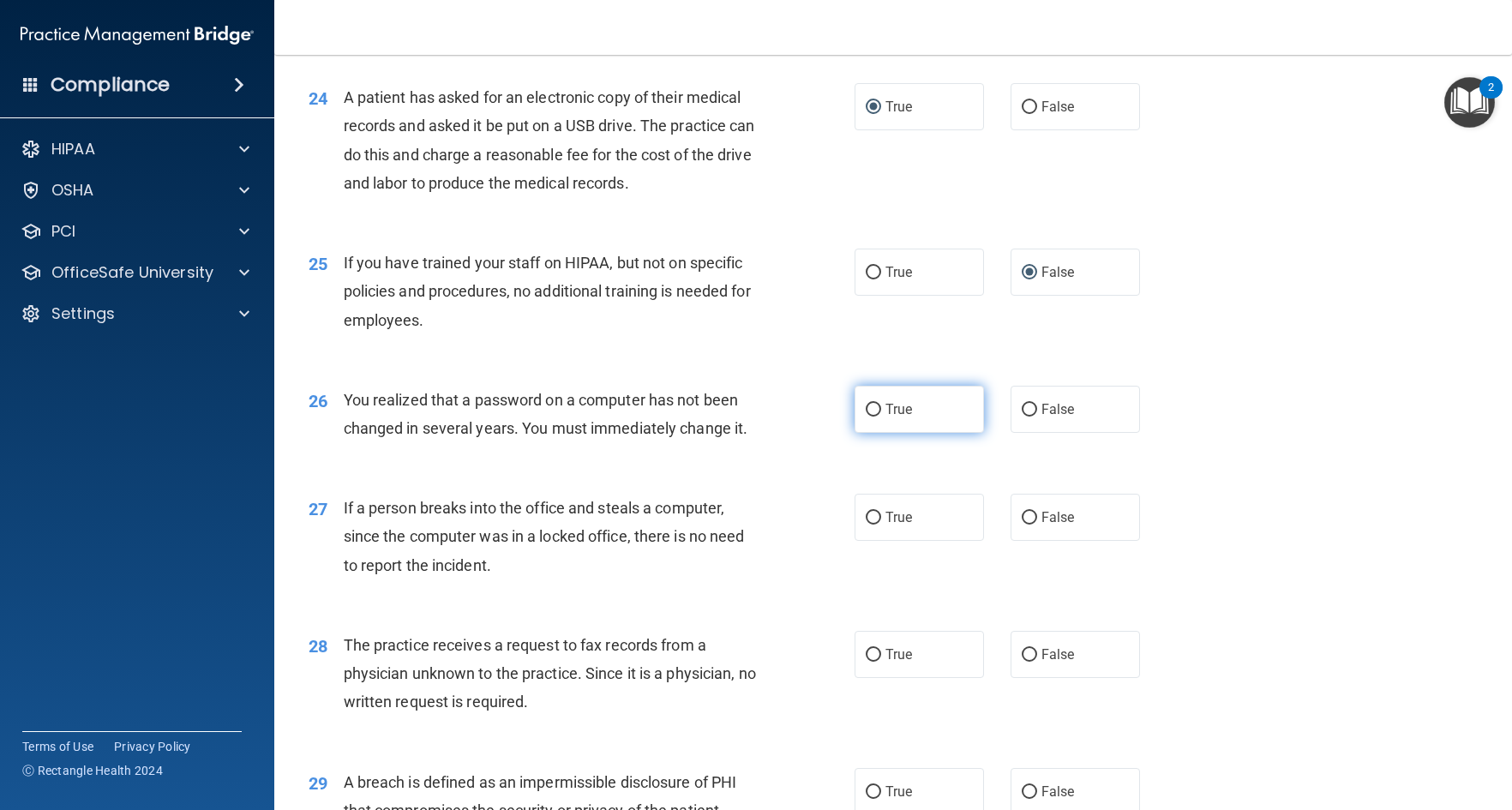
click at [869, 417] on input "True" at bounding box center [874, 410] width 16 height 13
radio input "true"
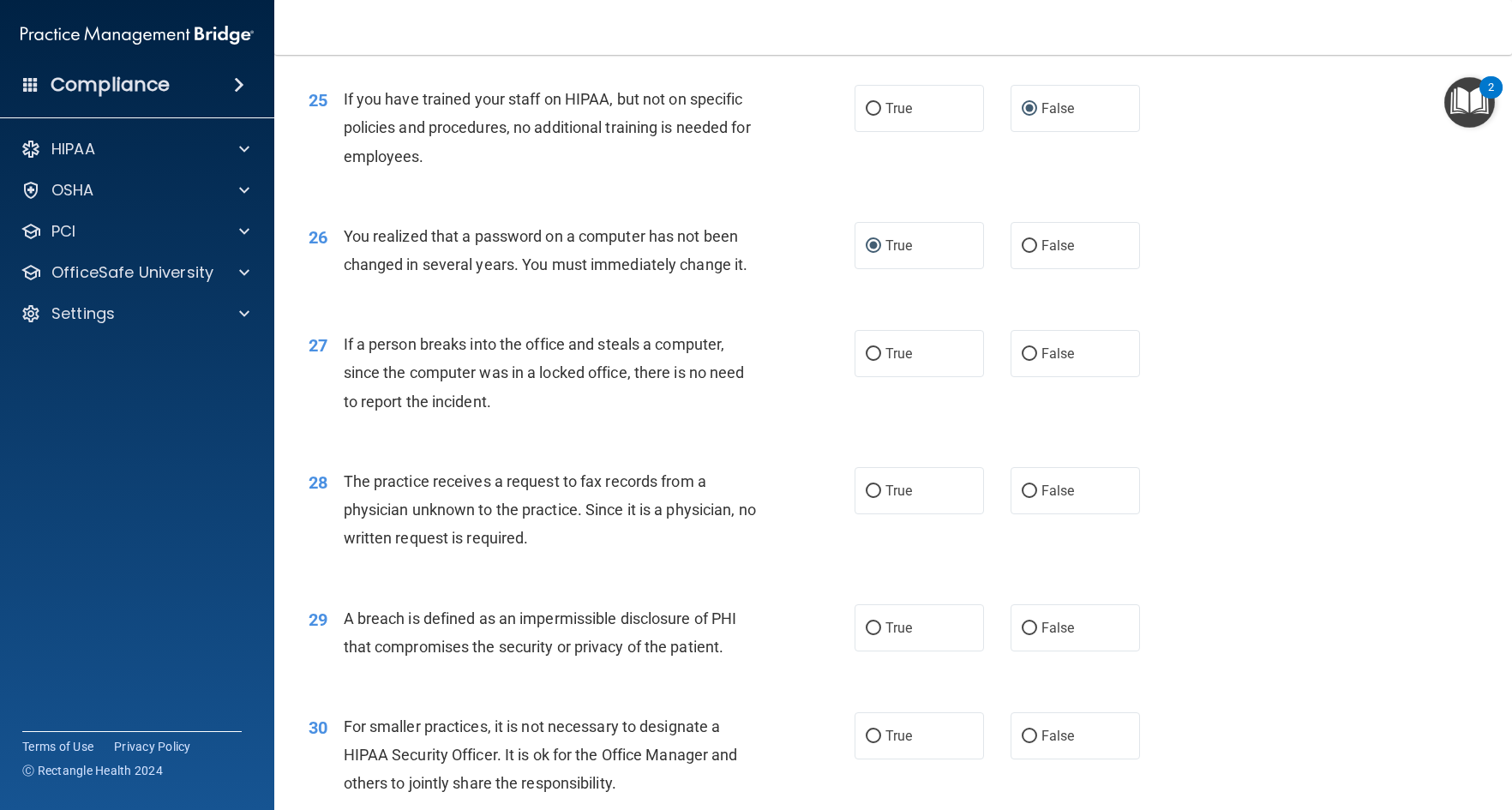
scroll to position [3341, 0]
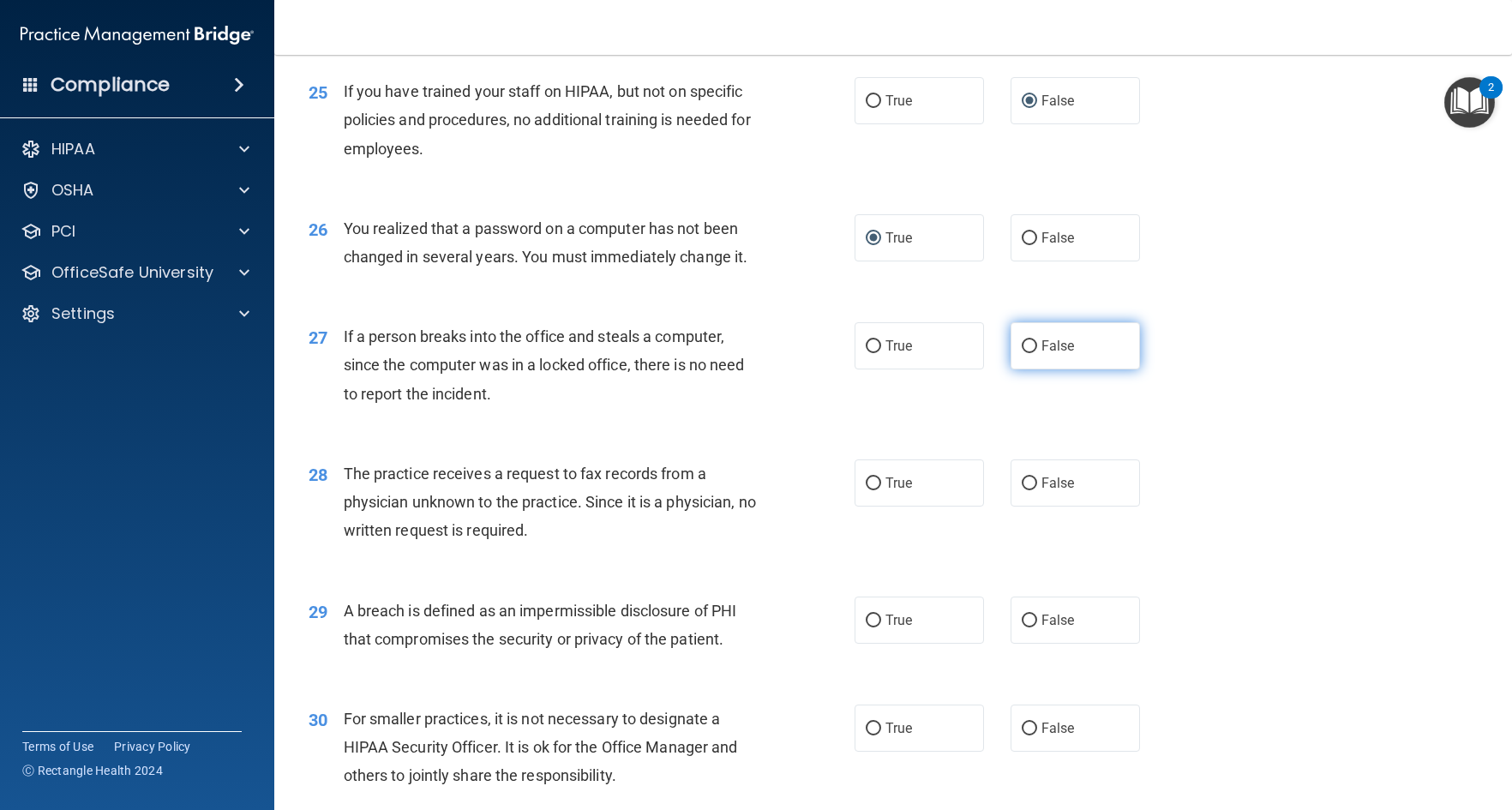
click at [1022, 353] on input "False" at bounding box center [1029, 347] width 16 height 13
radio input "true"
click at [866, 627] on input "True" at bounding box center [874, 621] width 16 height 13
radio input "true"
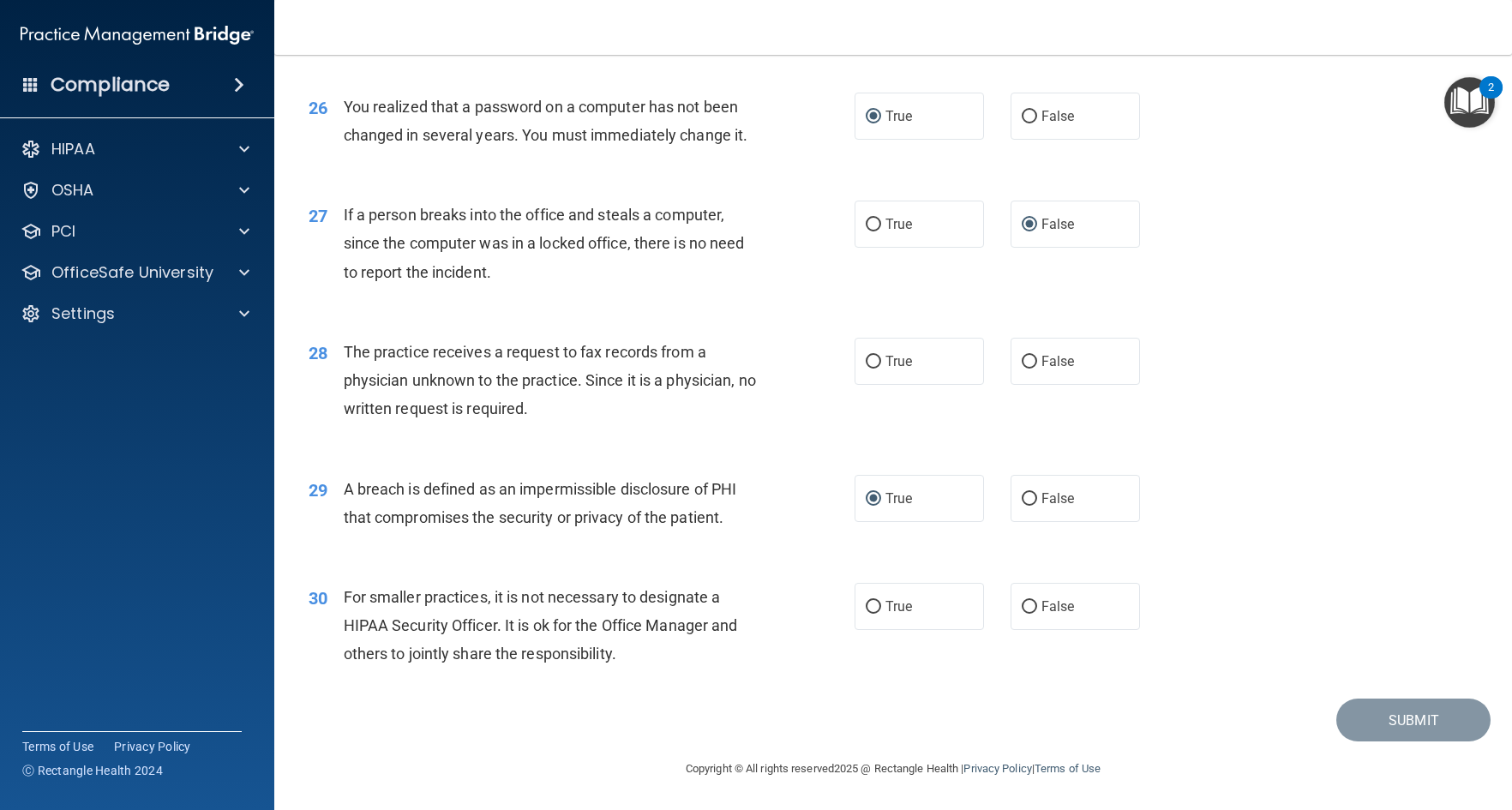
scroll to position [3492, 0]
click at [1022, 605] on input "False" at bounding box center [1029, 607] width 16 height 13
radio input "true"
click at [866, 362] on input "True" at bounding box center [874, 362] width 16 height 13
radio input "true"
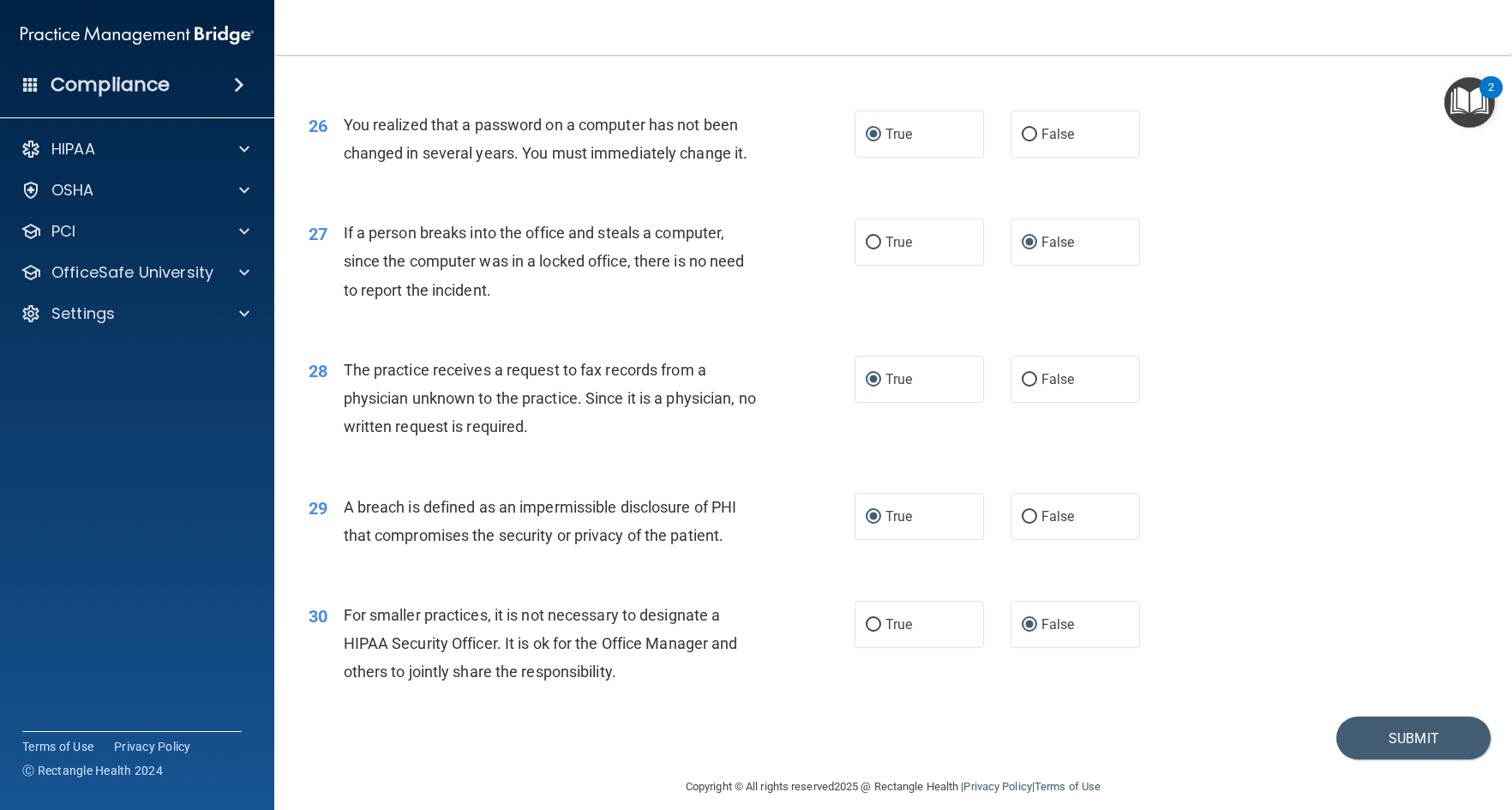
scroll to position [3406, 0]
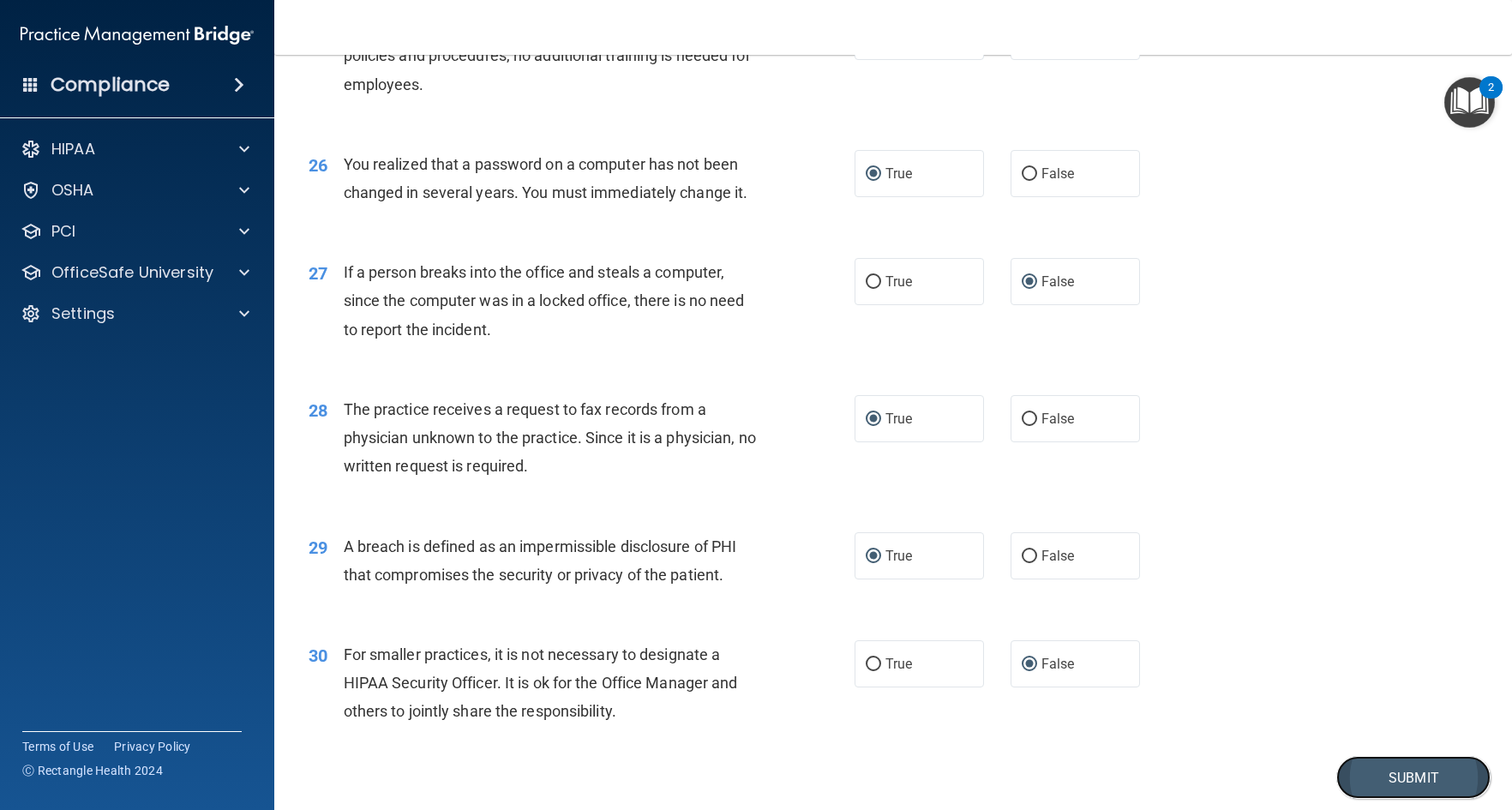
click at [1384, 794] on button "Submit" at bounding box center [1413, 777] width 154 height 44
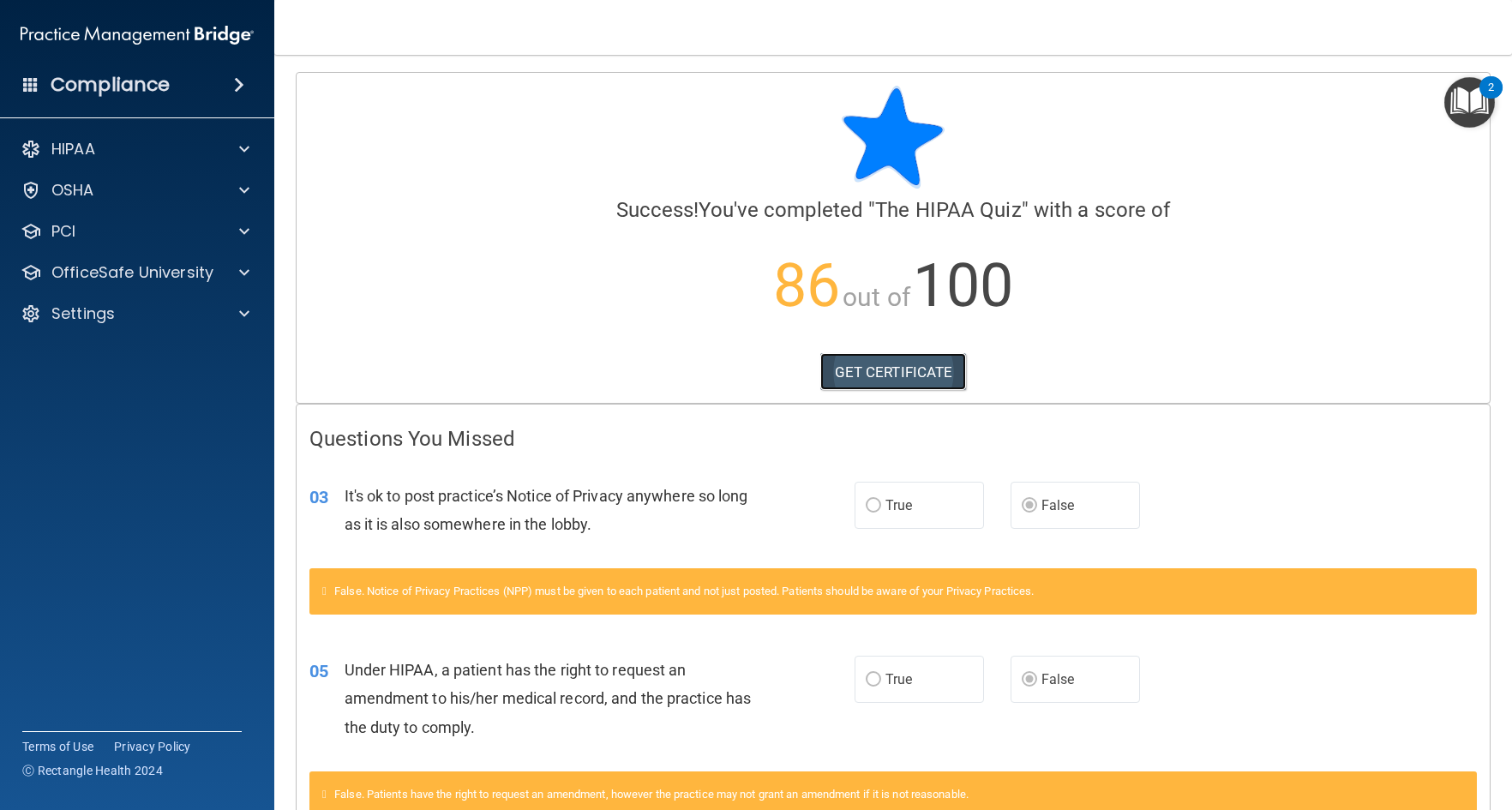
click at [876, 366] on link "GET CERTIFICATE" at bounding box center [894, 372] width 147 height 38
click at [1483, 86] on div "2" at bounding box center [1491, 87] width 23 height 22
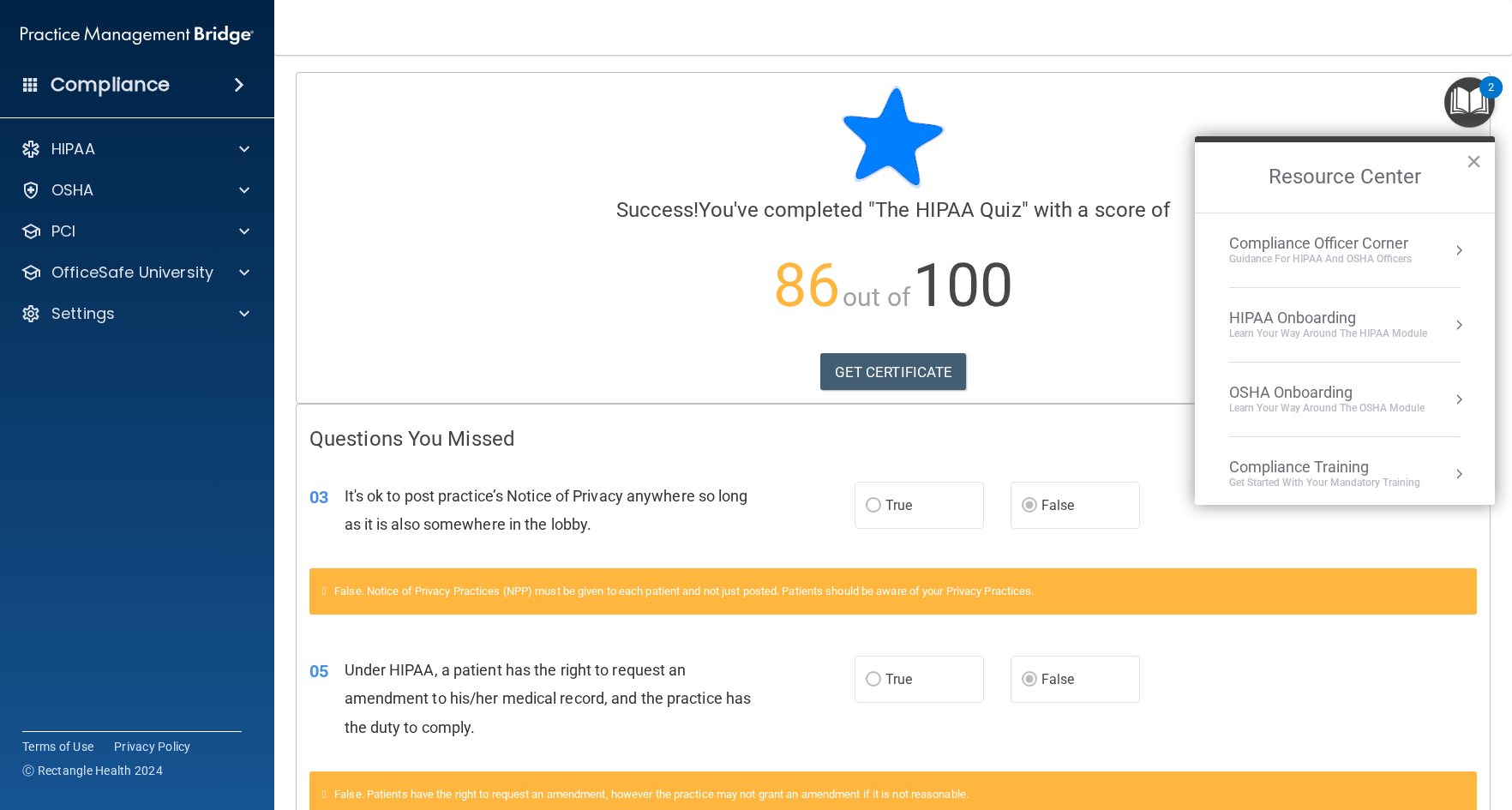
click at [1476, 158] on button "×" at bounding box center [1475, 160] width 17 height 27
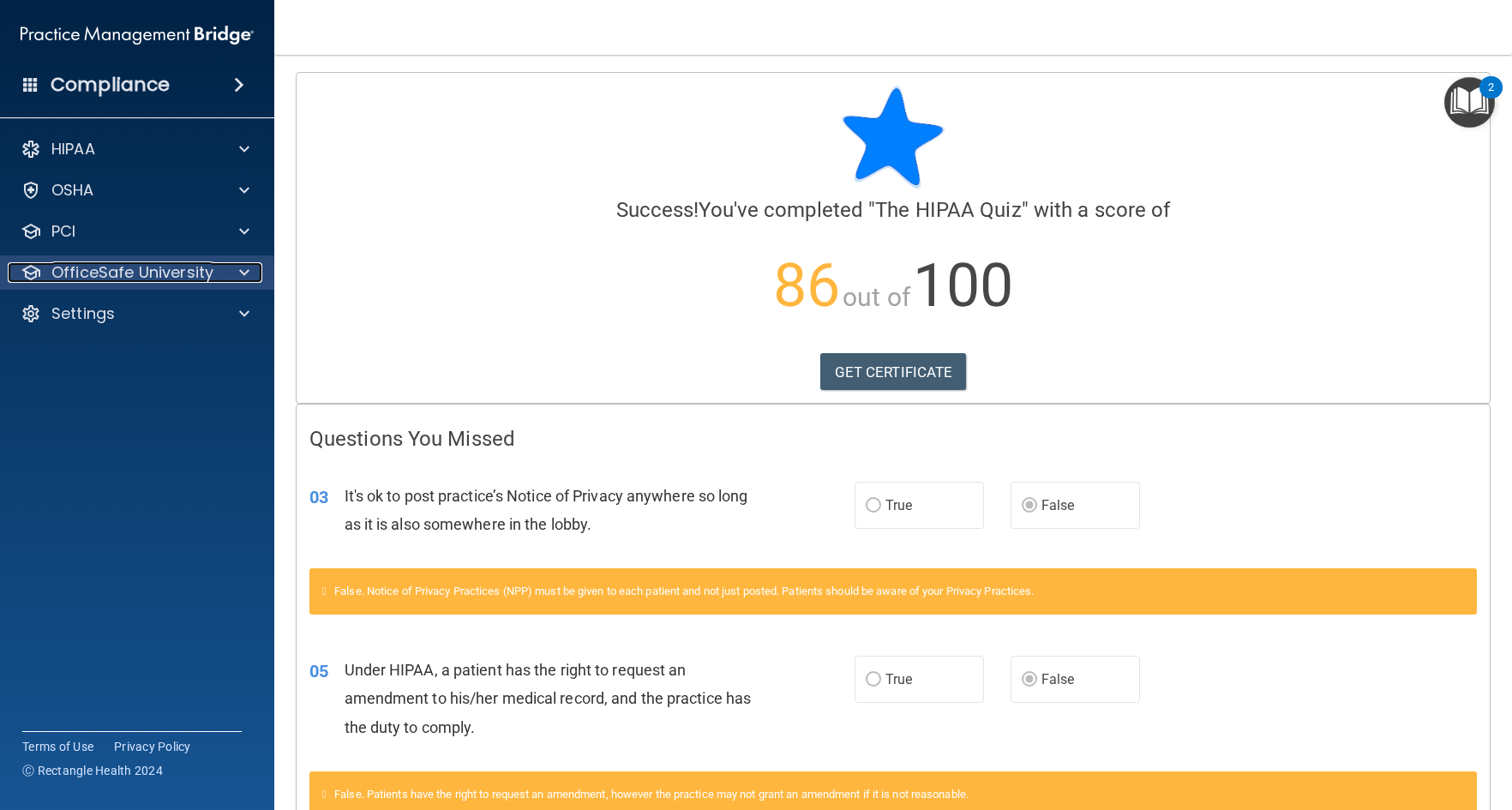
click at [117, 271] on p "OfficeSafe University" at bounding box center [132, 272] width 162 height 20
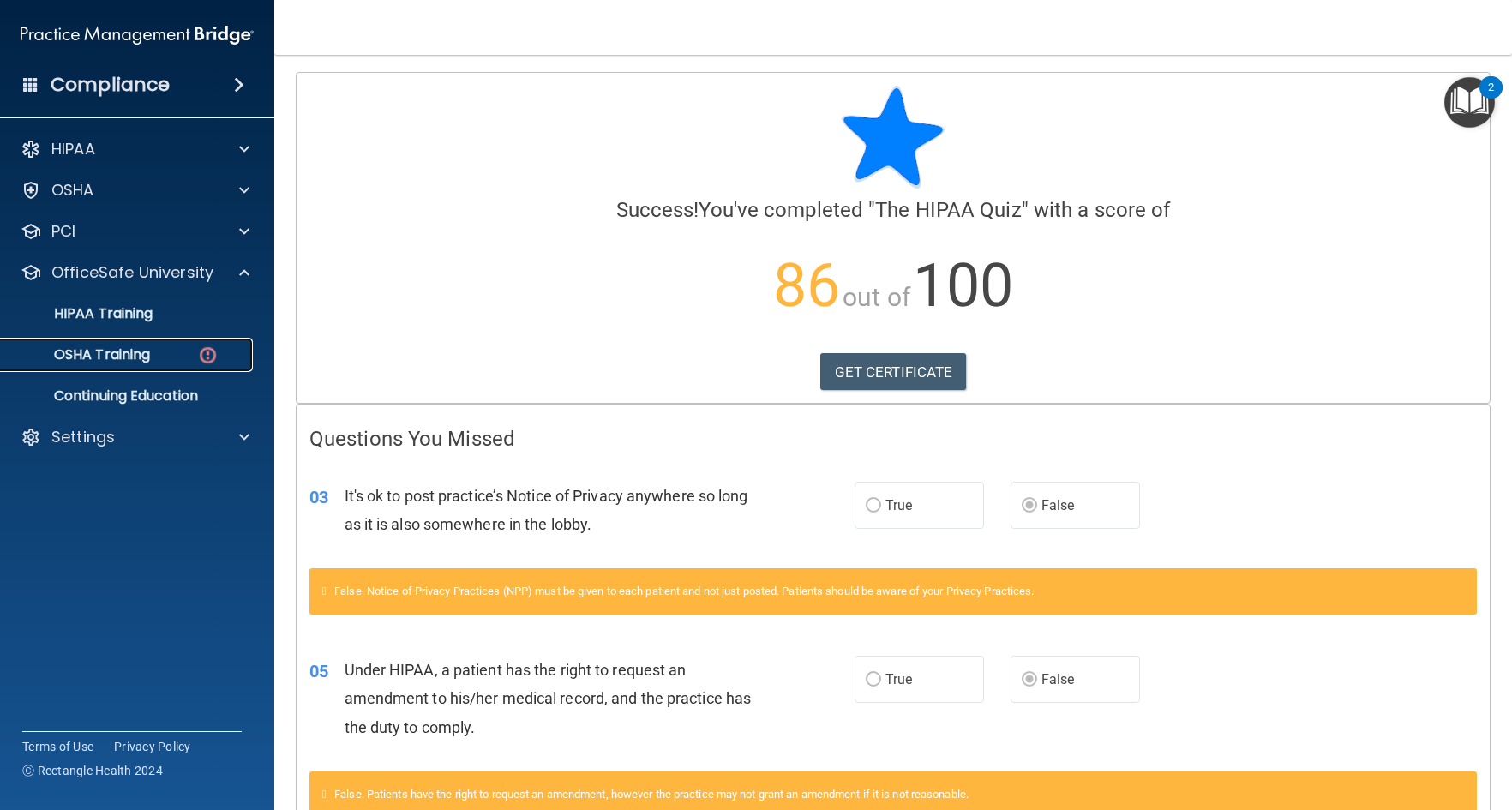
click at [120, 353] on p "OSHA Training" at bounding box center [80, 354] width 139 height 17
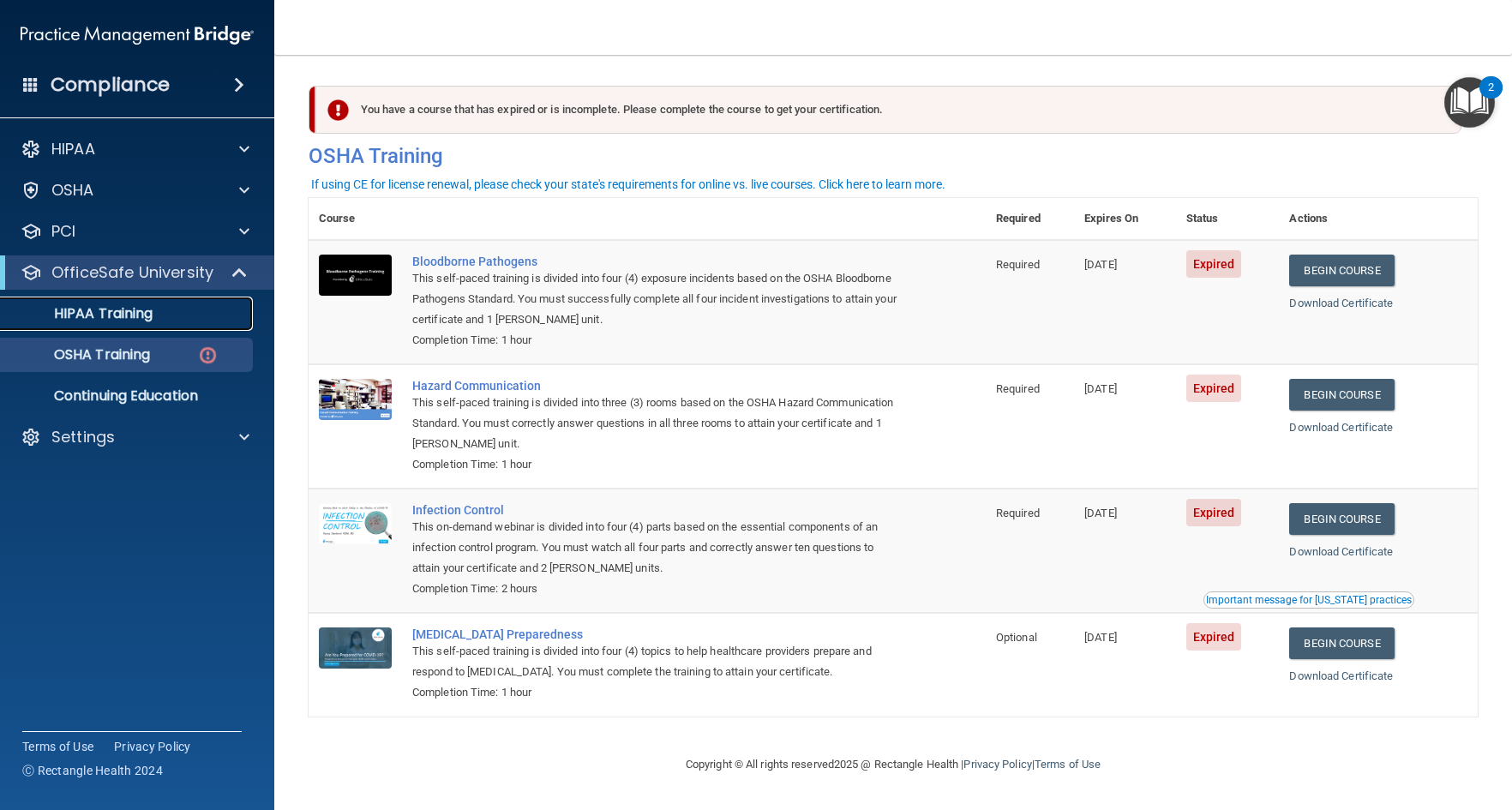
click at [110, 314] on p "HIPAA Training" at bounding box center [82, 313] width 141 height 17
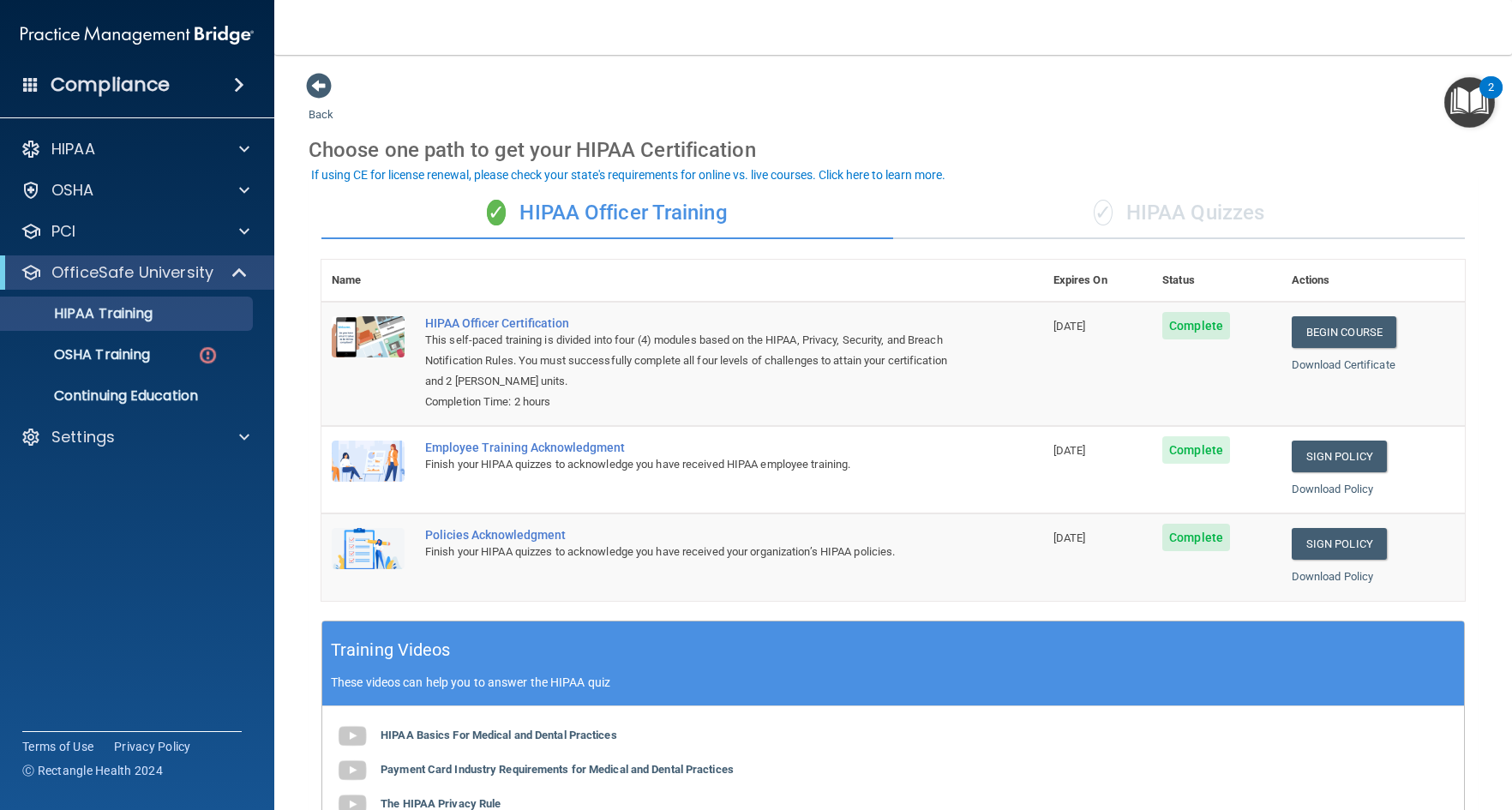
click at [1146, 202] on div "✓ HIPAA Quizzes" at bounding box center [1179, 213] width 572 height 51
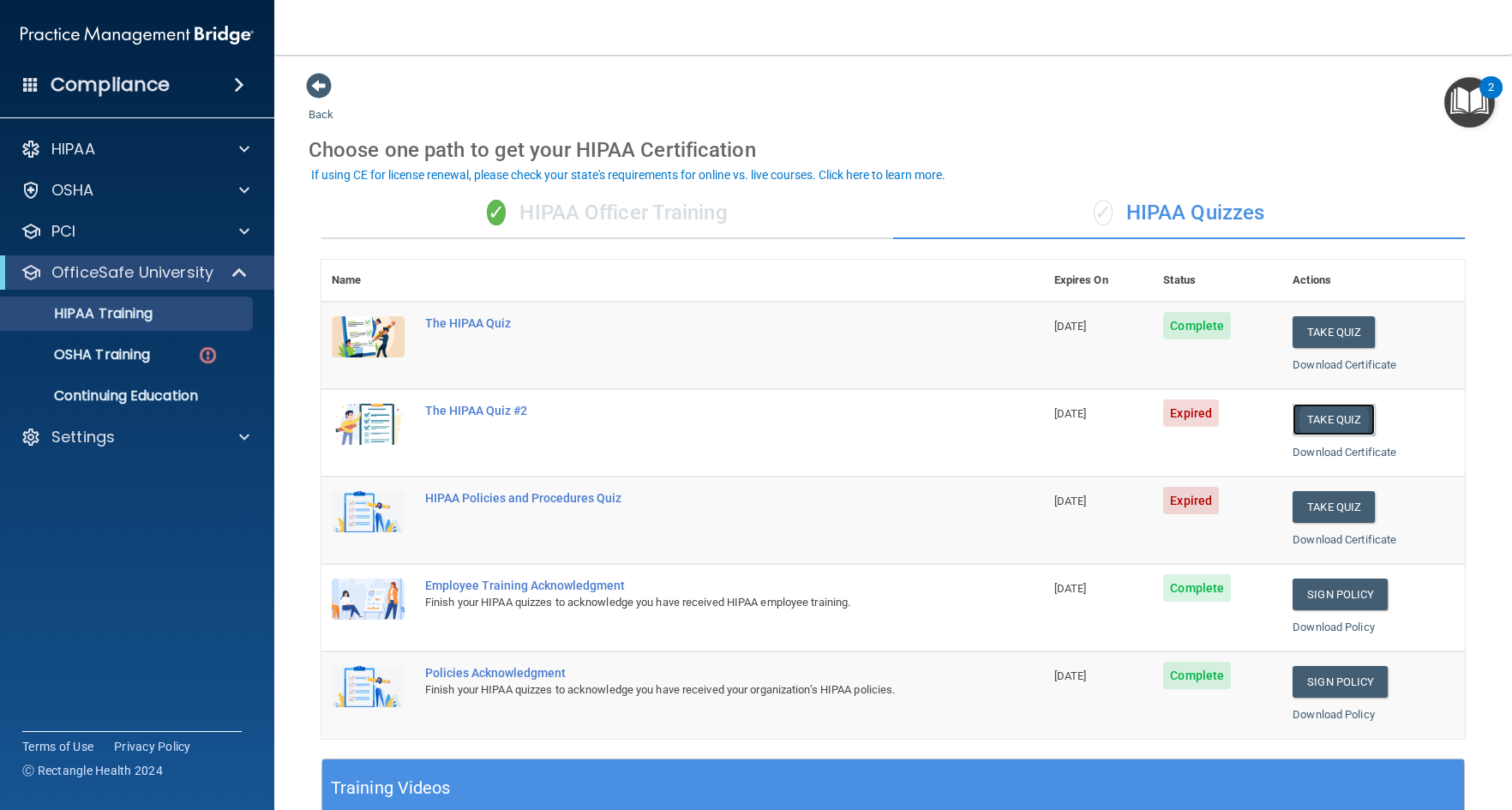
click at [1316, 418] on button "Take Quiz" at bounding box center [1333, 419] width 82 height 32
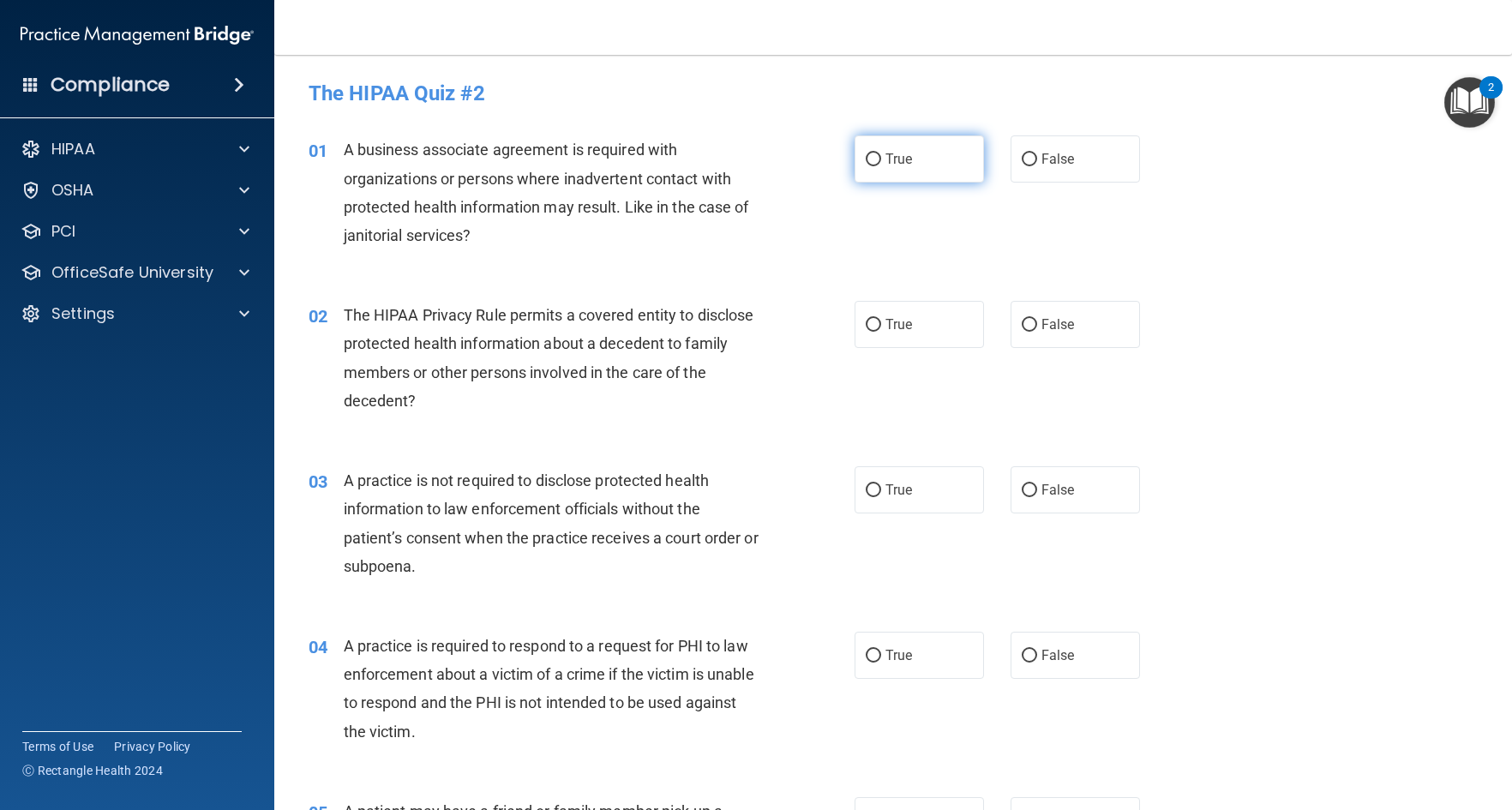
click at [875, 157] on input "True" at bounding box center [874, 160] width 16 height 13
radio input "true"
